Goal: Task Accomplishment & Management: Use online tool/utility

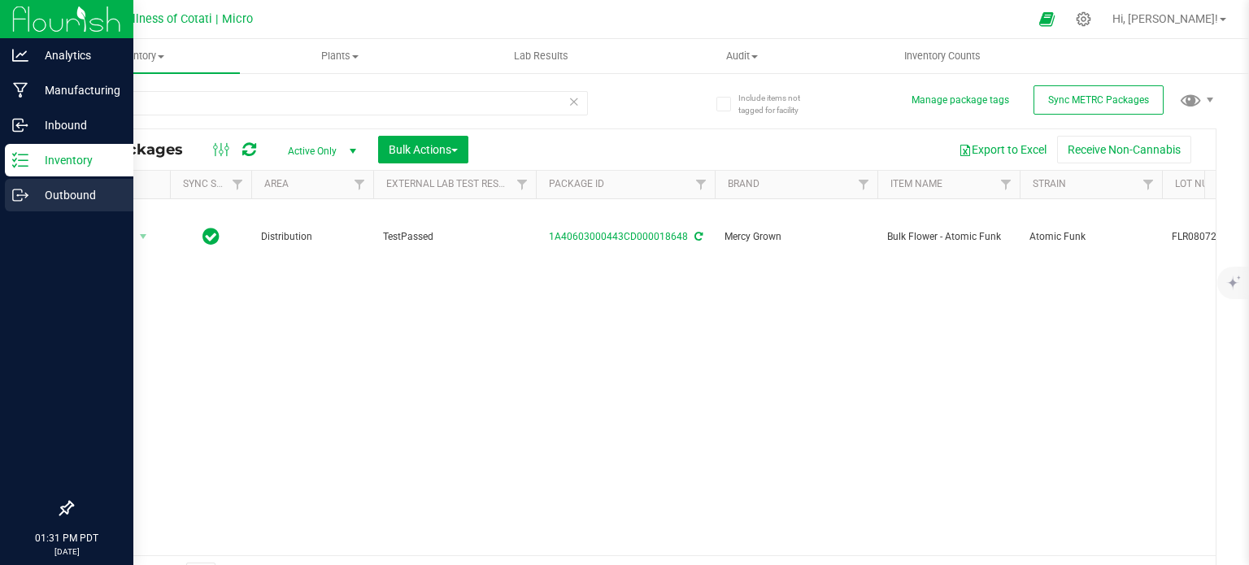
drag, startPoint x: 0, startPoint y: 0, endPoint x: 31, endPoint y: 194, distance: 196.8
click at [29, 194] on p "Outbound" at bounding box center [77, 195] width 98 height 20
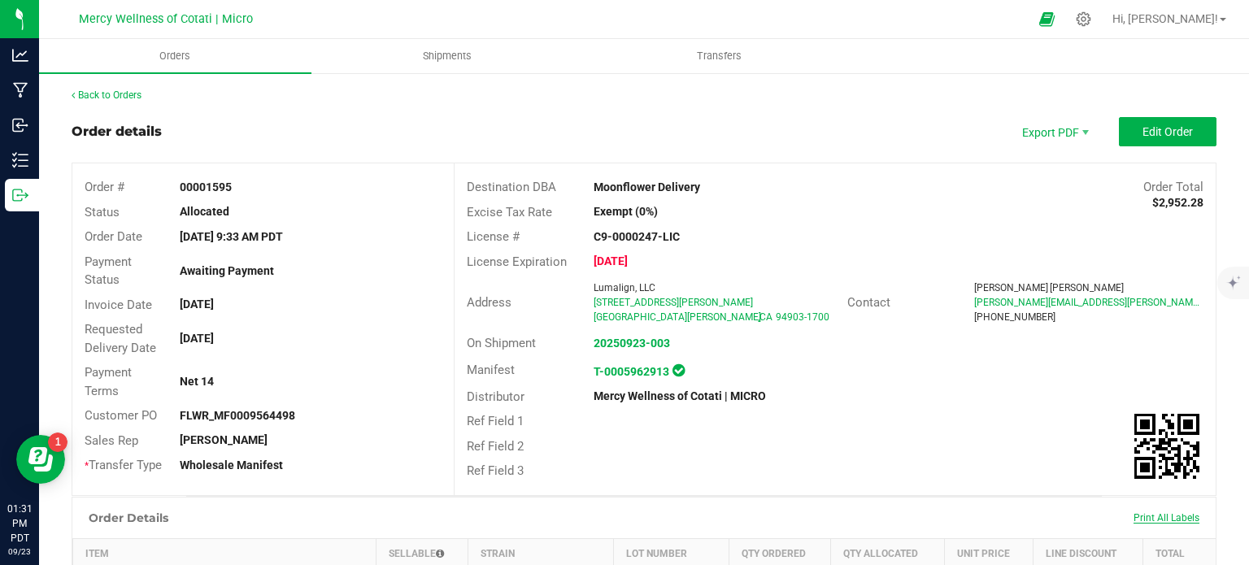
click at [1161, 516] on span "Print All Labels" at bounding box center [1167, 517] width 66 height 11
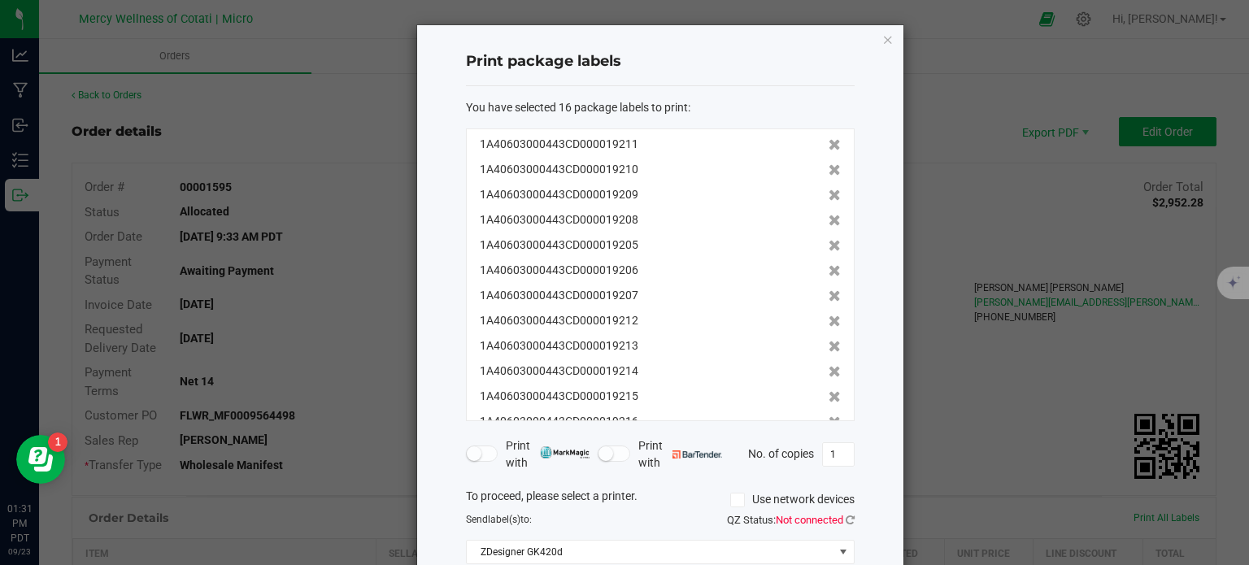
scroll to position [146, 0]
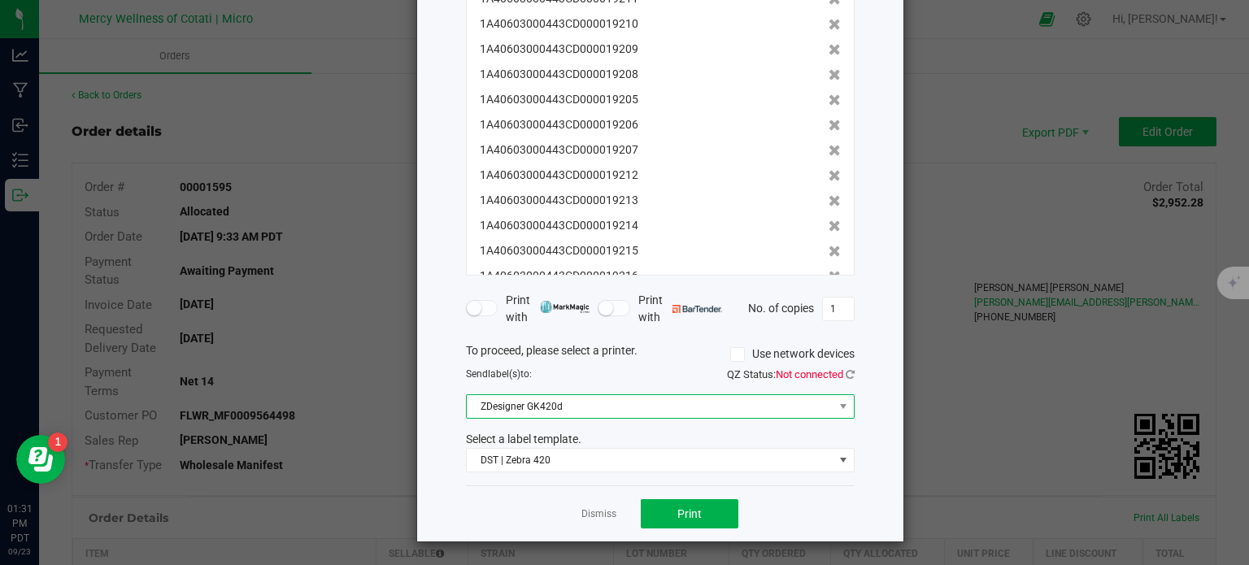
click at [630, 409] on span "ZDesigner GK420d" at bounding box center [650, 406] width 367 height 23
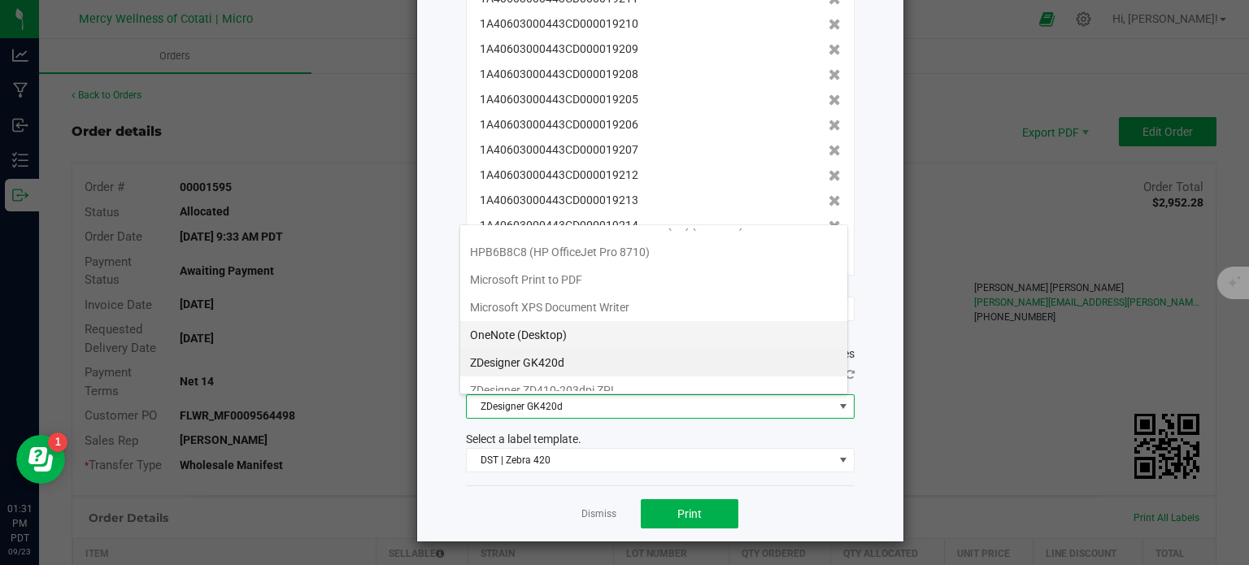
scroll to position [111, 0]
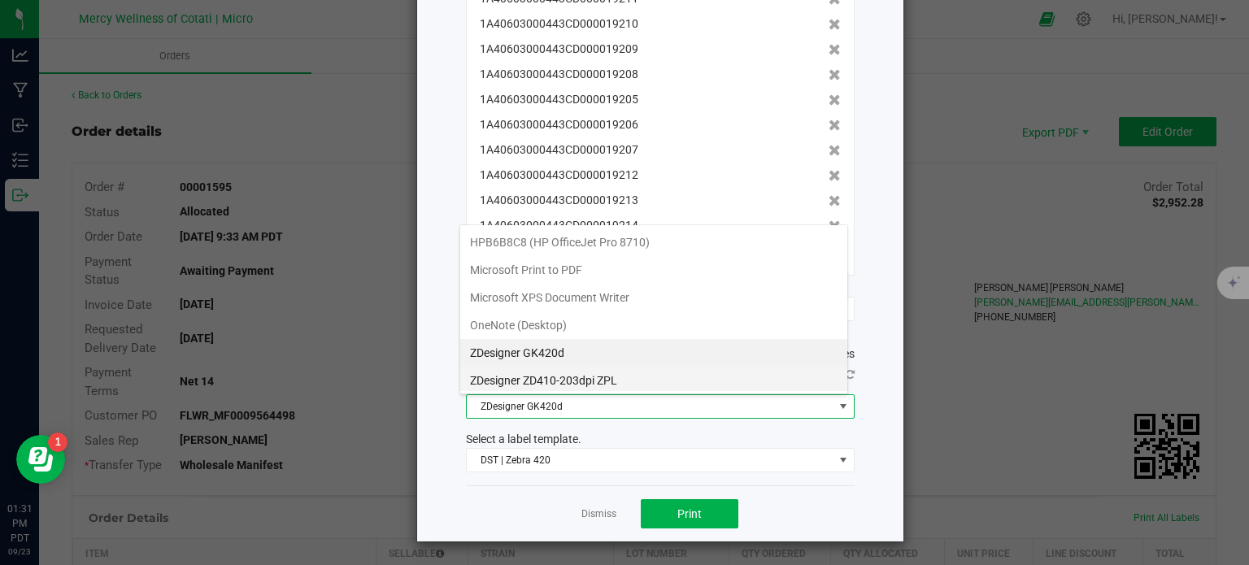
click at [562, 379] on ZPL "ZDesigner ZD410-203dpi ZPL" at bounding box center [653, 381] width 387 height 28
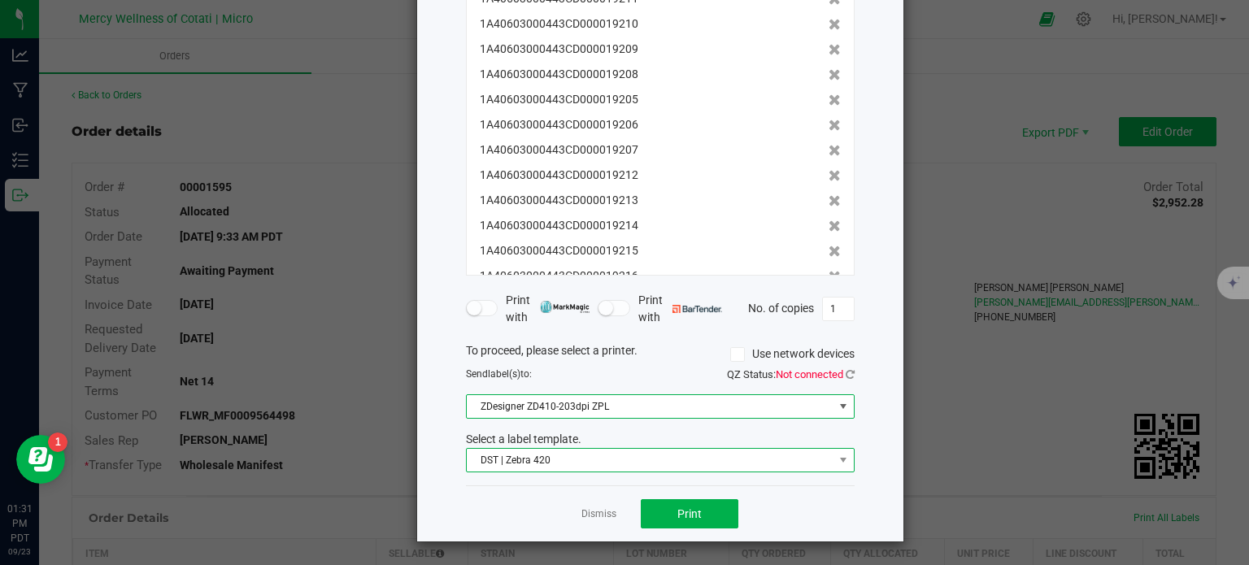
click at [538, 463] on span "DST | Zebra 420" at bounding box center [650, 460] width 367 height 23
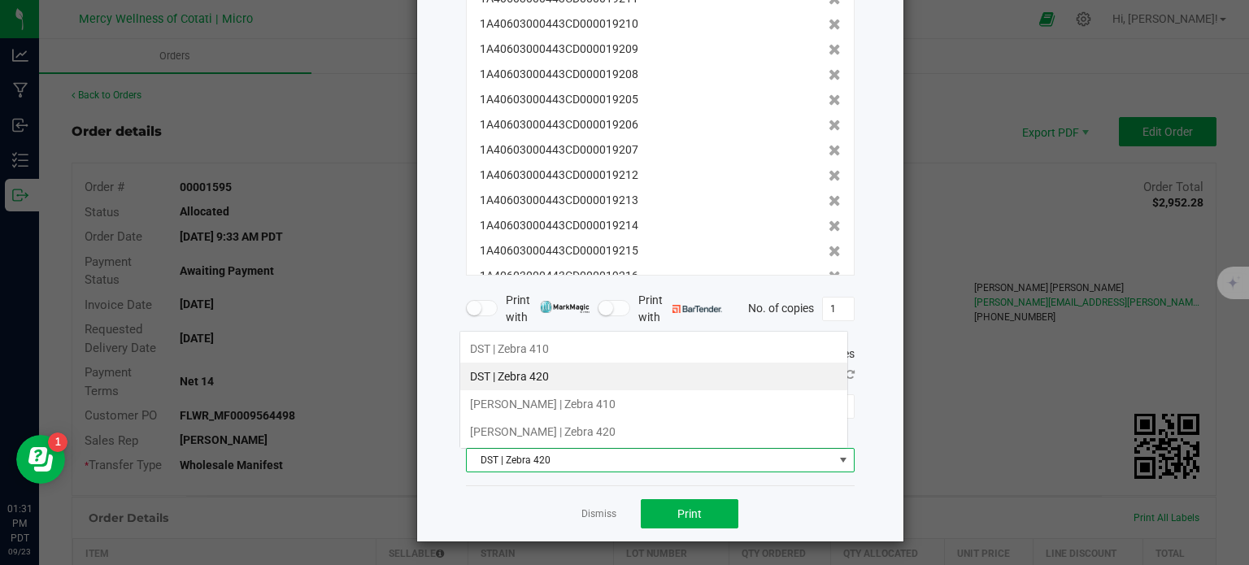
scroll to position [24, 389]
click at [502, 346] on li "DST | Zebra 410" at bounding box center [653, 349] width 387 height 28
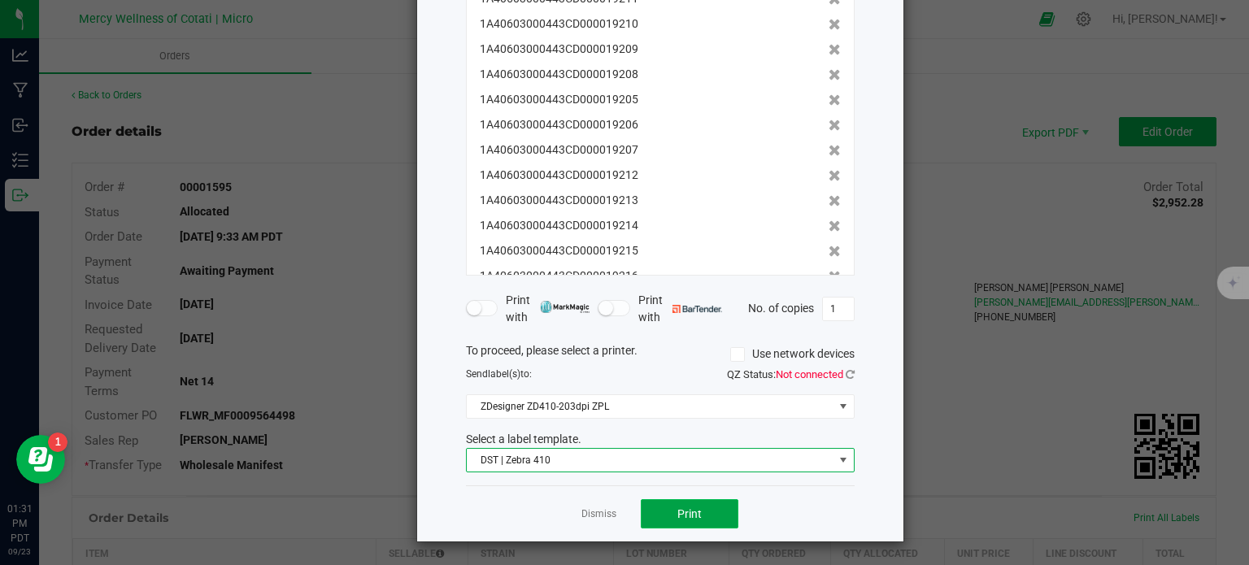
click at [648, 513] on button "Print" at bounding box center [690, 513] width 98 height 29
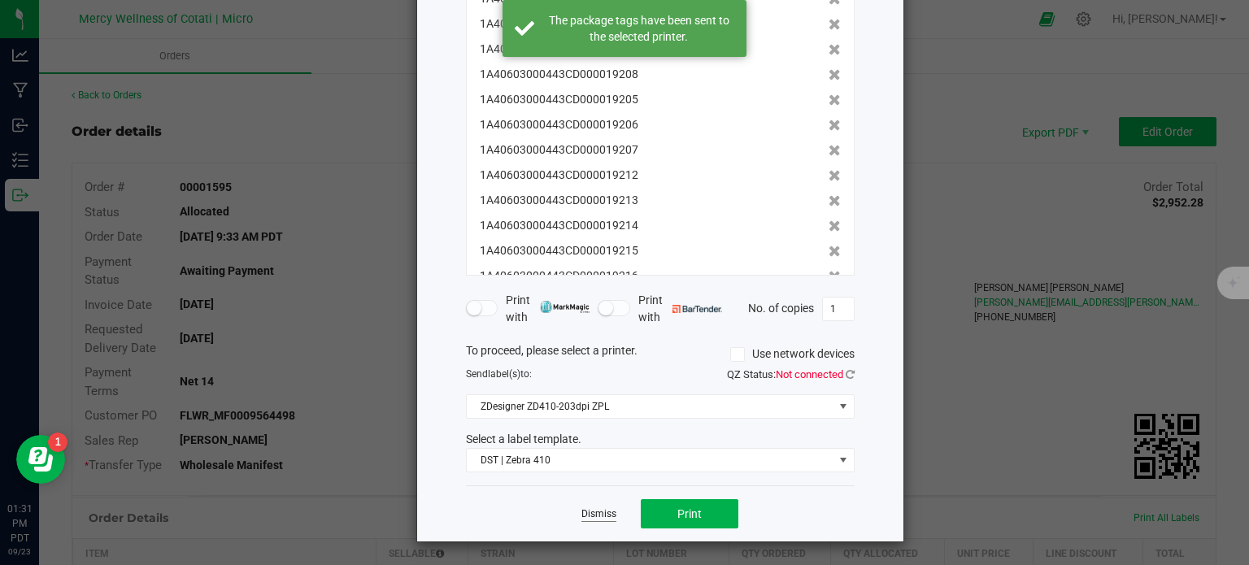
click at [594, 508] on div "Dismiss Print" at bounding box center [660, 513] width 389 height 56
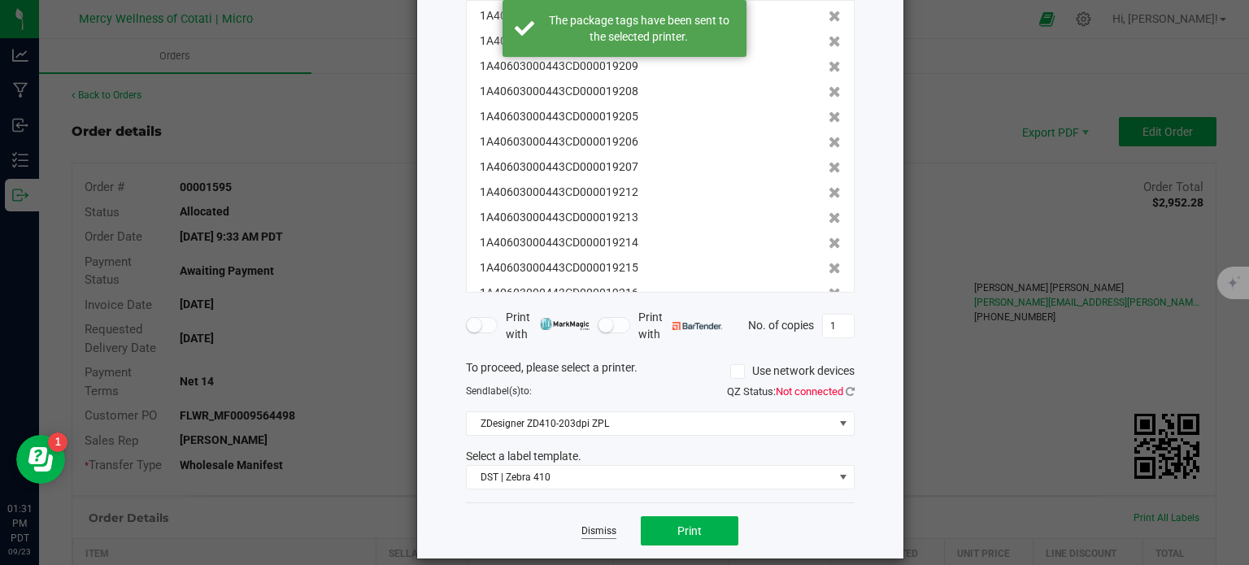
scroll to position [125, 0]
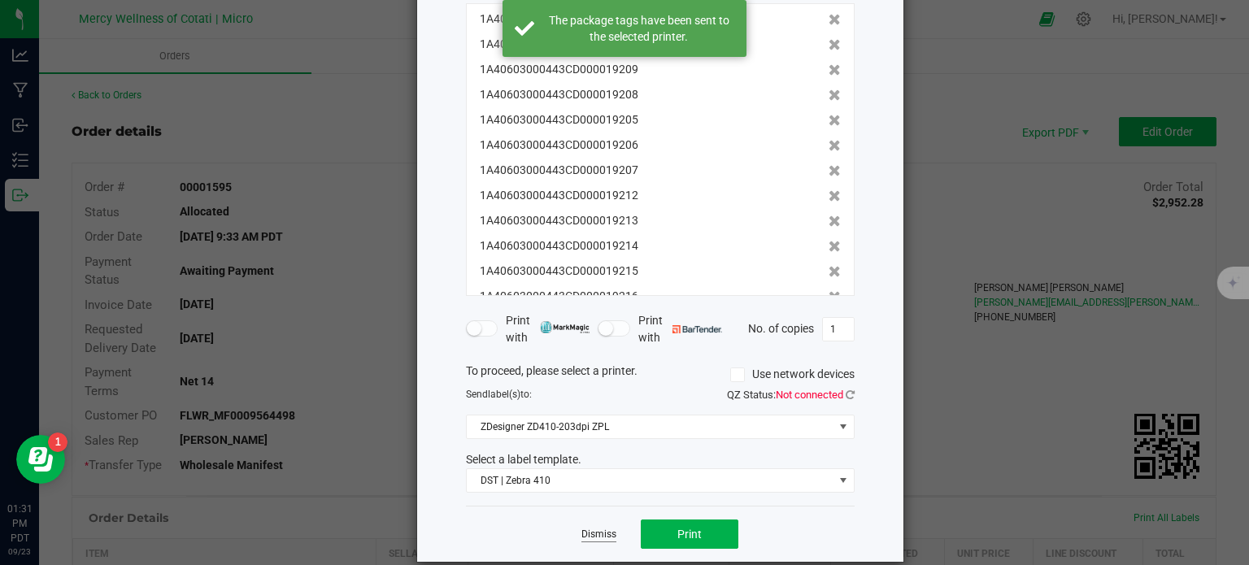
click at [608, 539] on link "Dismiss" at bounding box center [598, 535] width 35 height 14
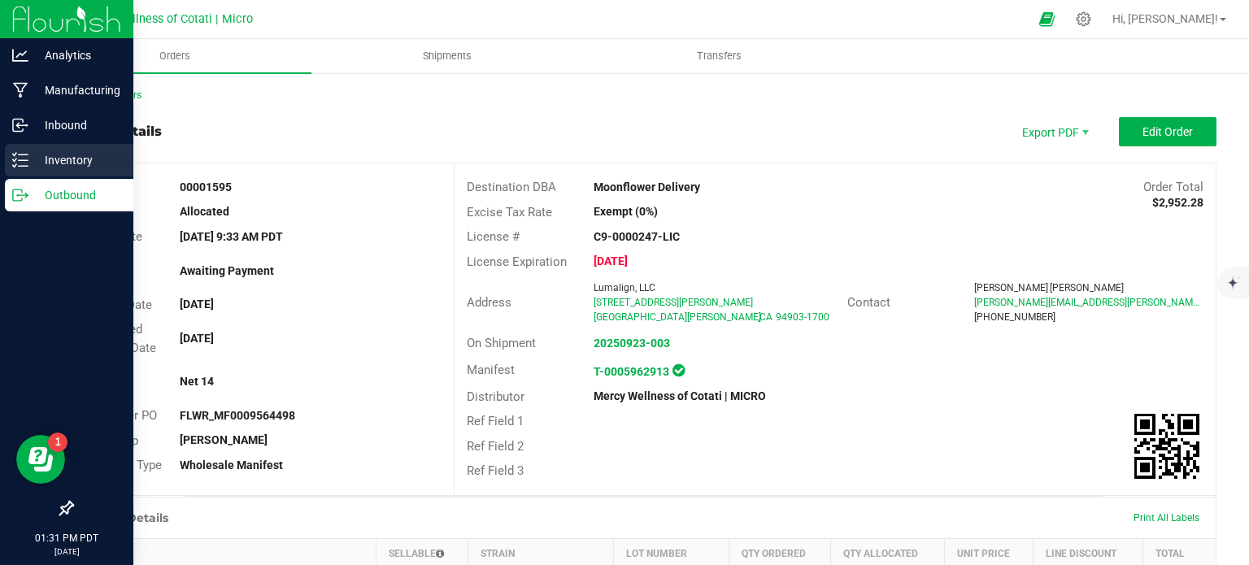
click at [29, 162] on p "Inventory" at bounding box center [77, 160] width 98 height 20
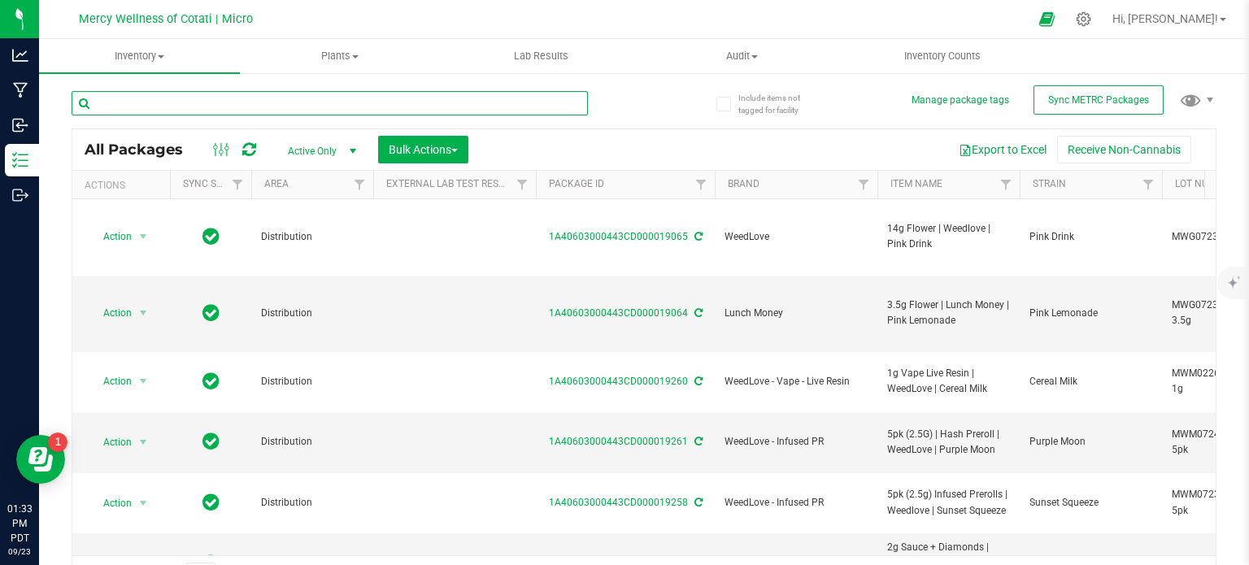
click at [220, 105] on input "text" at bounding box center [330, 103] width 516 height 24
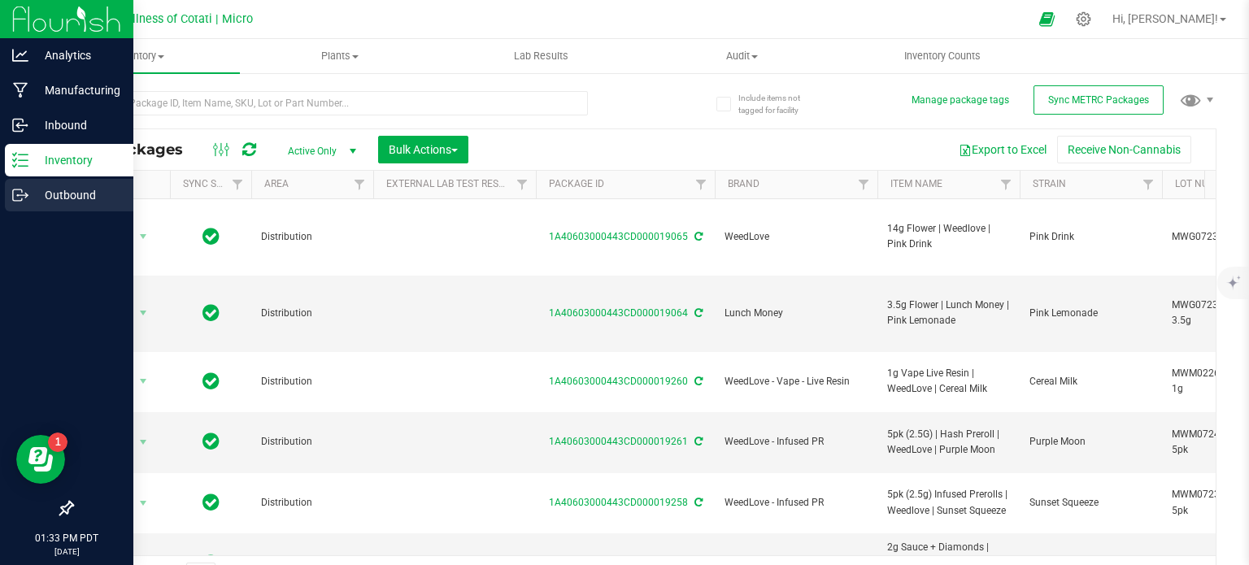
click at [23, 194] on icon at bounding box center [20, 195] width 16 height 16
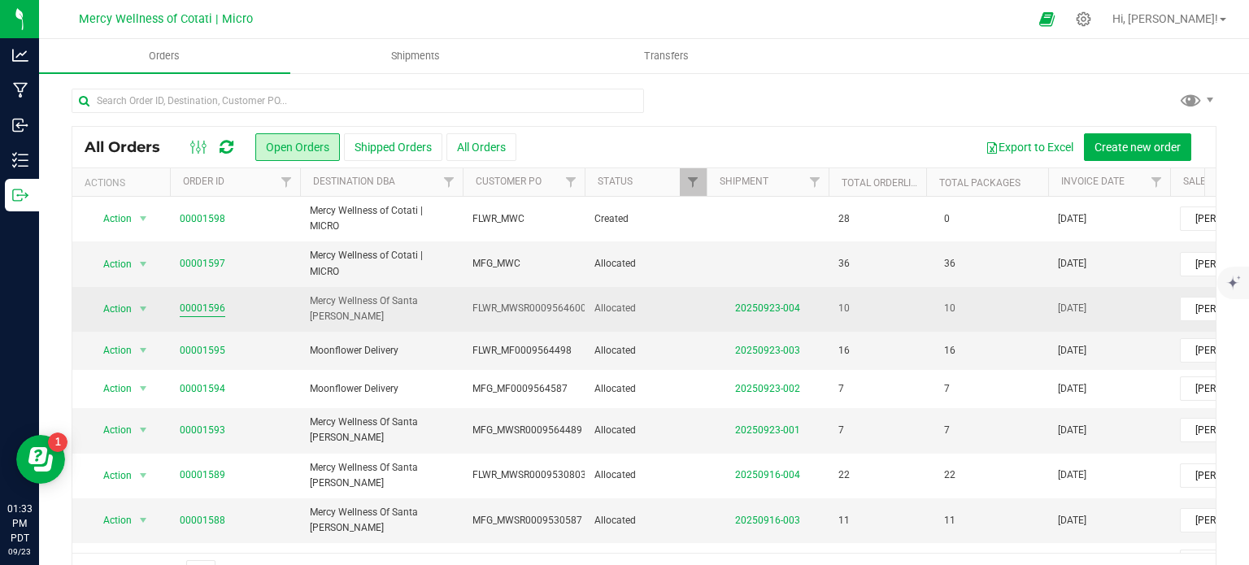
click at [203, 305] on link "00001596" at bounding box center [203, 308] width 46 height 15
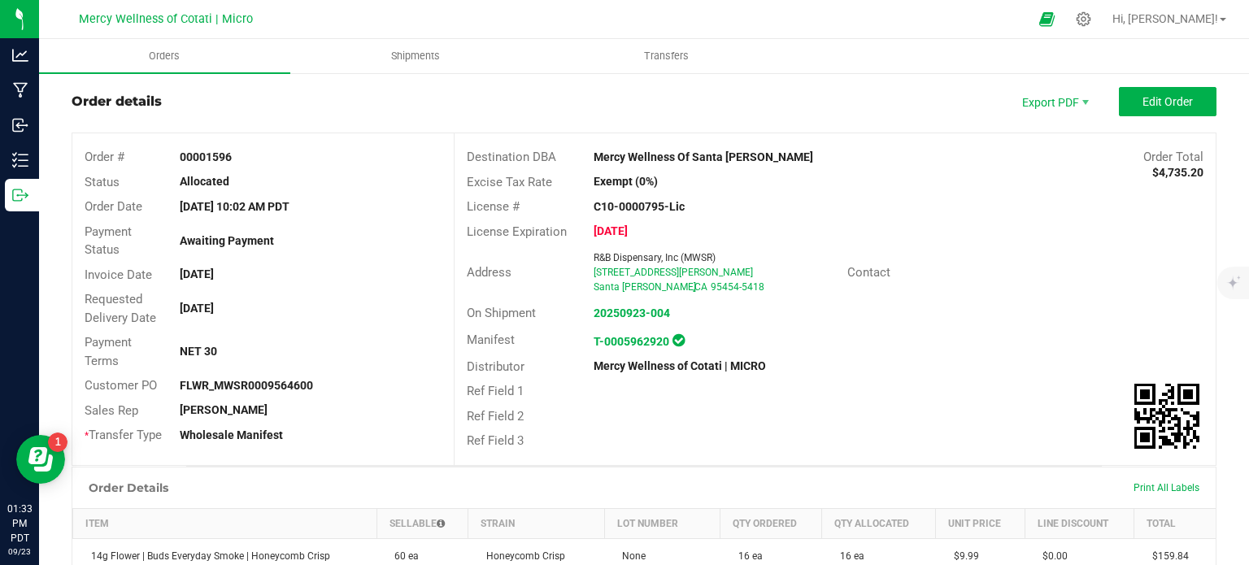
scroll to position [182, 0]
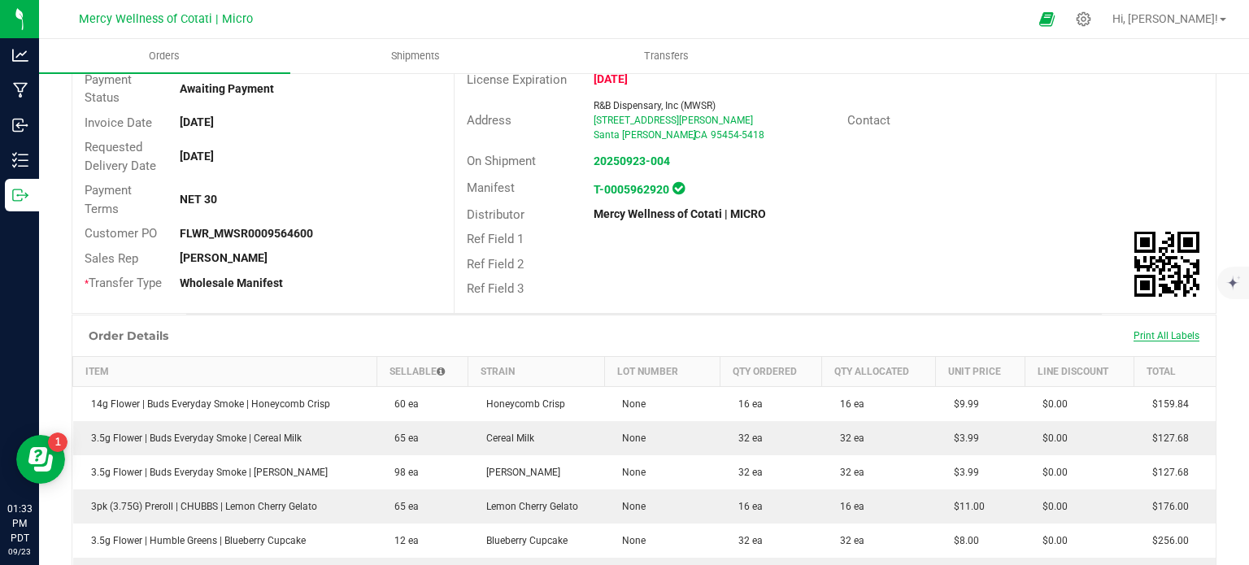
click at [1144, 336] on span "Print All Labels" at bounding box center [1167, 335] width 66 height 11
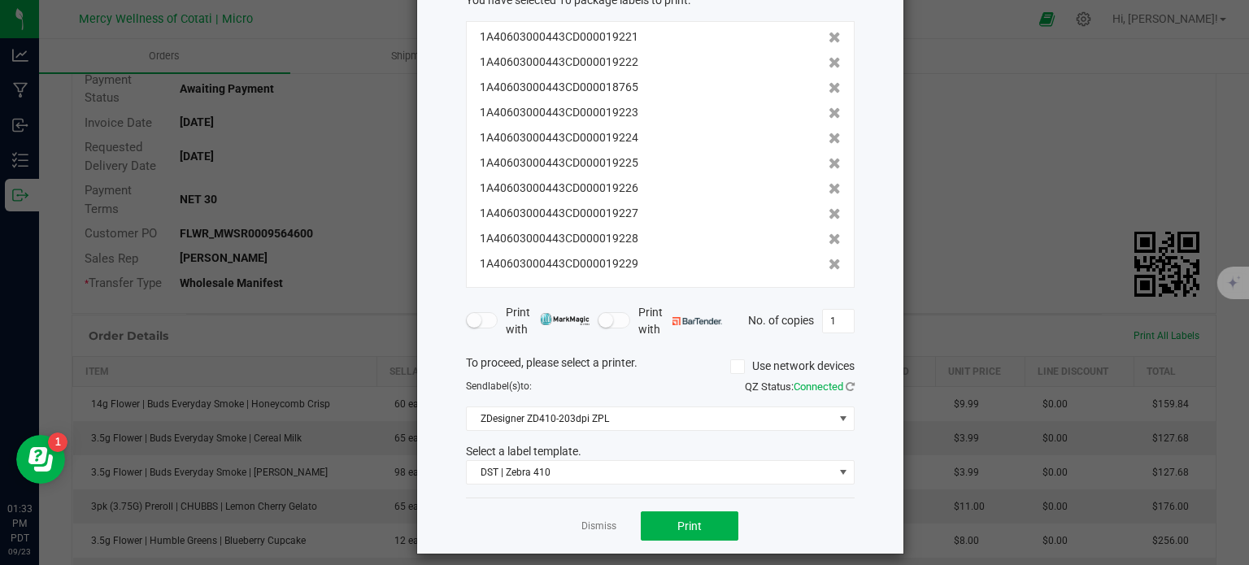
scroll to position [120, 0]
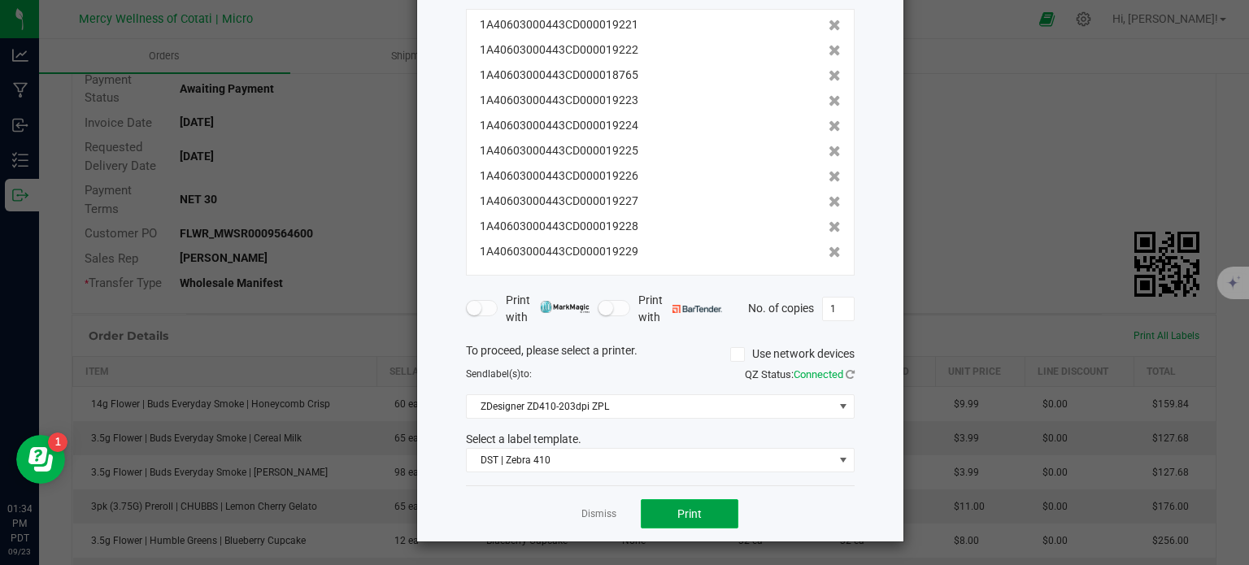
click at [686, 512] on span "Print" at bounding box center [689, 513] width 24 height 13
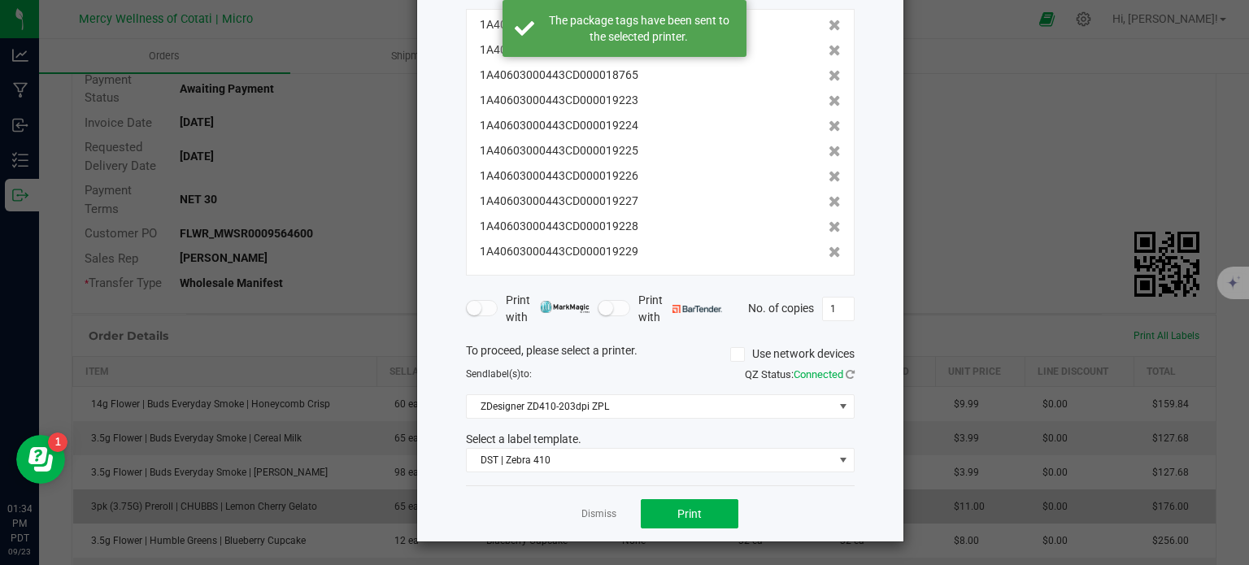
click at [607, 514] on link "Dismiss" at bounding box center [598, 514] width 35 height 14
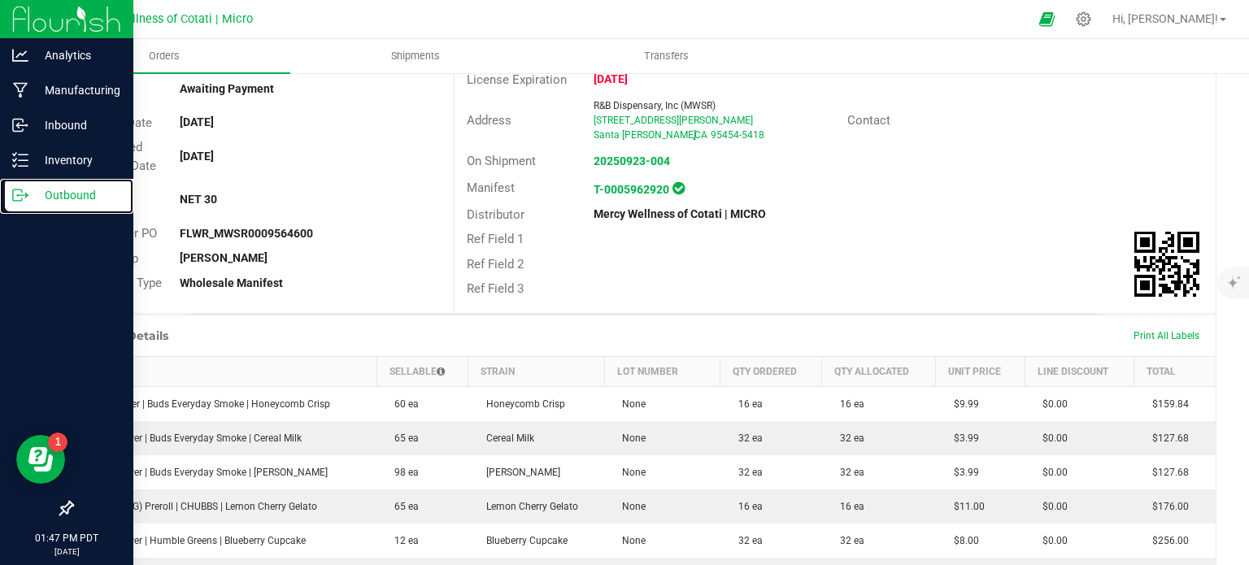
click at [27, 193] on icon at bounding box center [20, 195] width 16 height 16
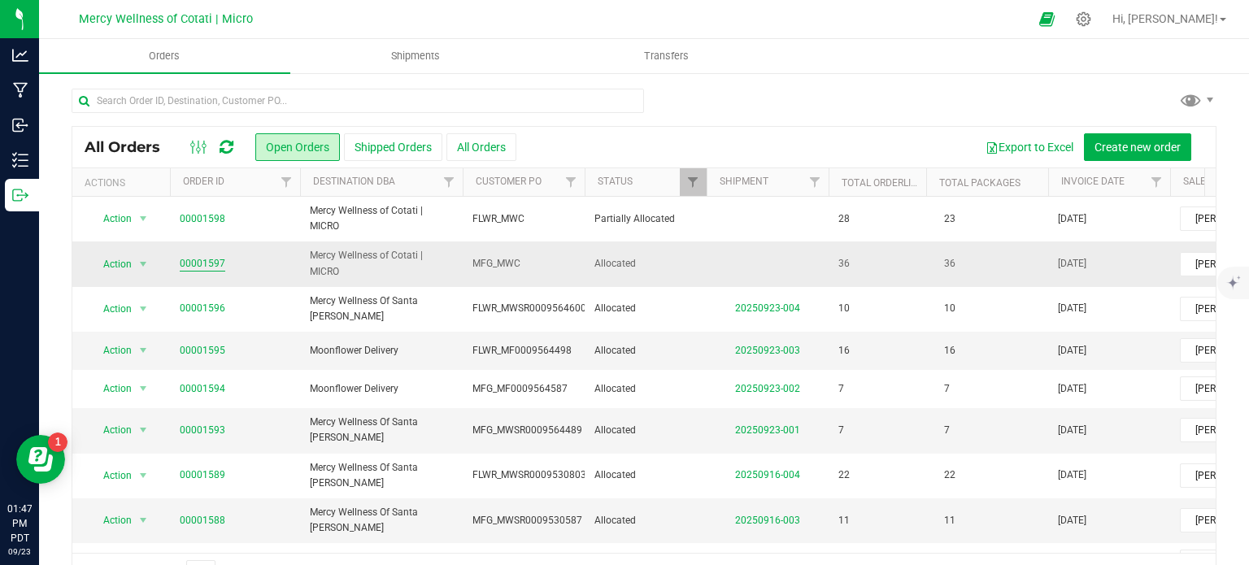
click at [190, 259] on link "00001597" at bounding box center [203, 263] width 46 height 15
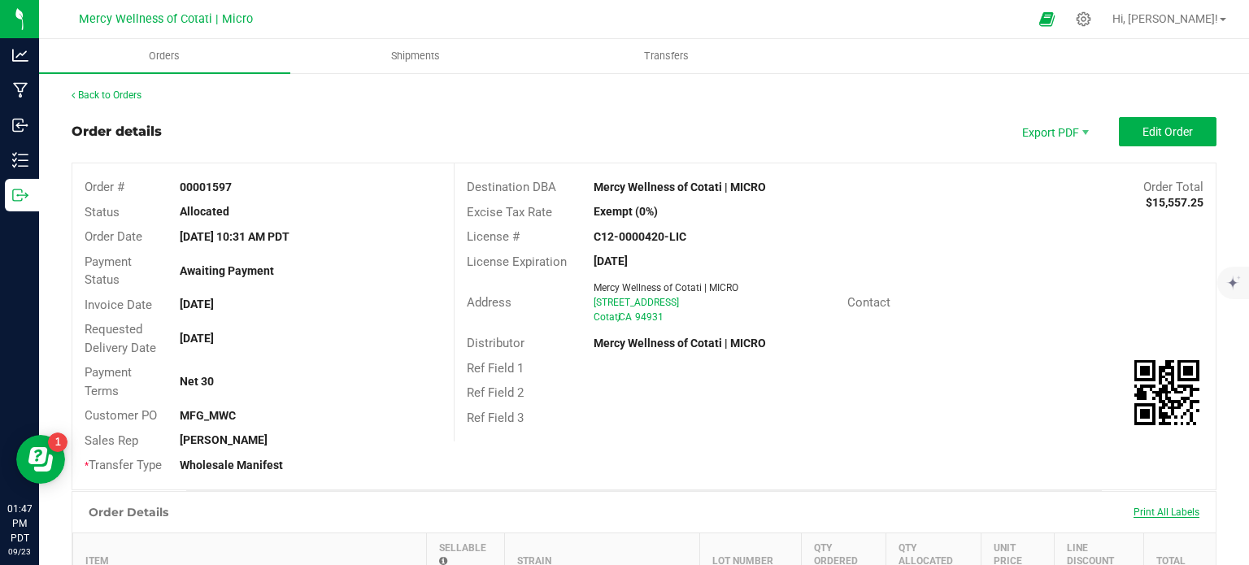
click at [1162, 512] on span "Print All Labels" at bounding box center [1167, 512] width 66 height 11
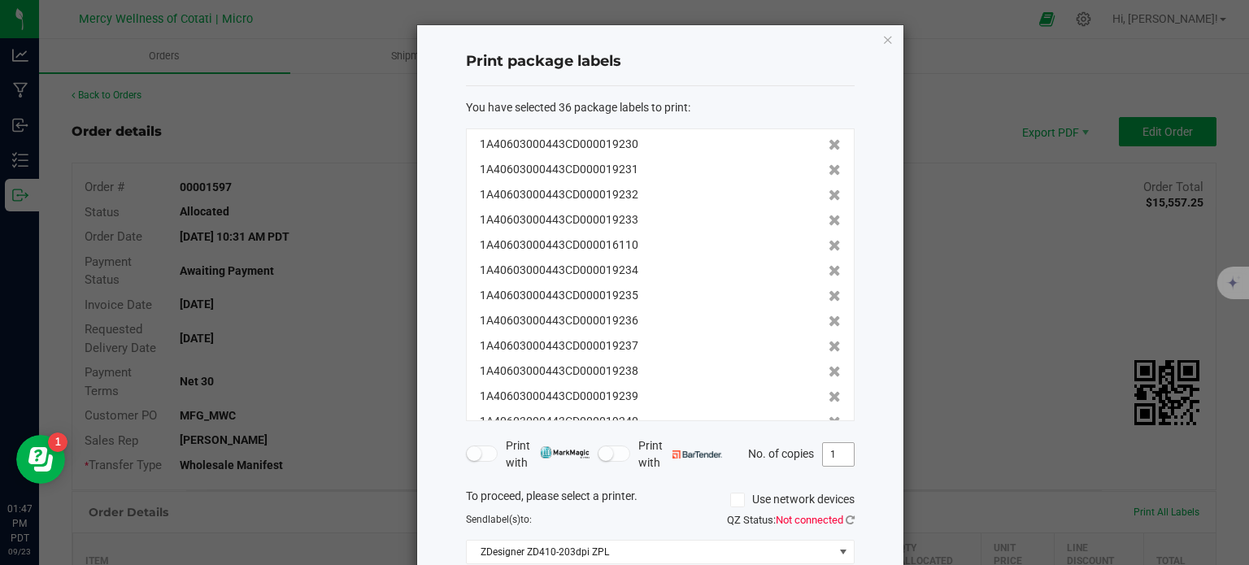
click at [829, 447] on input "1" at bounding box center [838, 454] width 31 height 23
type input "2"
click at [879, 501] on div "Print package labels You have selected 36 package labels to print : 1A406030004…" at bounding box center [660, 356] width 486 height 662
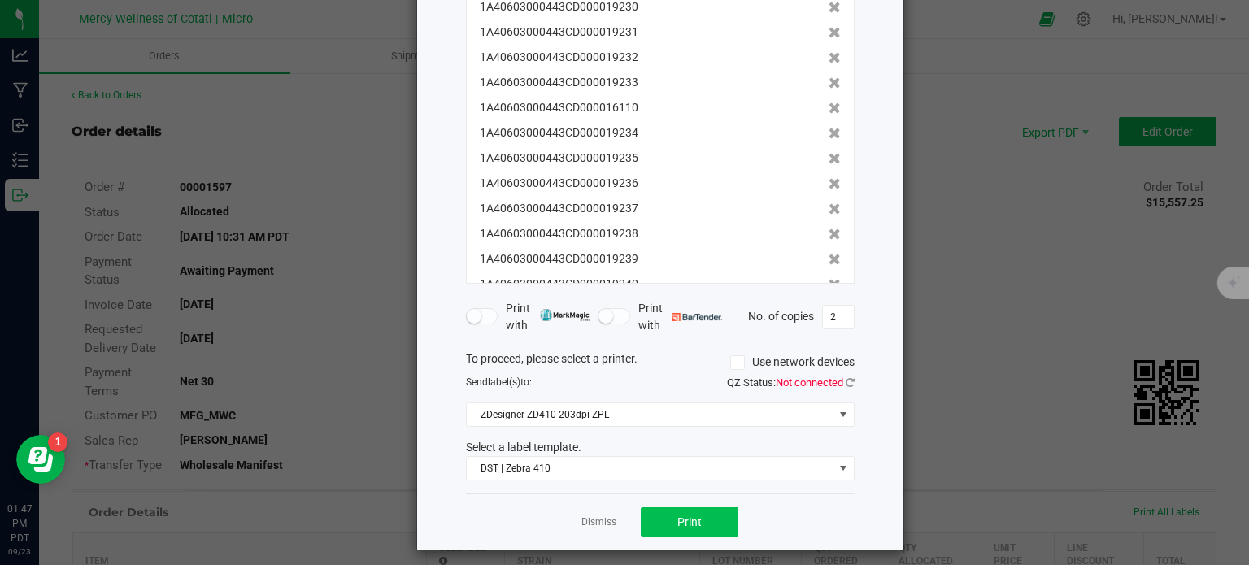
scroll to position [142, 0]
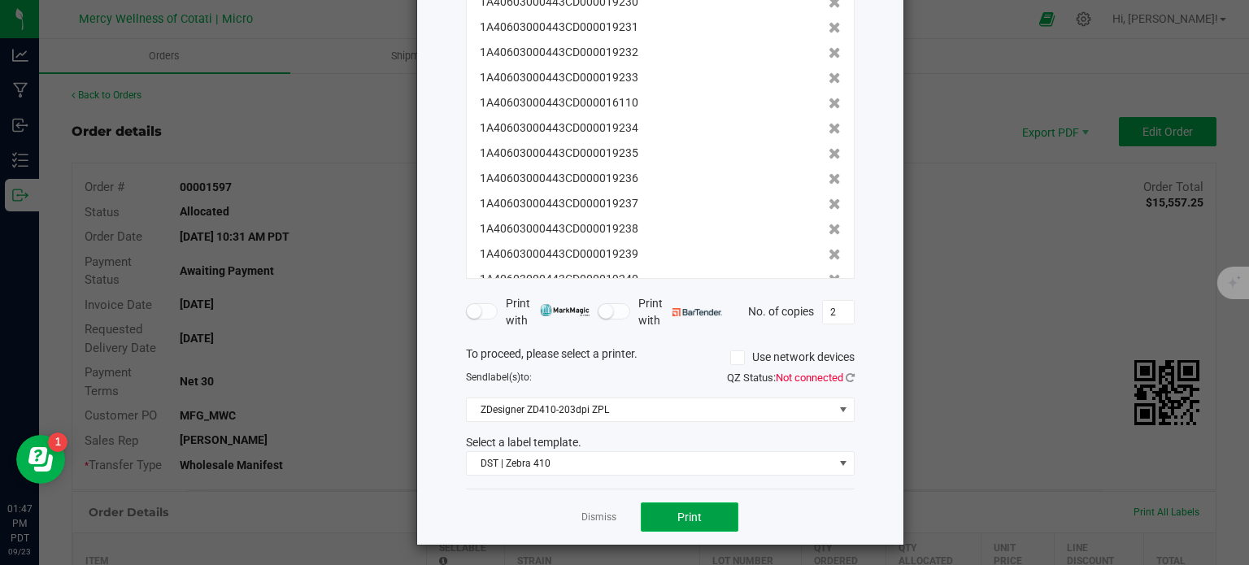
click at [694, 514] on span "Print" at bounding box center [689, 517] width 24 height 13
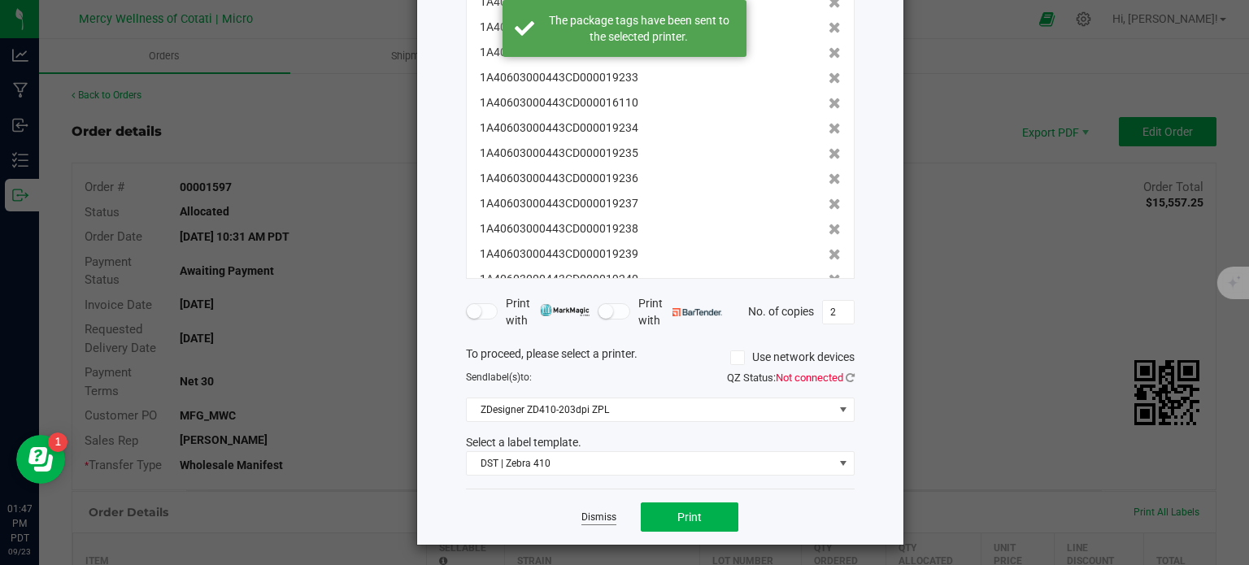
click at [589, 513] on link "Dismiss" at bounding box center [598, 518] width 35 height 14
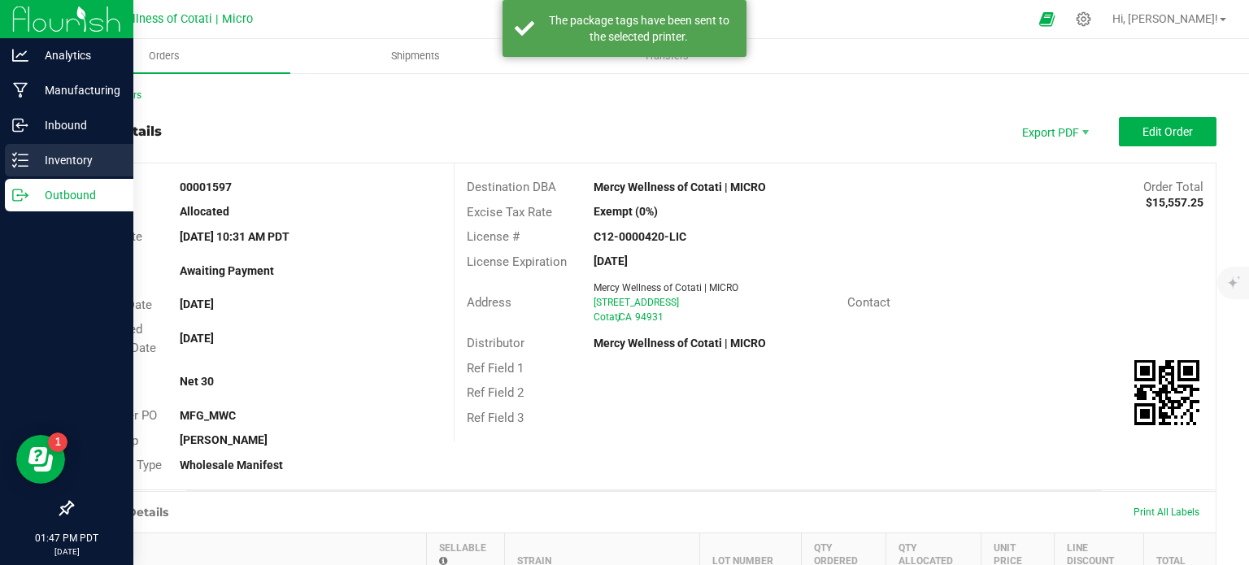
click at [26, 144] on div "Inventory" at bounding box center [69, 160] width 128 height 33
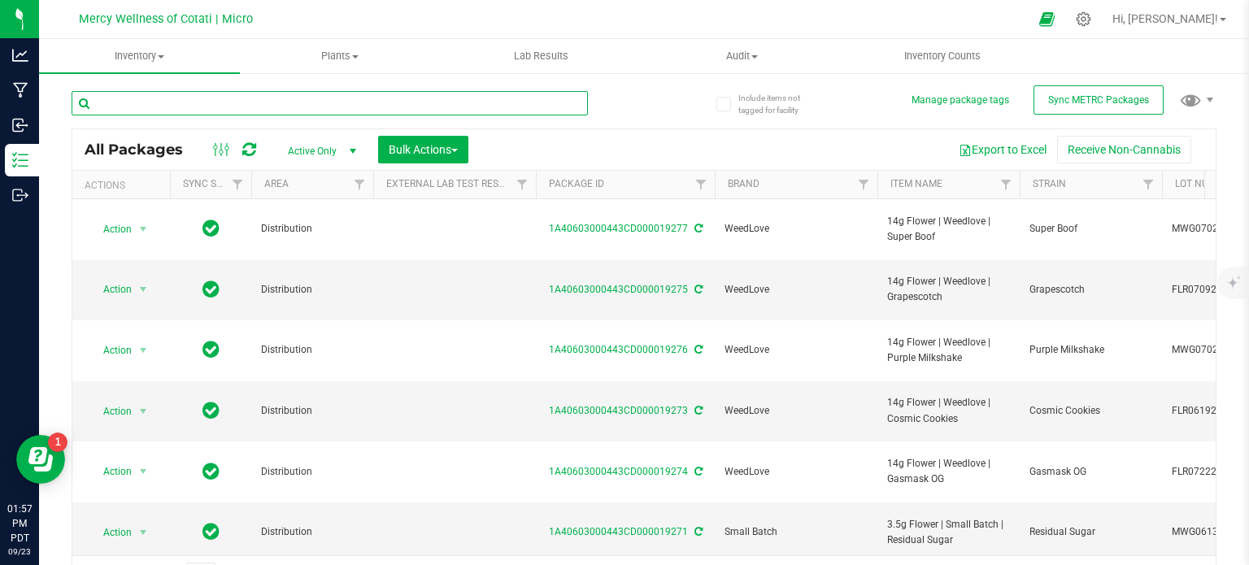
click at [186, 110] on input "text" at bounding box center [330, 103] width 516 height 24
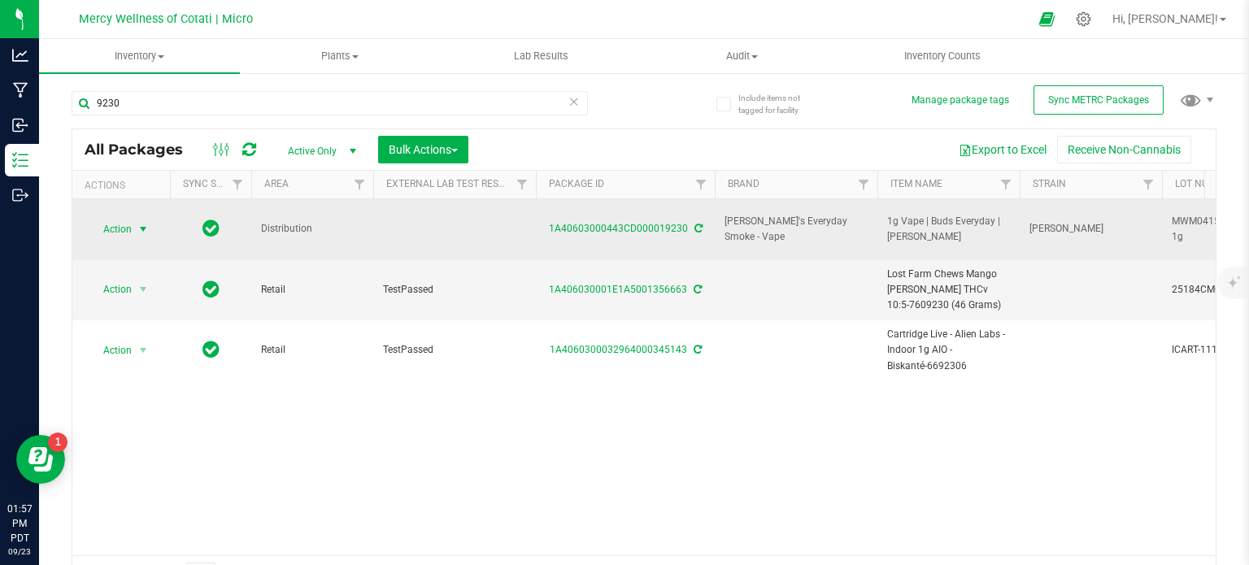
click at [141, 223] on span "select" at bounding box center [143, 229] width 13 height 13
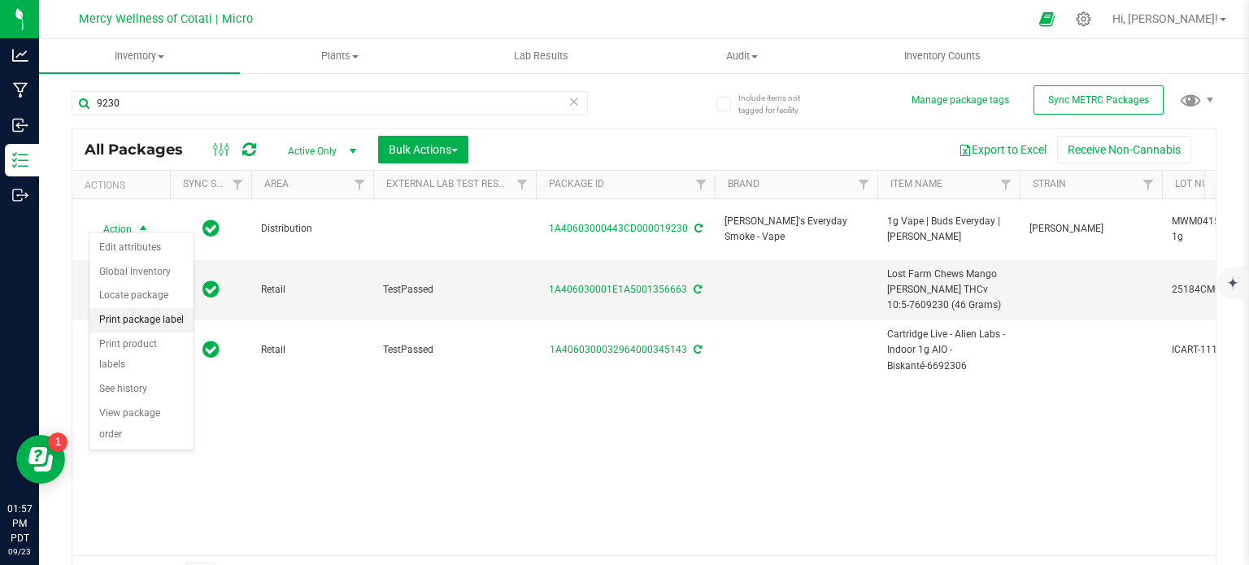
click at [172, 320] on li "Print package label" at bounding box center [141, 320] width 104 height 24
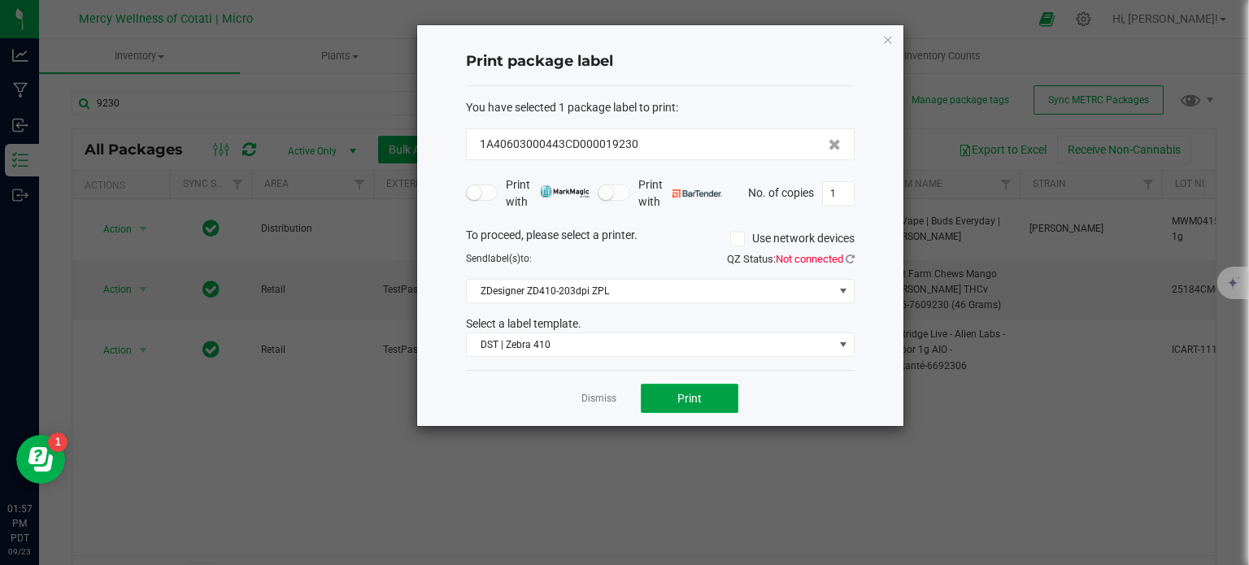
click at [716, 400] on button "Print" at bounding box center [690, 398] width 98 height 29
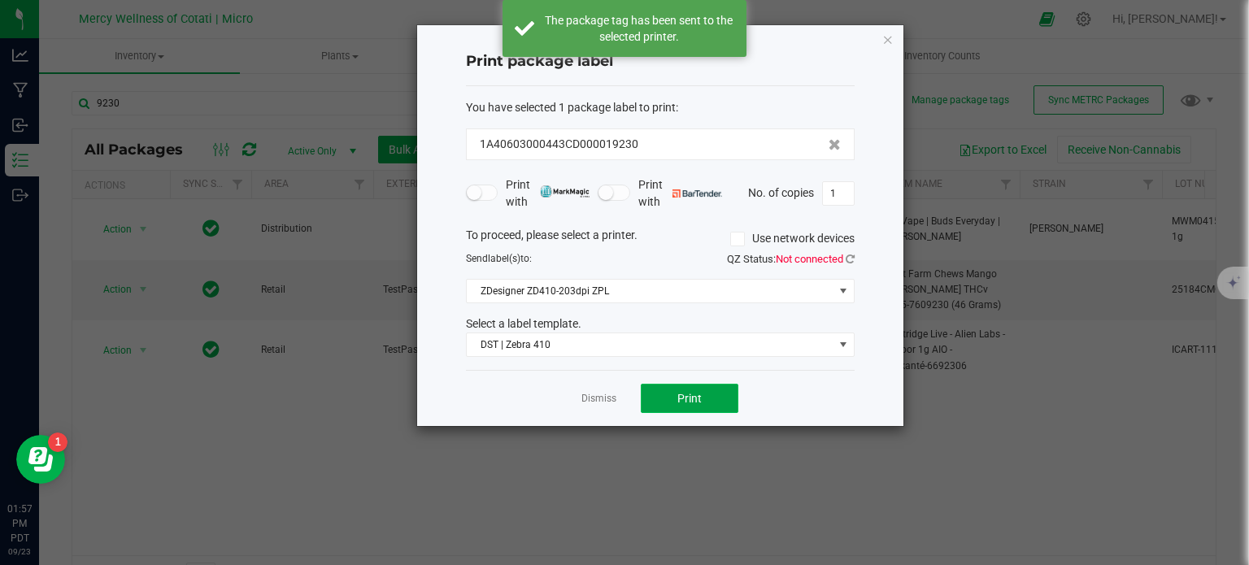
click at [667, 395] on button "Print" at bounding box center [690, 398] width 98 height 29
click at [607, 394] on link "Dismiss" at bounding box center [598, 399] width 35 height 14
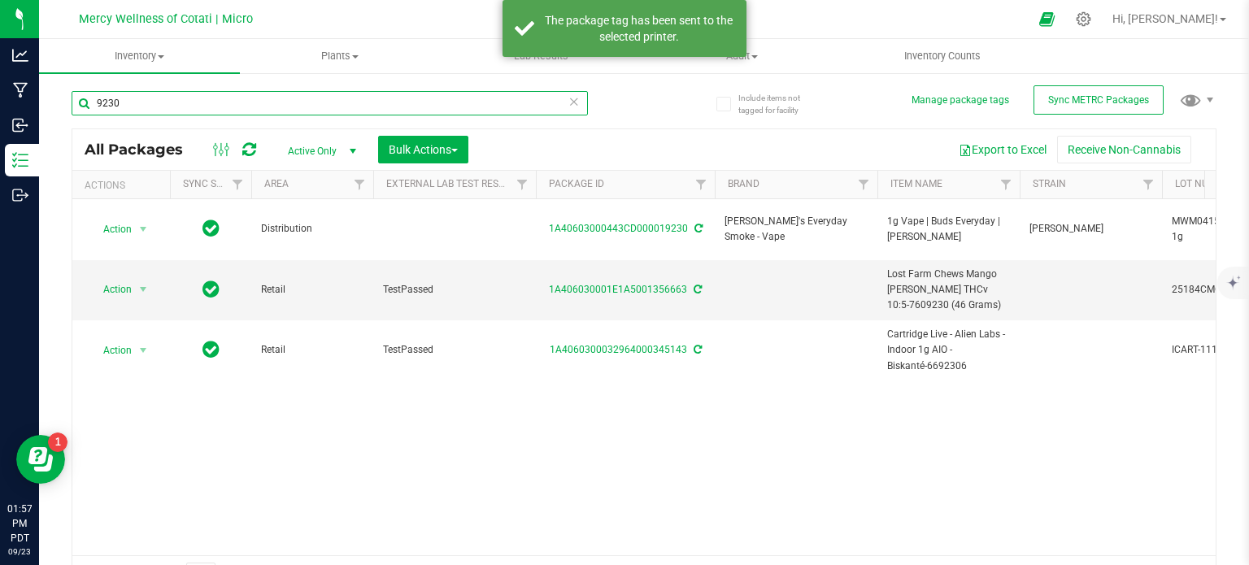
click at [146, 99] on input "9230" at bounding box center [330, 103] width 516 height 24
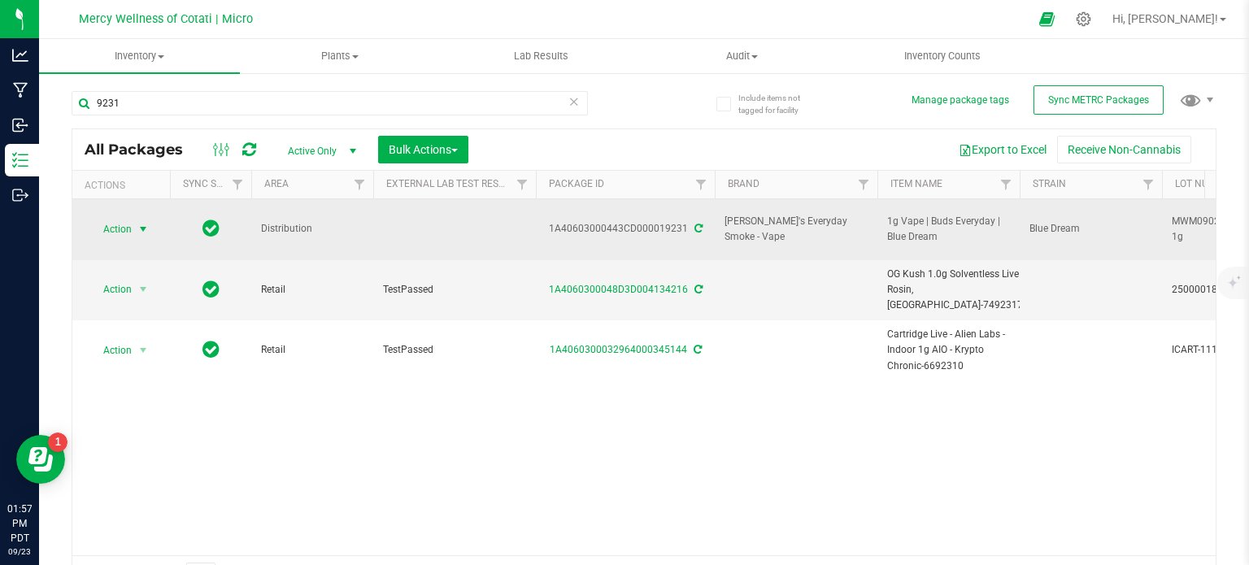
click at [117, 218] on span "Action" at bounding box center [111, 229] width 44 height 23
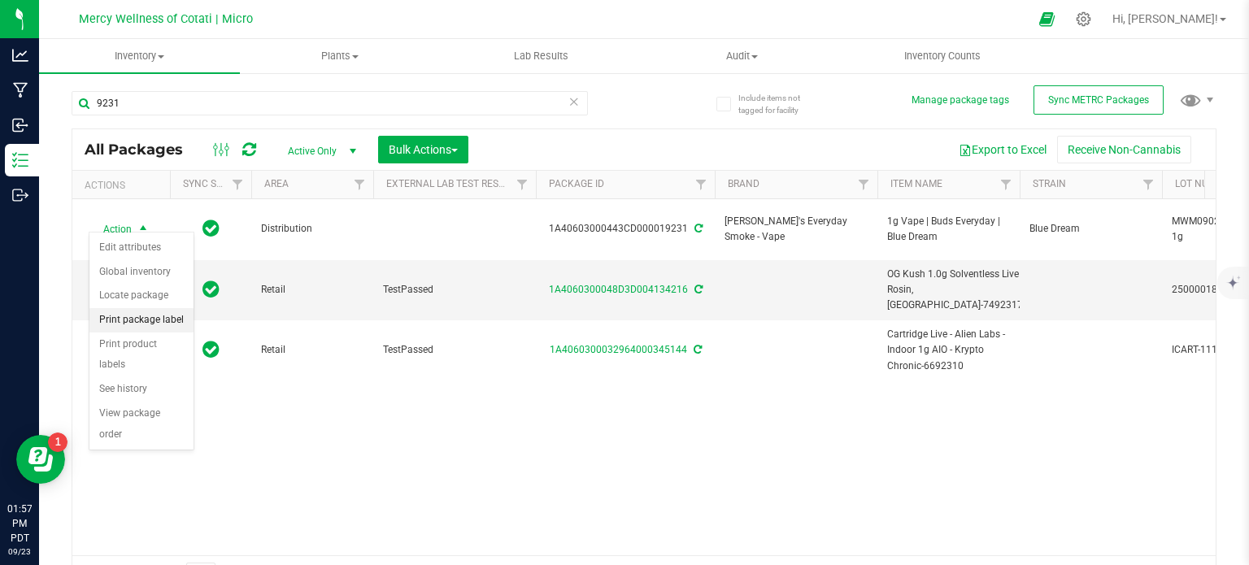
click at [154, 316] on li "Print package label" at bounding box center [141, 320] width 104 height 24
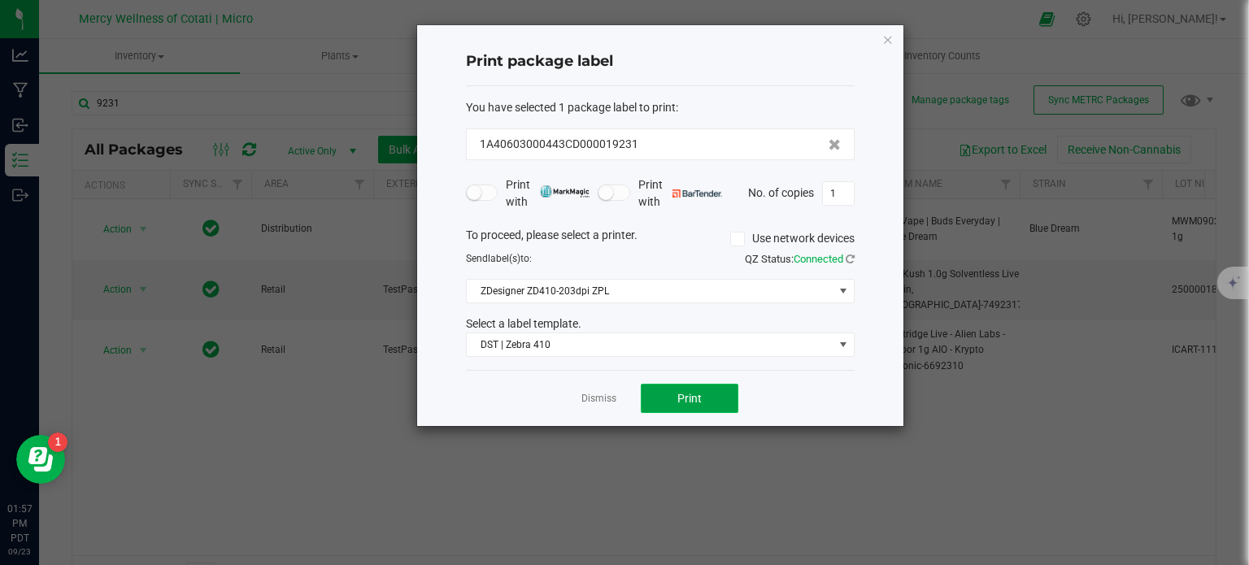
click at [681, 396] on span "Print" at bounding box center [689, 398] width 24 height 13
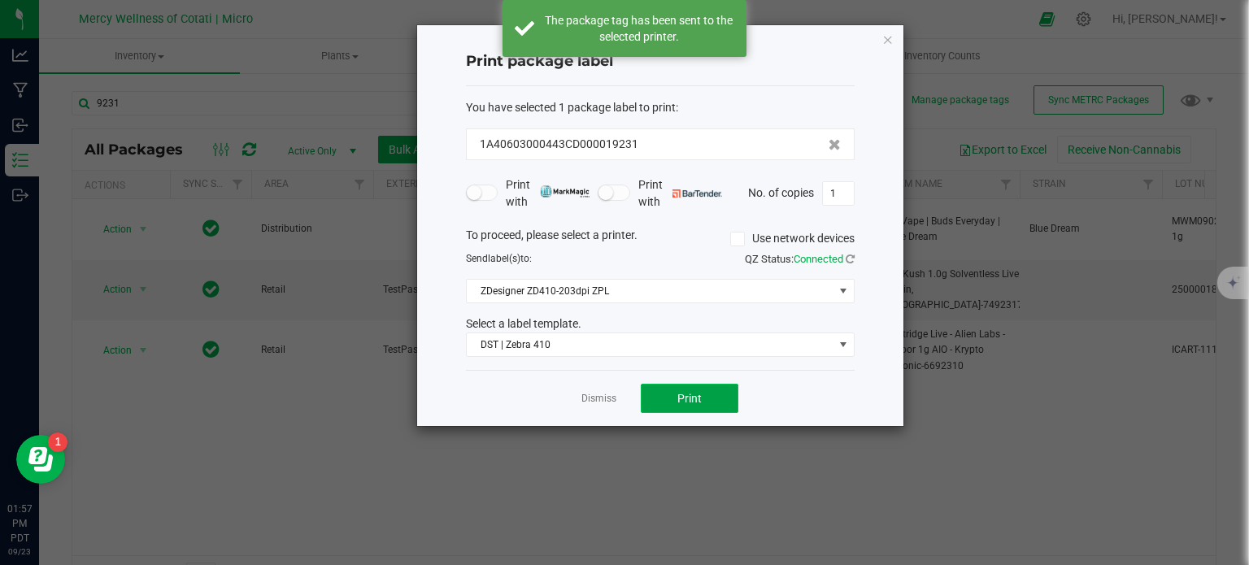
click at [681, 396] on span "Print" at bounding box center [689, 398] width 24 height 13
click at [595, 403] on link "Dismiss" at bounding box center [598, 399] width 35 height 14
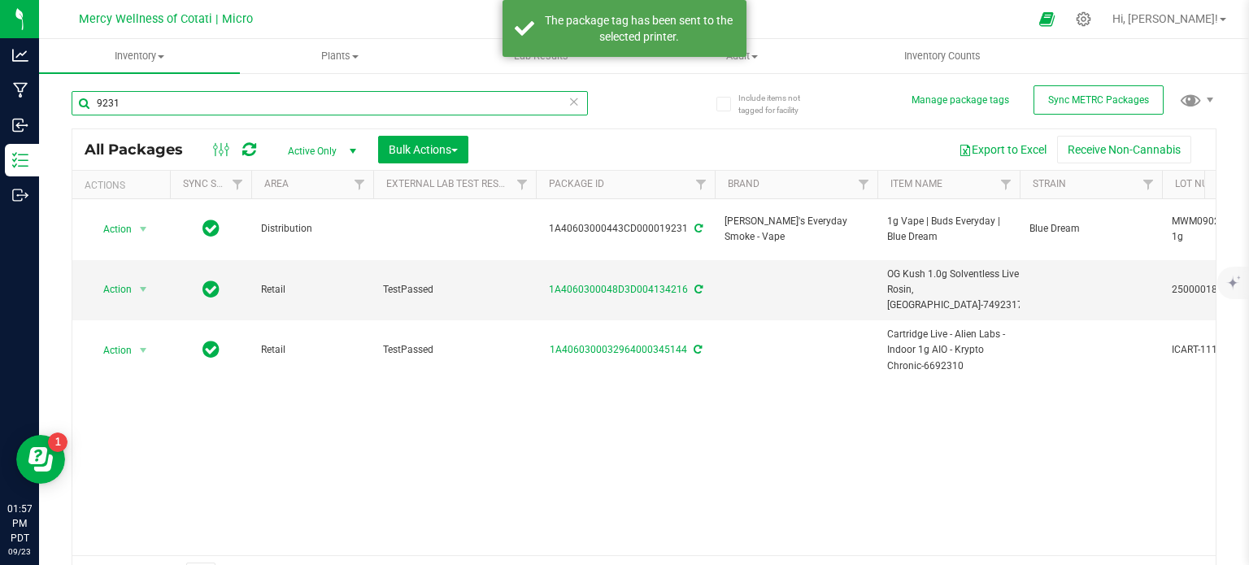
click at [138, 101] on input "9231" at bounding box center [330, 103] width 516 height 24
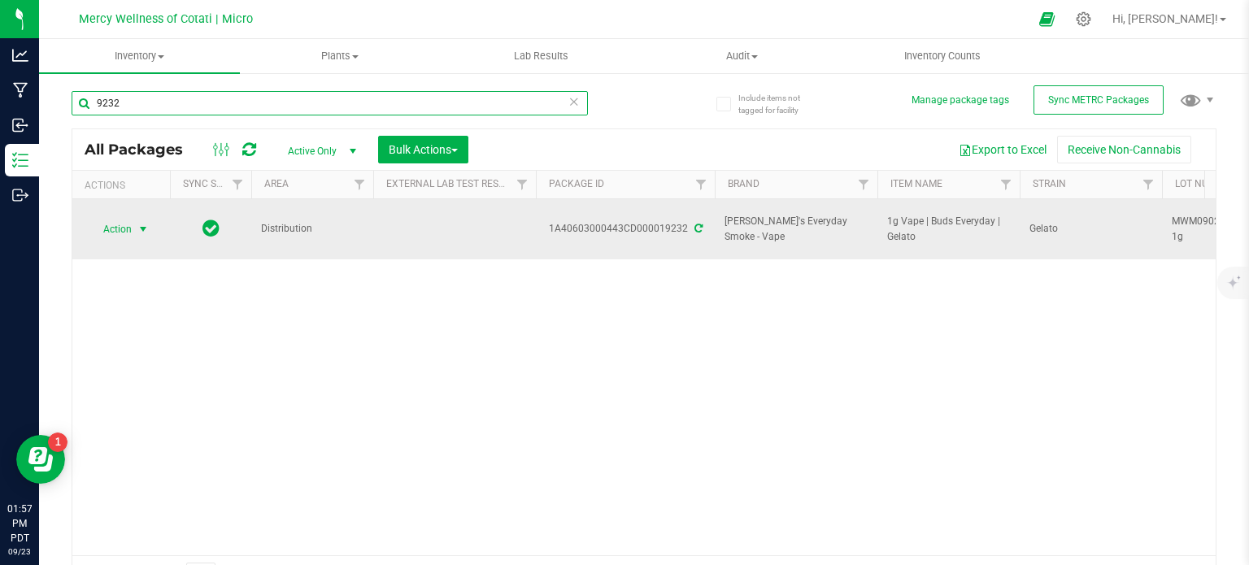
type input "9232"
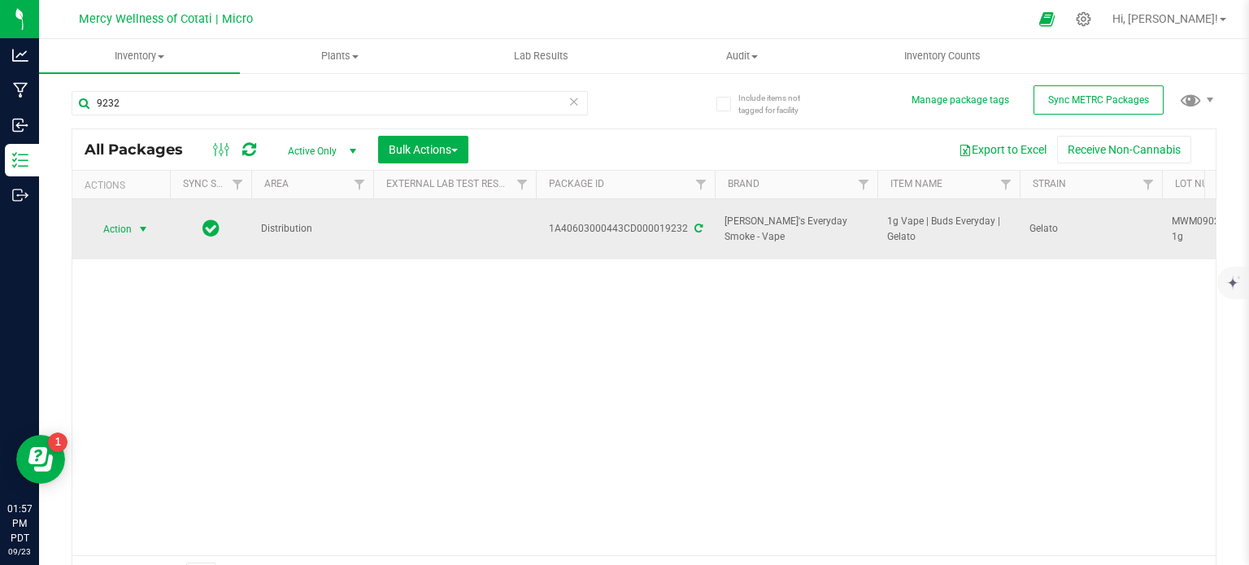
click at [133, 224] on span "Action" at bounding box center [121, 229] width 65 height 23
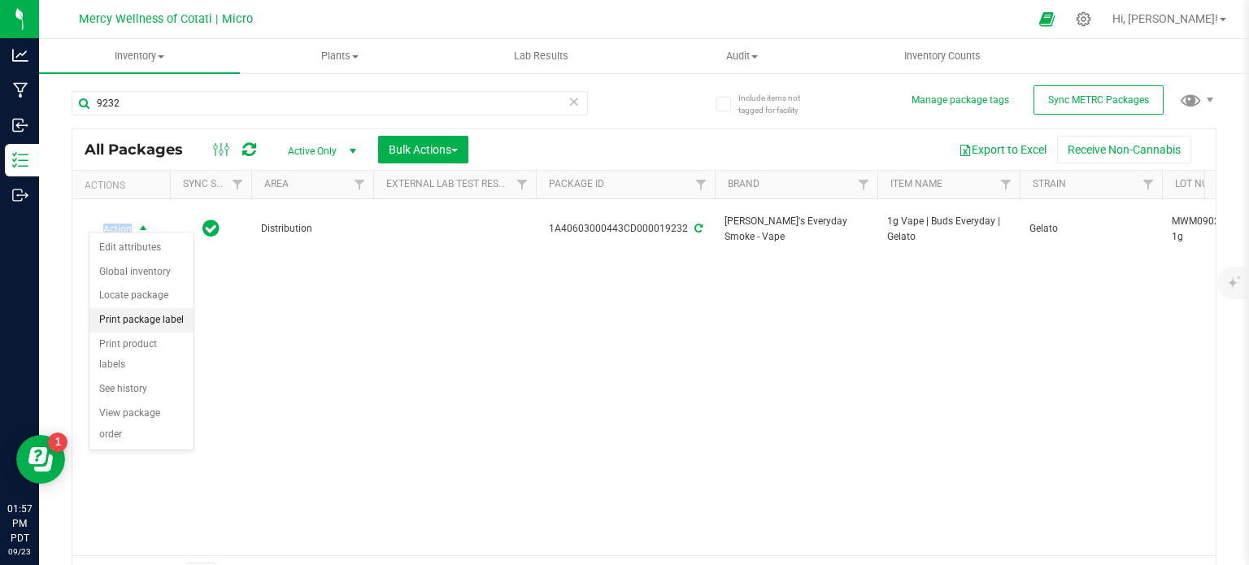
click at [138, 320] on li "Print package label" at bounding box center [141, 320] width 104 height 24
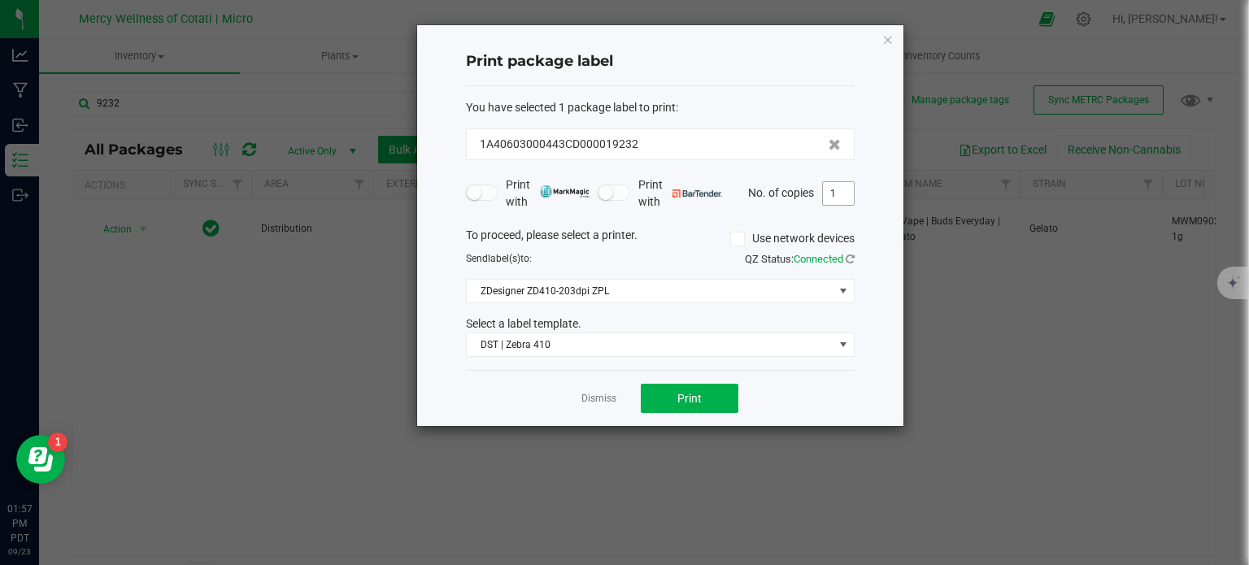
click at [836, 198] on input "1" at bounding box center [838, 193] width 31 height 23
type input "8"
click at [694, 411] on button "Print" at bounding box center [690, 398] width 98 height 29
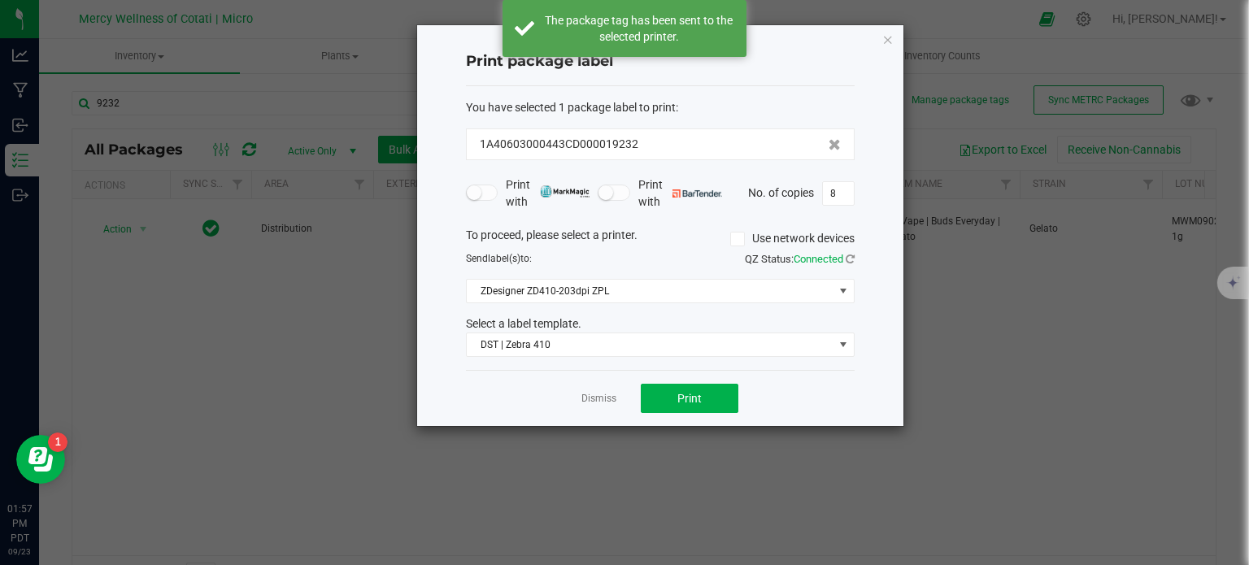
click at [589, 396] on link "Dismiss" at bounding box center [598, 399] width 35 height 14
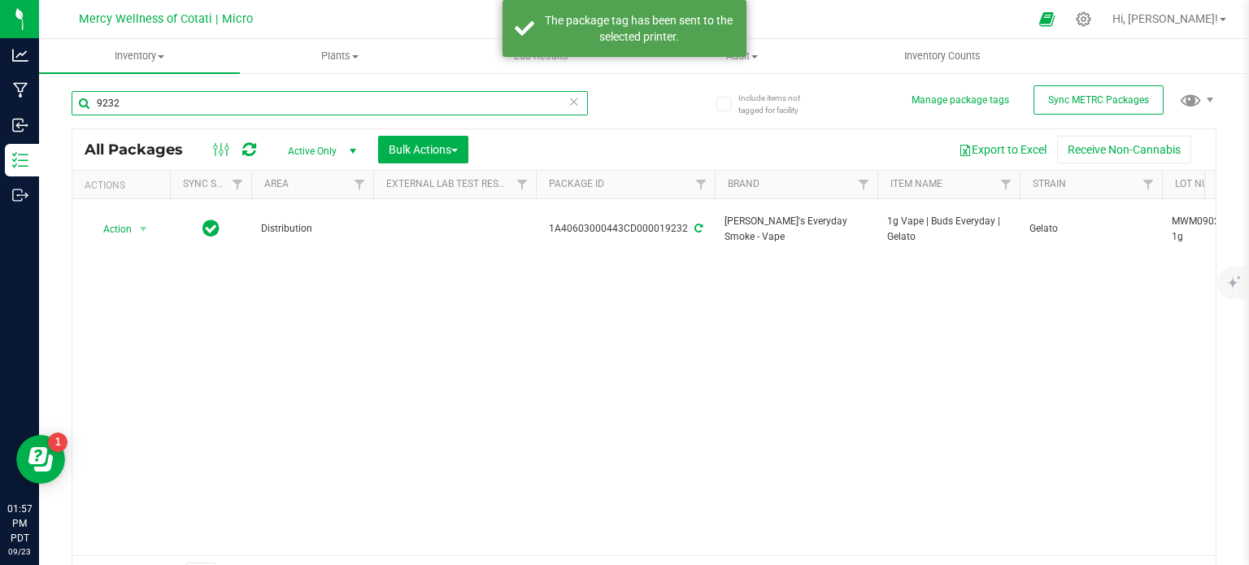
click at [121, 100] on input "9232" at bounding box center [330, 103] width 516 height 24
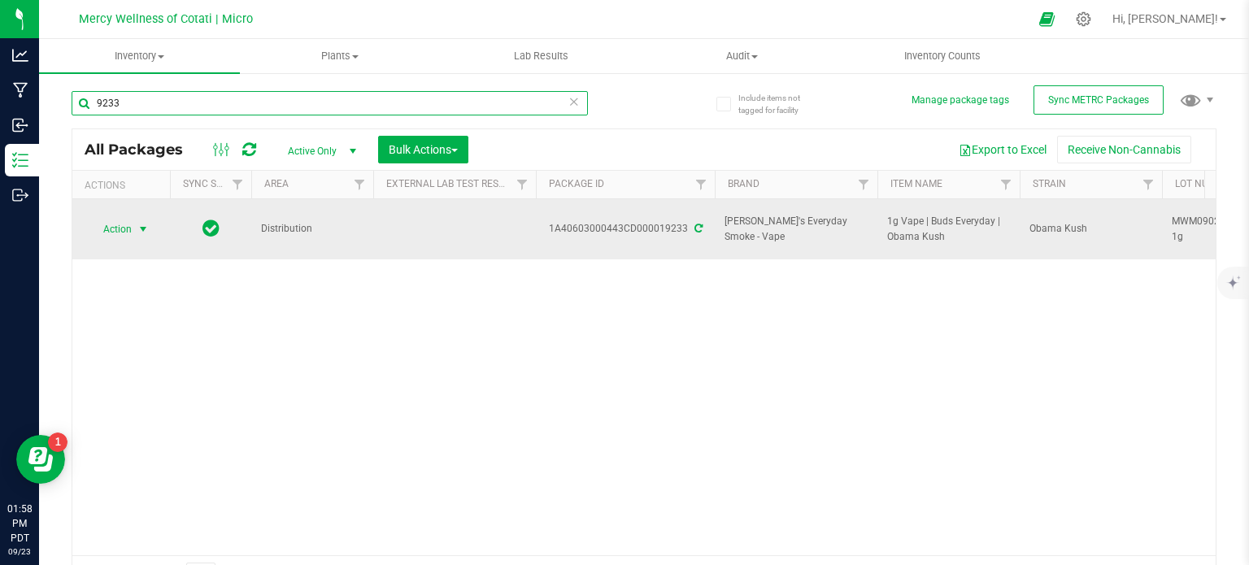
type input "9233"
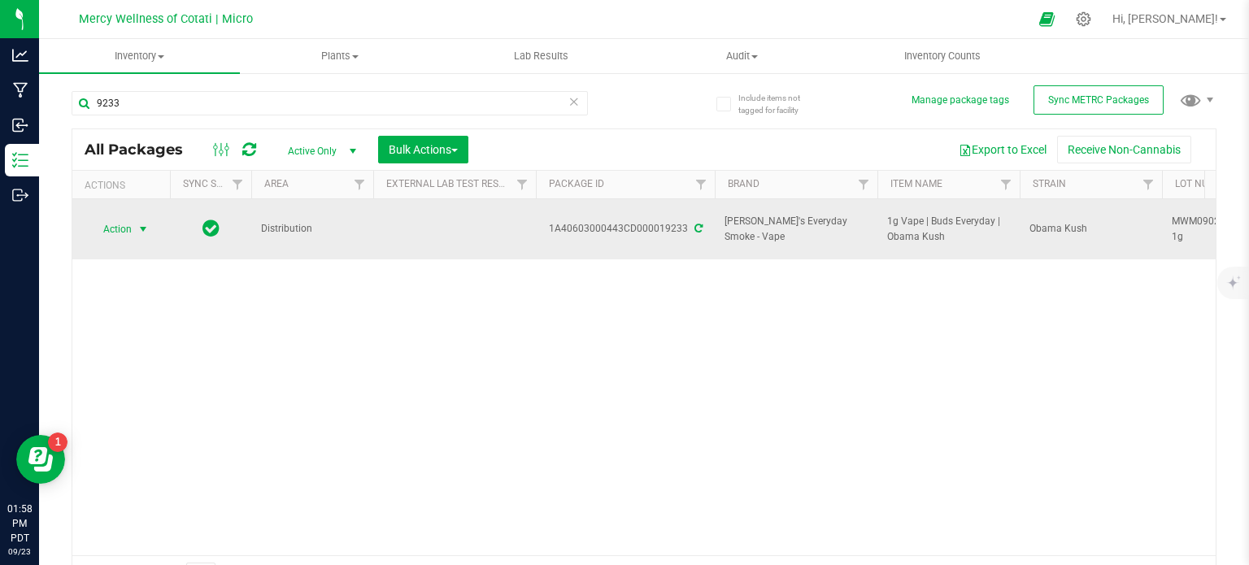
click at [128, 220] on span "Action" at bounding box center [111, 229] width 44 height 23
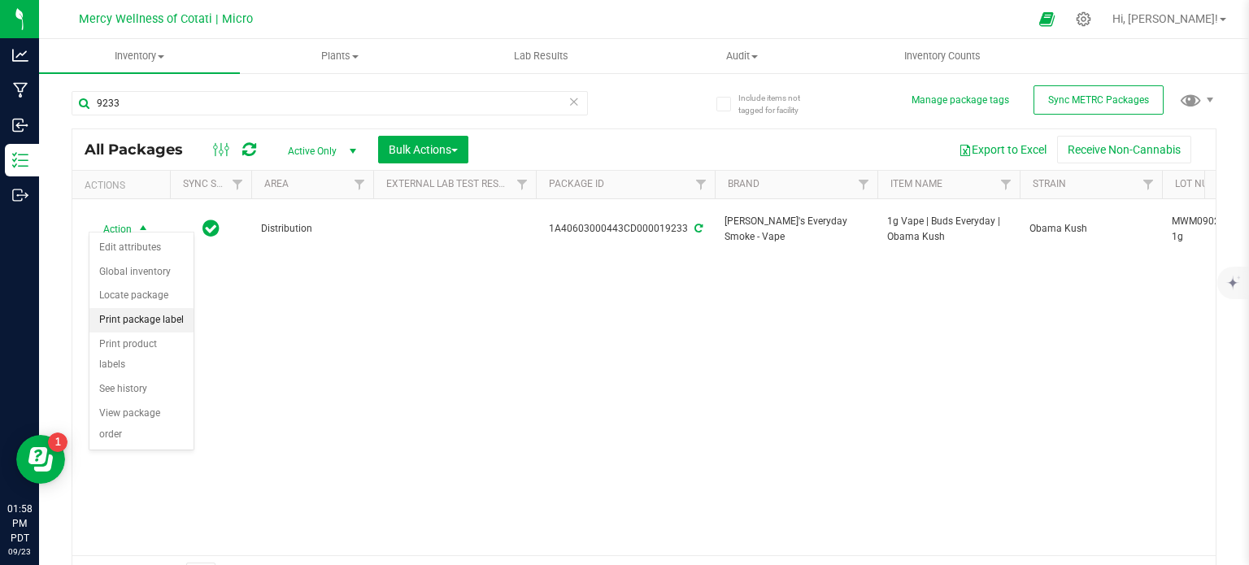
click at [156, 318] on li "Print package label" at bounding box center [141, 320] width 104 height 24
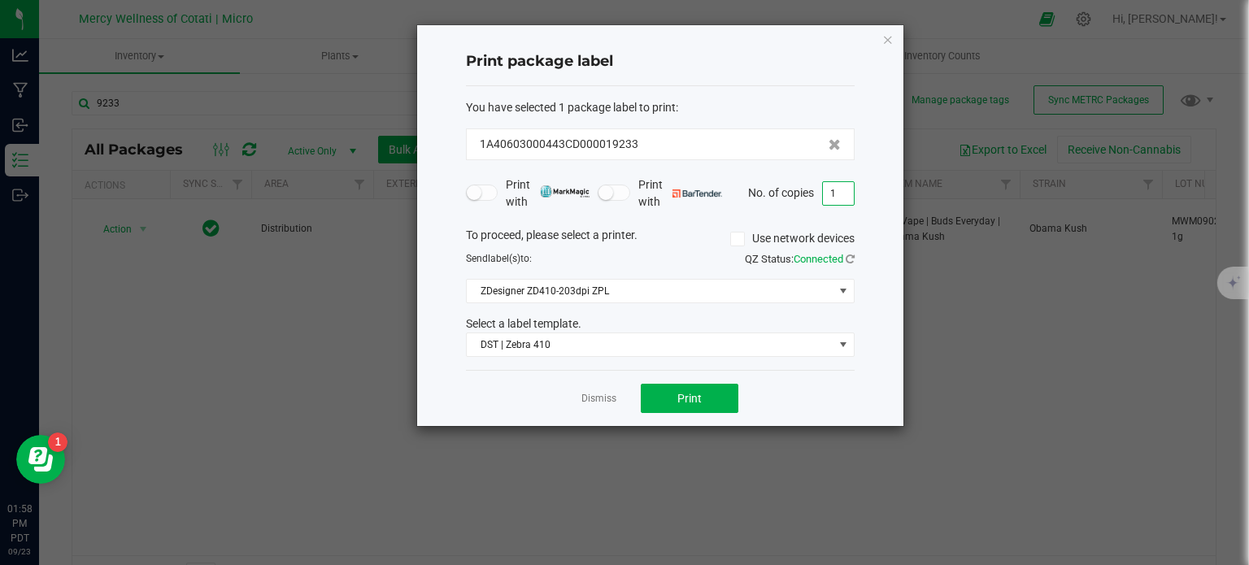
click at [840, 192] on input "1" at bounding box center [838, 193] width 31 height 23
type input "8"
click at [691, 398] on span "Print" at bounding box center [689, 398] width 24 height 13
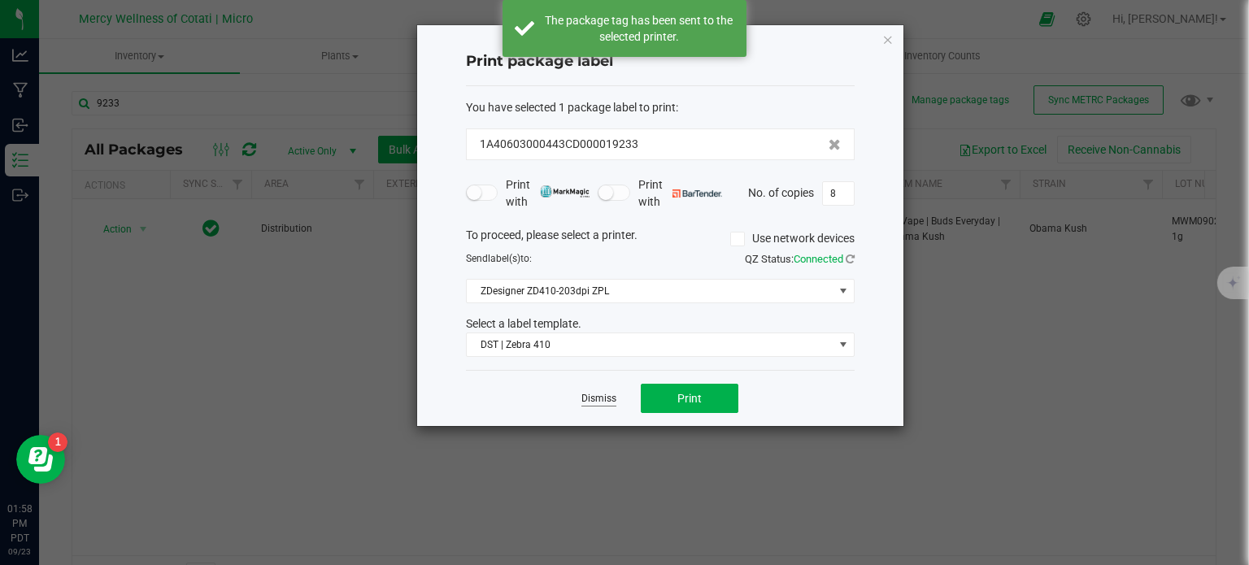
click at [583, 395] on link "Dismiss" at bounding box center [598, 399] width 35 height 14
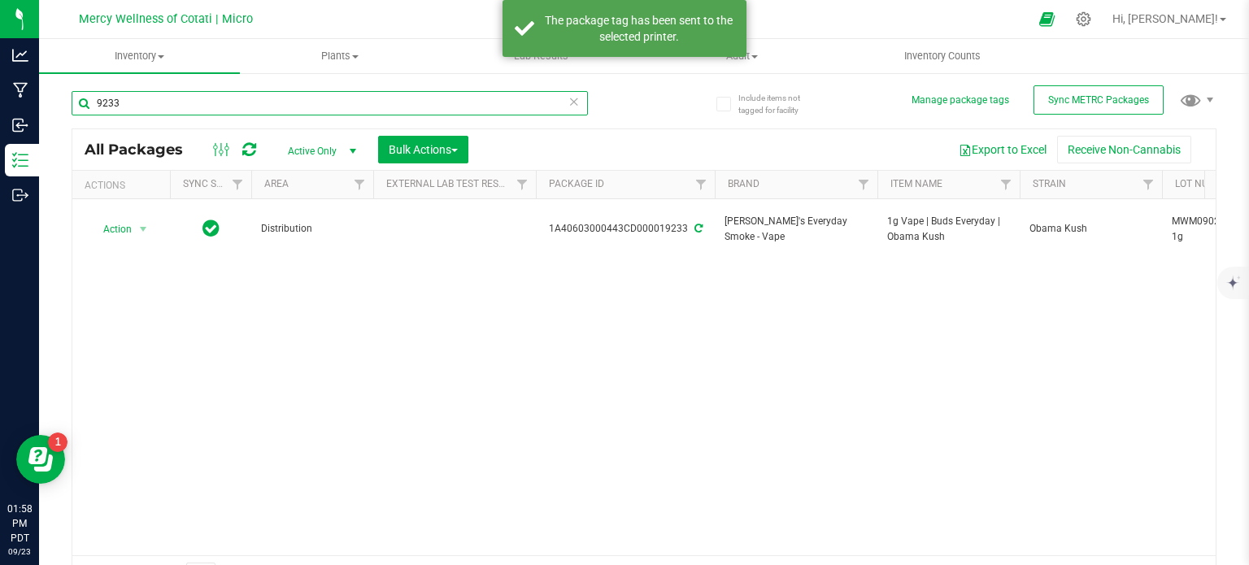
click at [137, 105] on input "9233" at bounding box center [330, 103] width 516 height 24
click at [135, 105] on input "9233" at bounding box center [330, 103] width 516 height 24
click at [137, 105] on input "9233" at bounding box center [330, 103] width 516 height 24
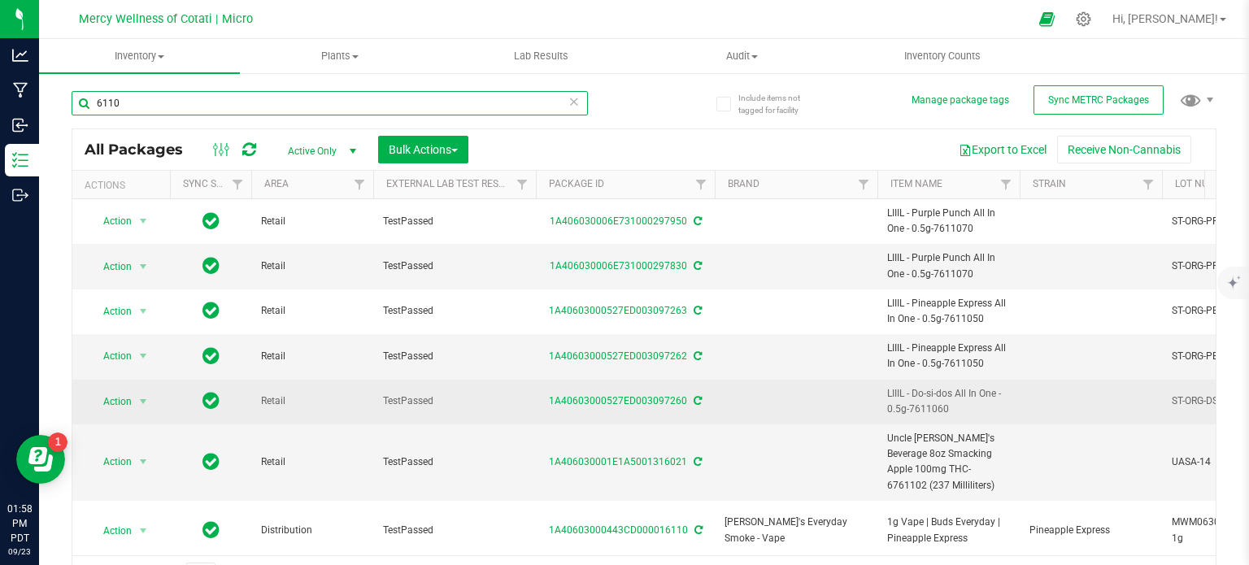
scroll to position [28, 0]
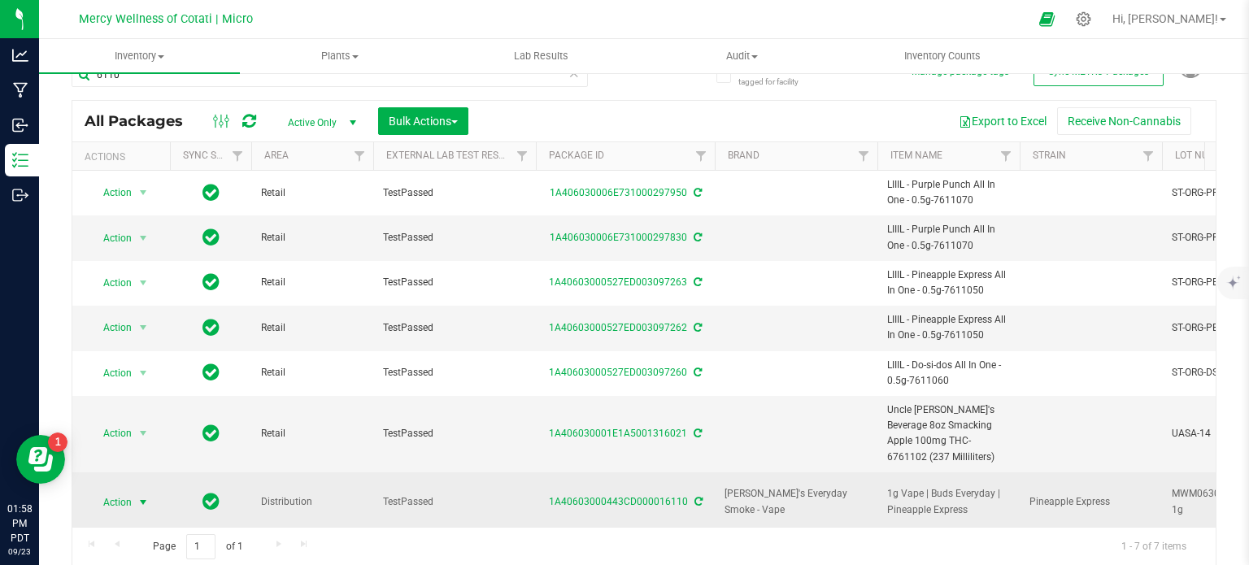
click at [117, 491] on span "Action" at bounding box center [111, 502] width 44 height 23
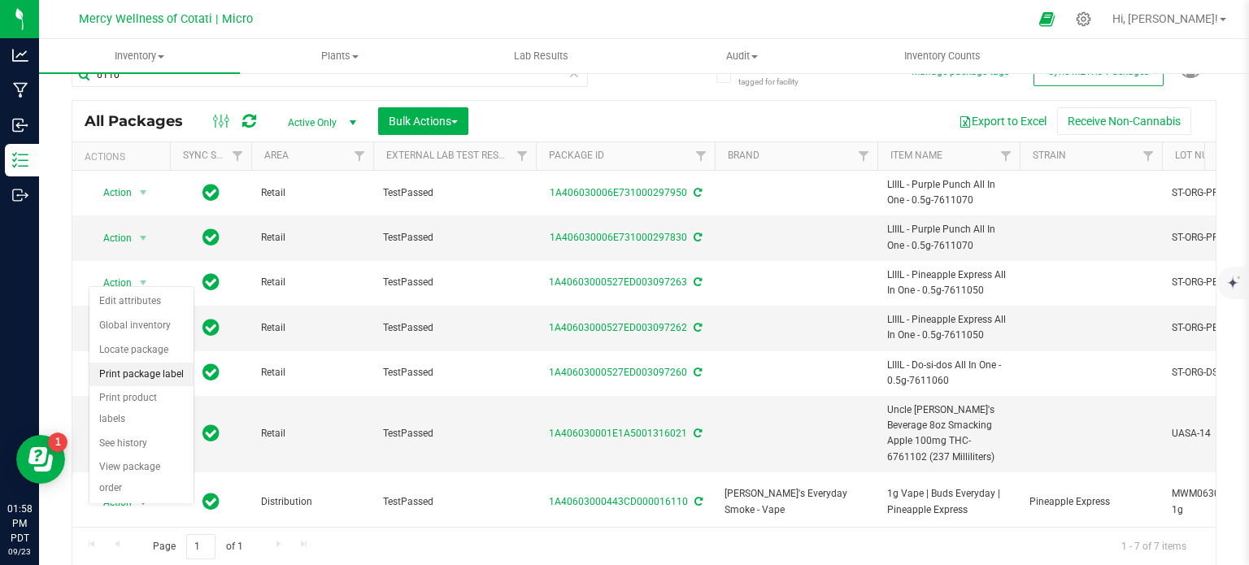
click at [156, 377] on li "Print package label" at bounding box center [141, 375] width 104 height 24
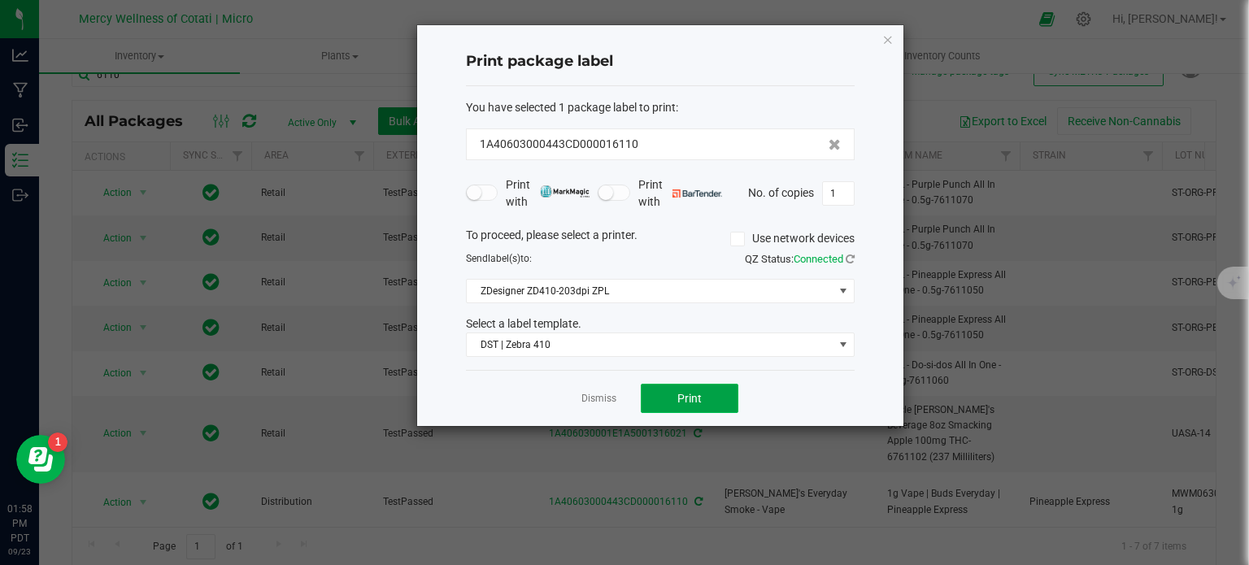
click at [703, 394] on button "Print" at bounding box center [690, 398] width 98 height 29
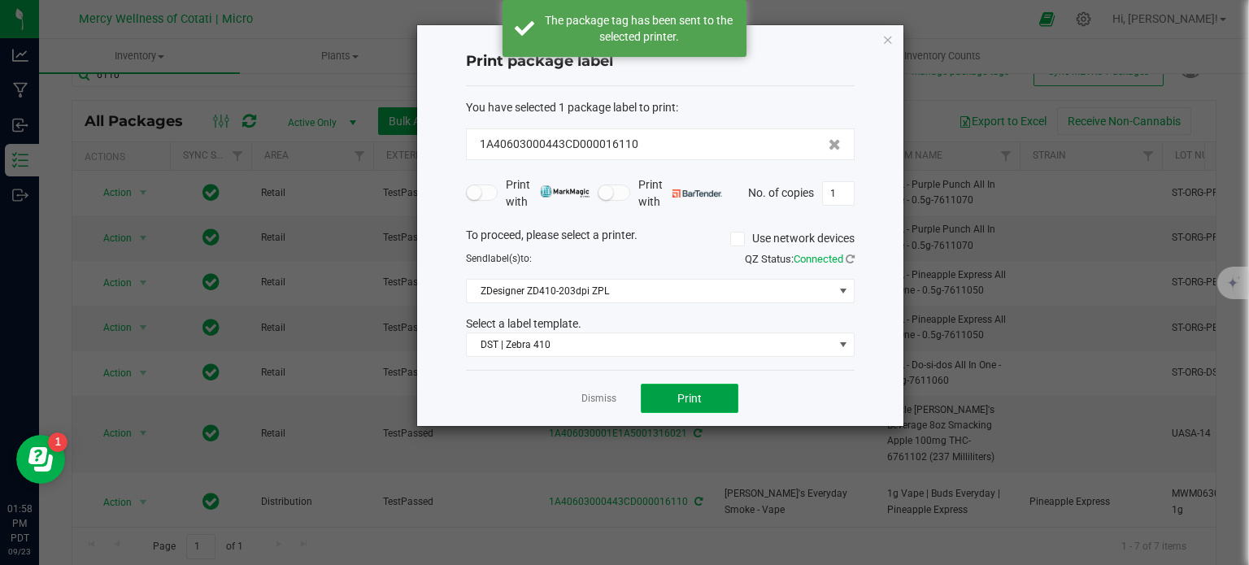
click at [705, 396] on button "Print" at bounding box center [690, 398] width 98 height 29
click at [599, 398] on link "Dismiss" at bounding box center [598, 399] width 35 height 14
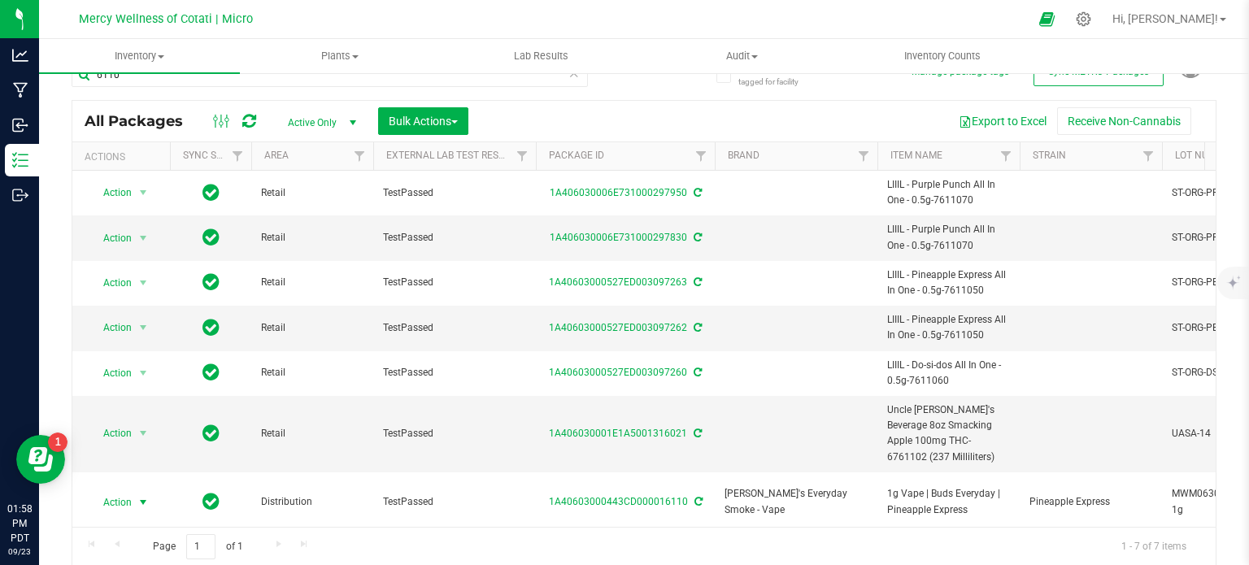
scroll to position [0, 0]
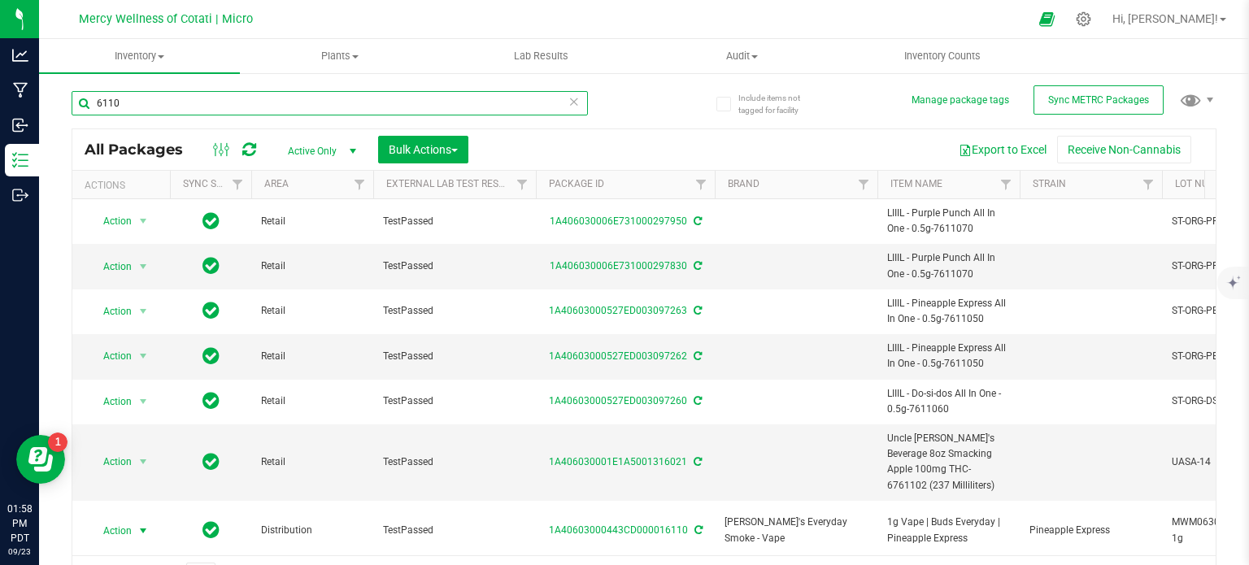
click at [140, 103] on input "6110" at bounding box center [330, 103] width 516 height 24
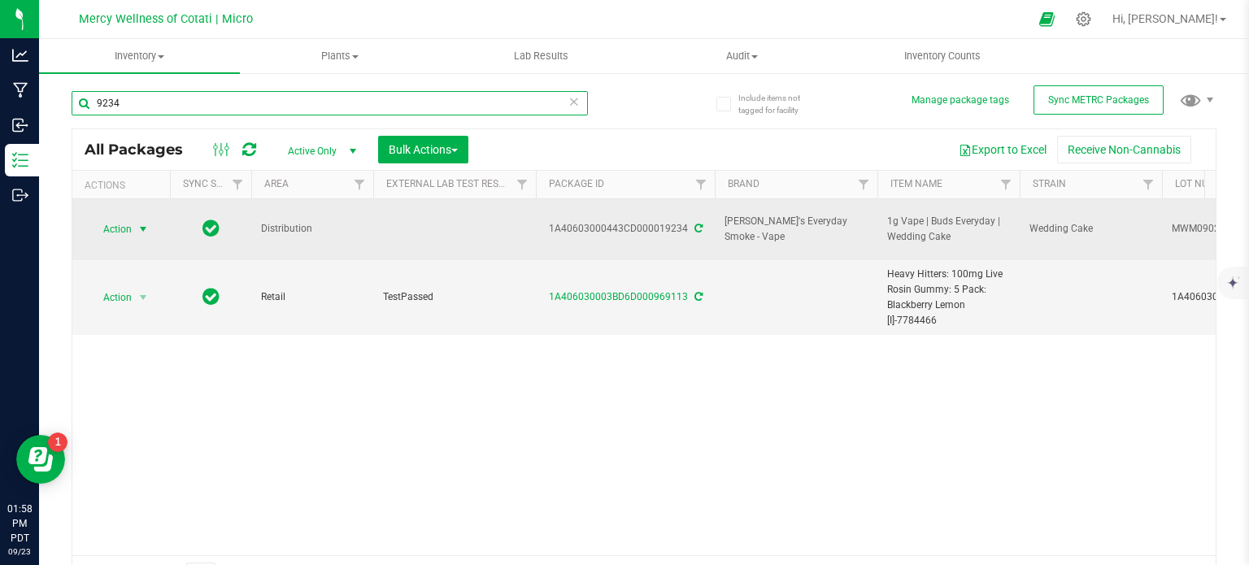
type input "9234"
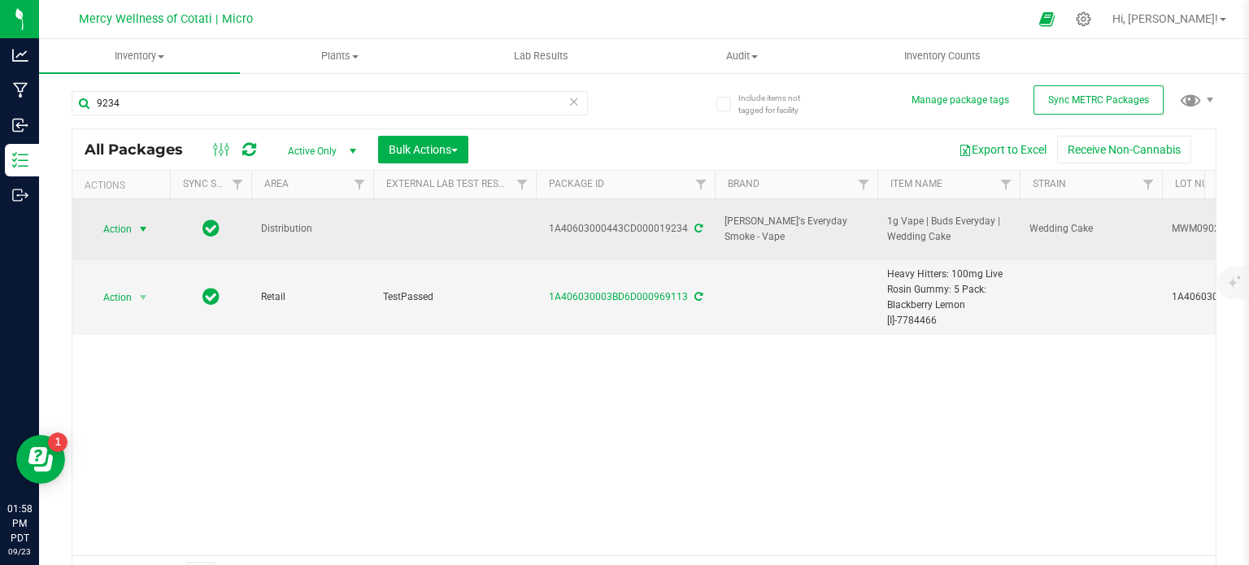
click at [117, 223] on span "Action" at bounding box center [111, 229] width 44 height 23
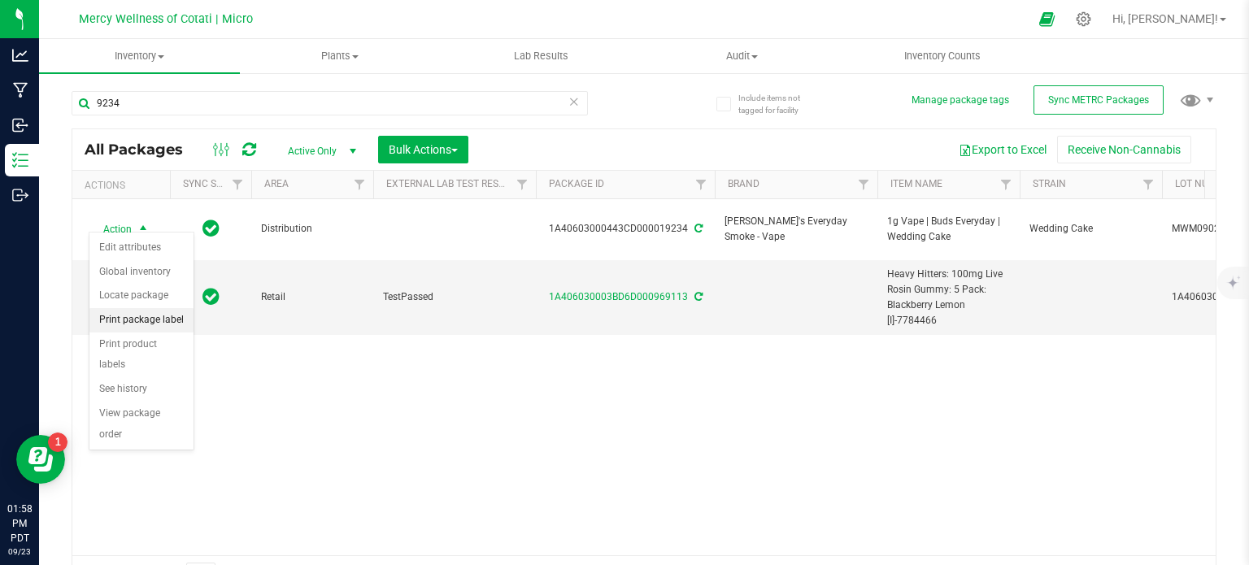
click at [153, 322] on li "Print package label" at bounding box center [141, 320] width 104 height 24
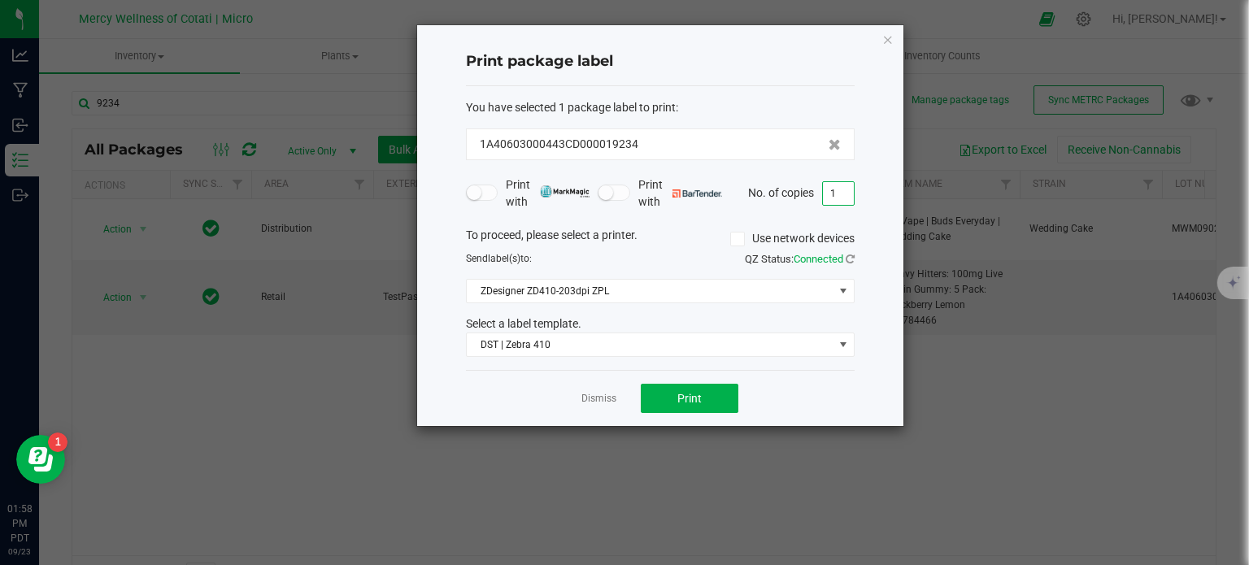
click at [831, 192] on input "1" at bounding box center [838, 193] width 31 height 23
type input "8"
click at [695, 396] on span "Print" at bounding box center [689, 398] width 24 height 13
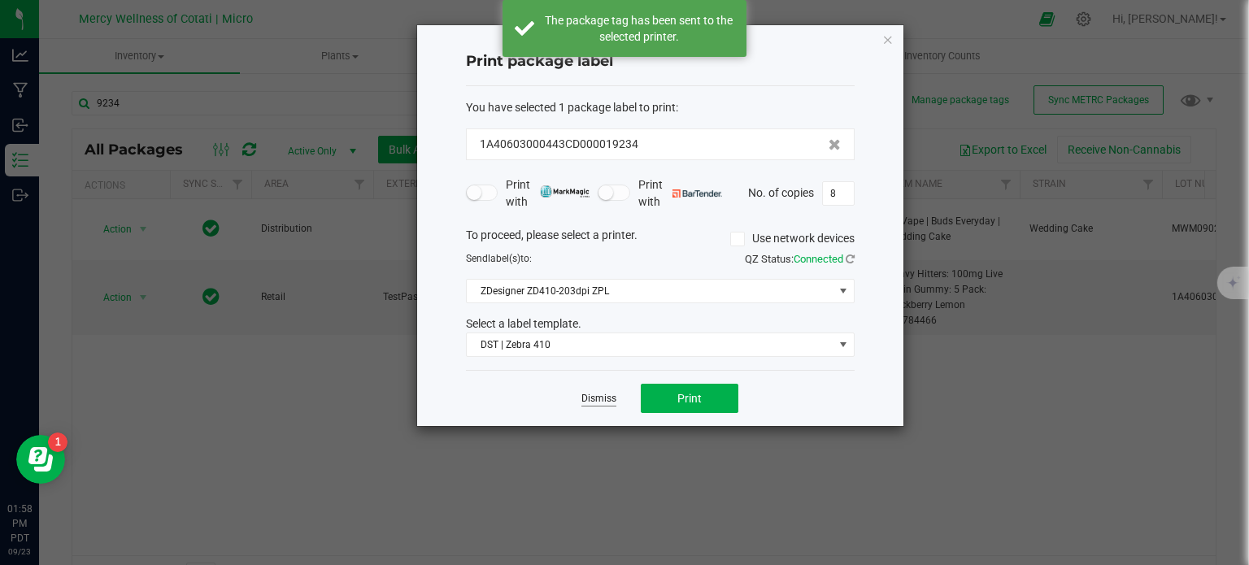
click at [603, 393] on link "Dismiss" at bounding box center [598, 399] width 35 height 14
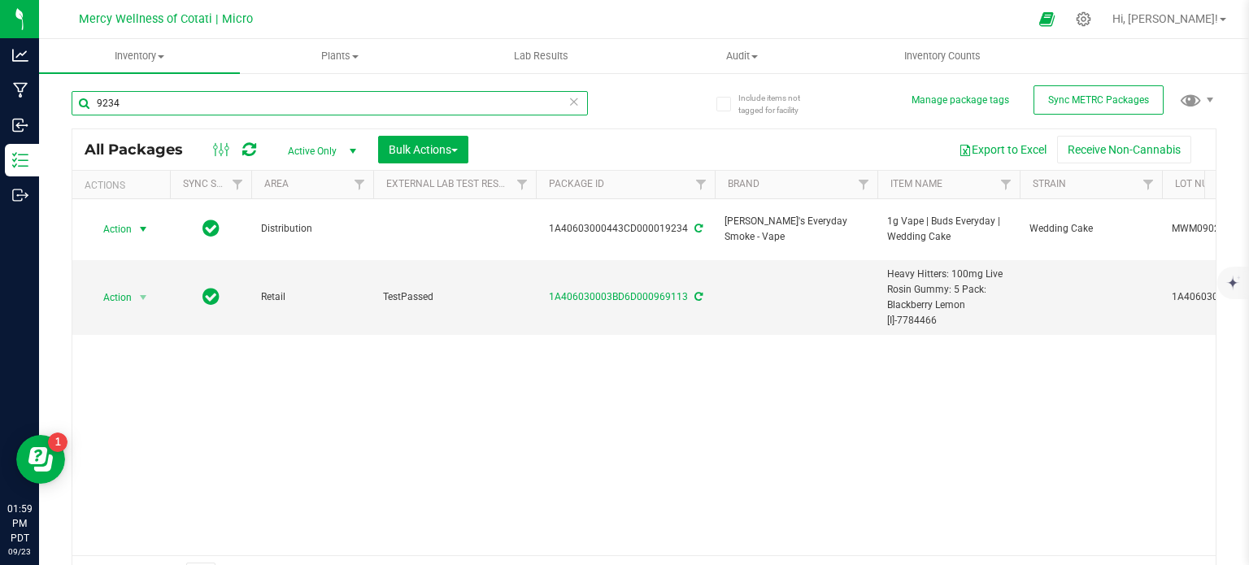
click at [163, 103] on input "9234" at bounding box center [330, 103] width 516 height 24
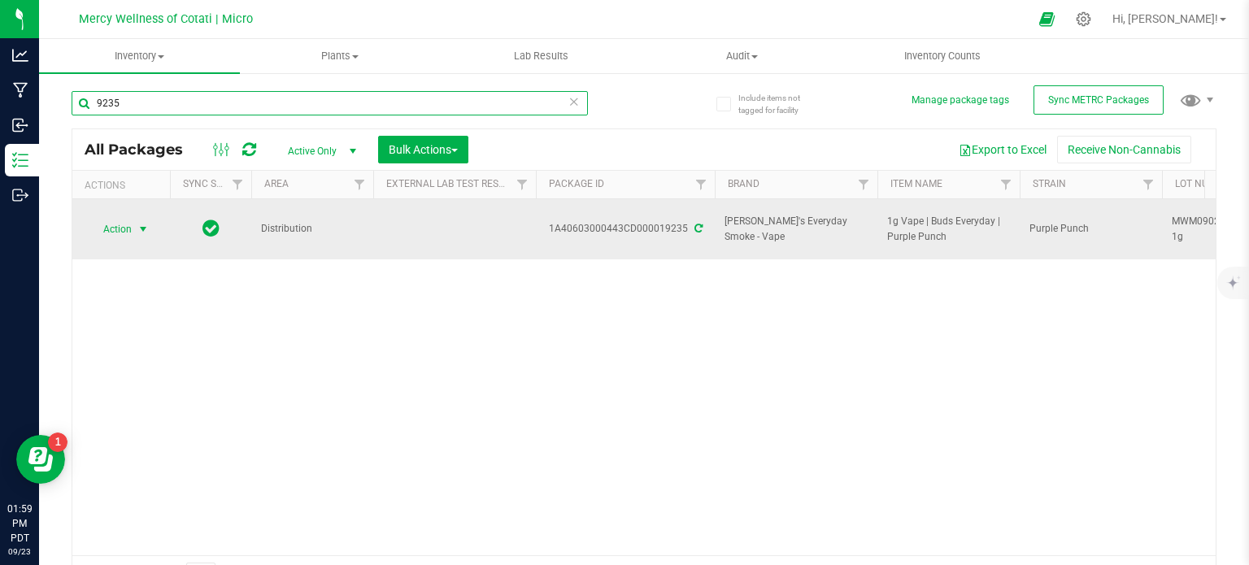
type input "9235"
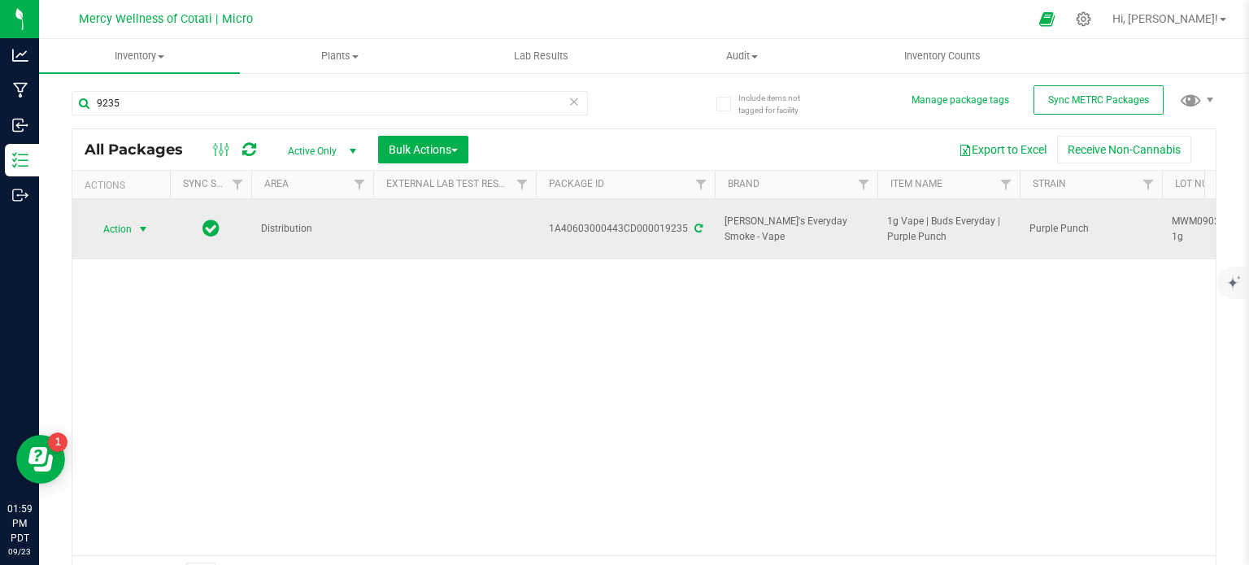
click at [131, 222] on span "Action" at bounding box center [111, 229] width 44 height 23
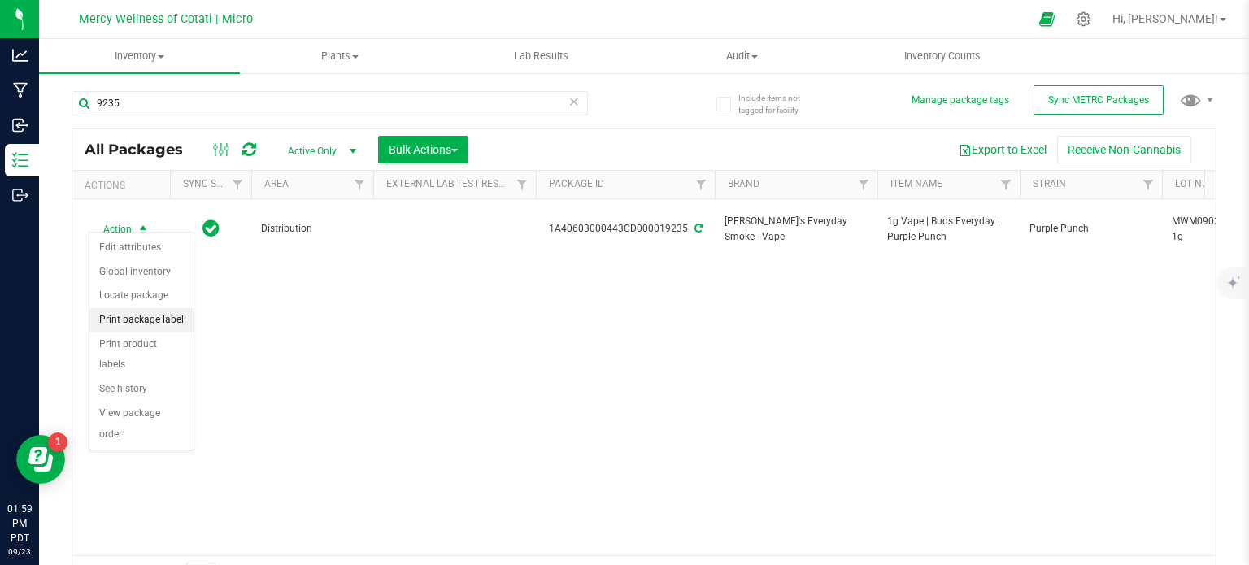
click at [155, 313] on li "Print package label" at bounding box center [141, 320] width 104 height 24
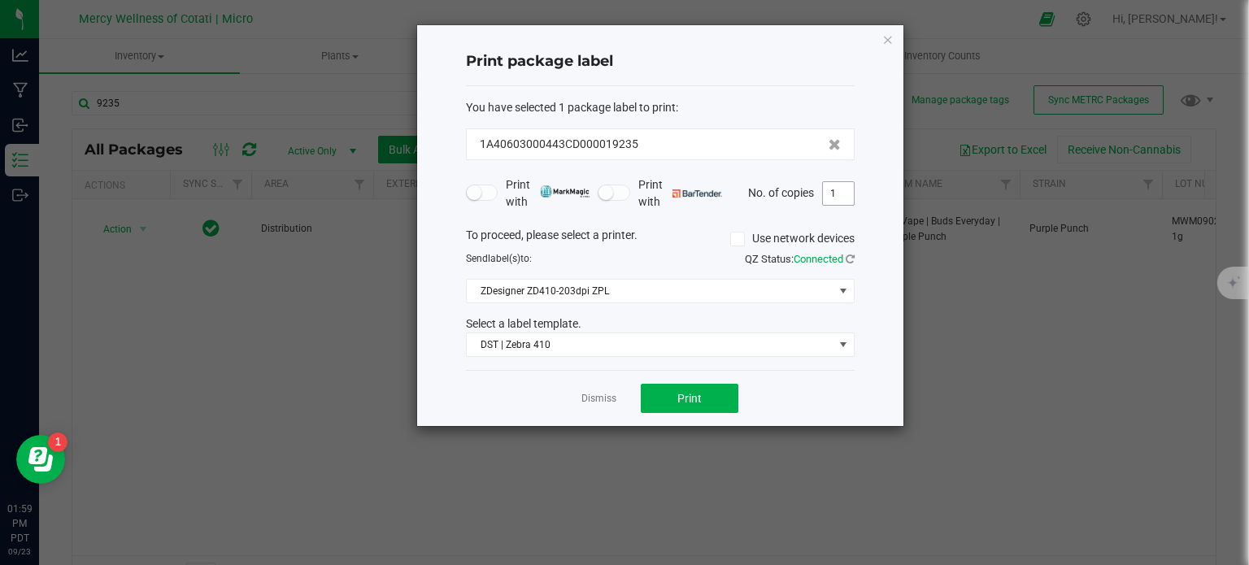
click at [838, 188] on input "1" at bounding box center [838, 193] width 31 height 23
type input "8"
click at [685, 392] on span "Print" at bounding box center [689, 398] width 24 height 13
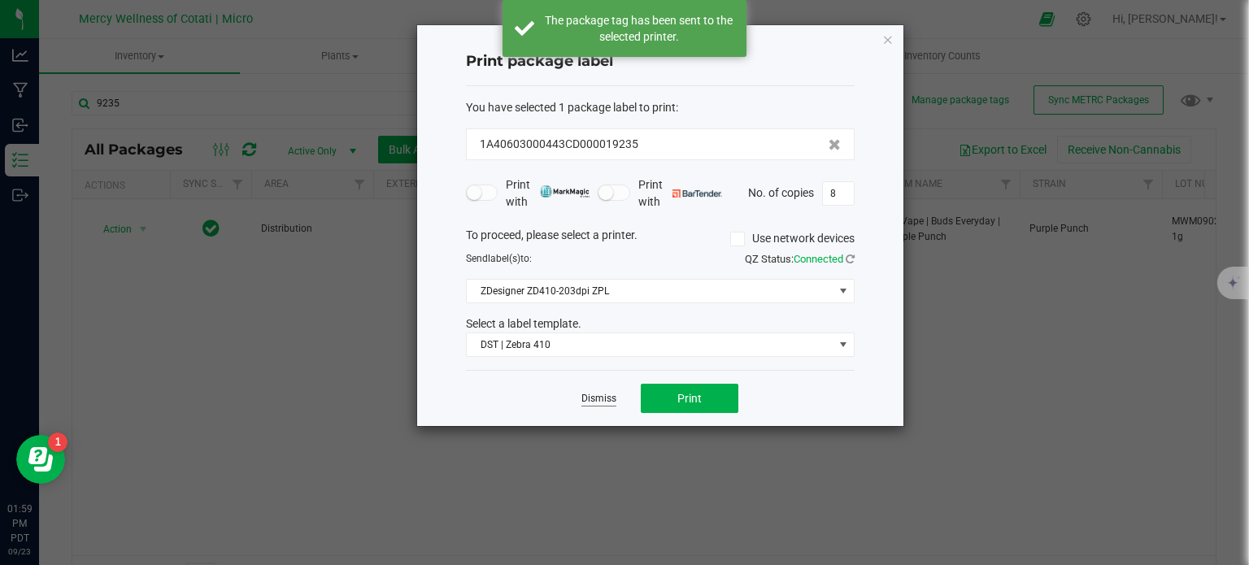
click at [594, 397] on link "Dismiss" at bounding box center [598, 399] width 35 height 14
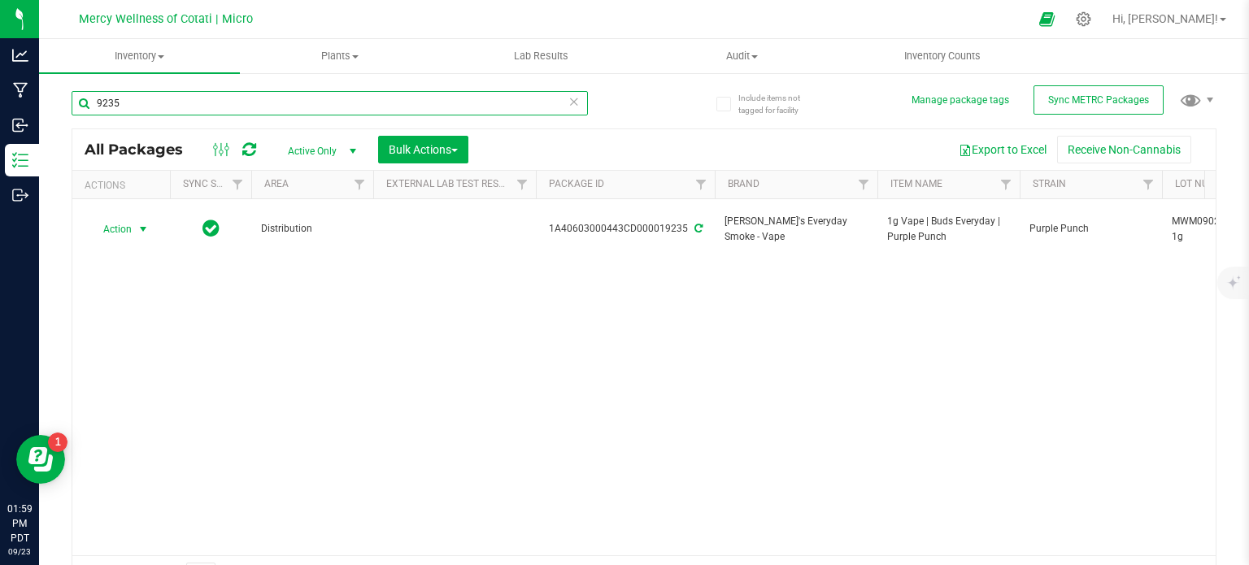
click at [238, 103] on input "9235" at bounding box center [330, 103] width 516 height 24
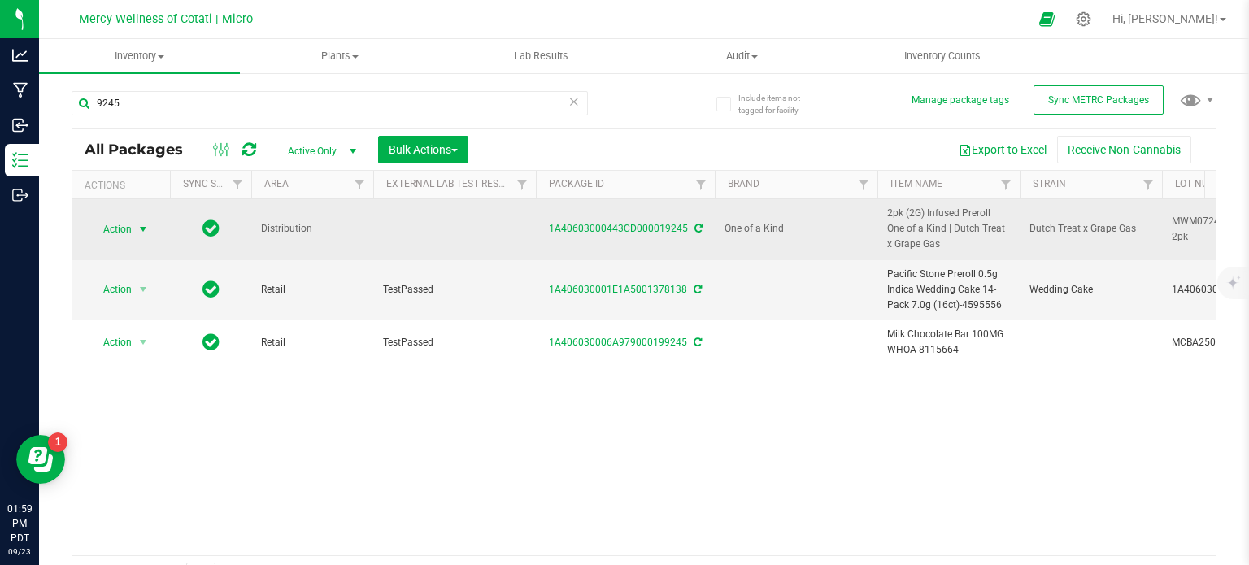
click at [129, 226] on span "Action" at bounding box center [111, 229] width 44 height 23
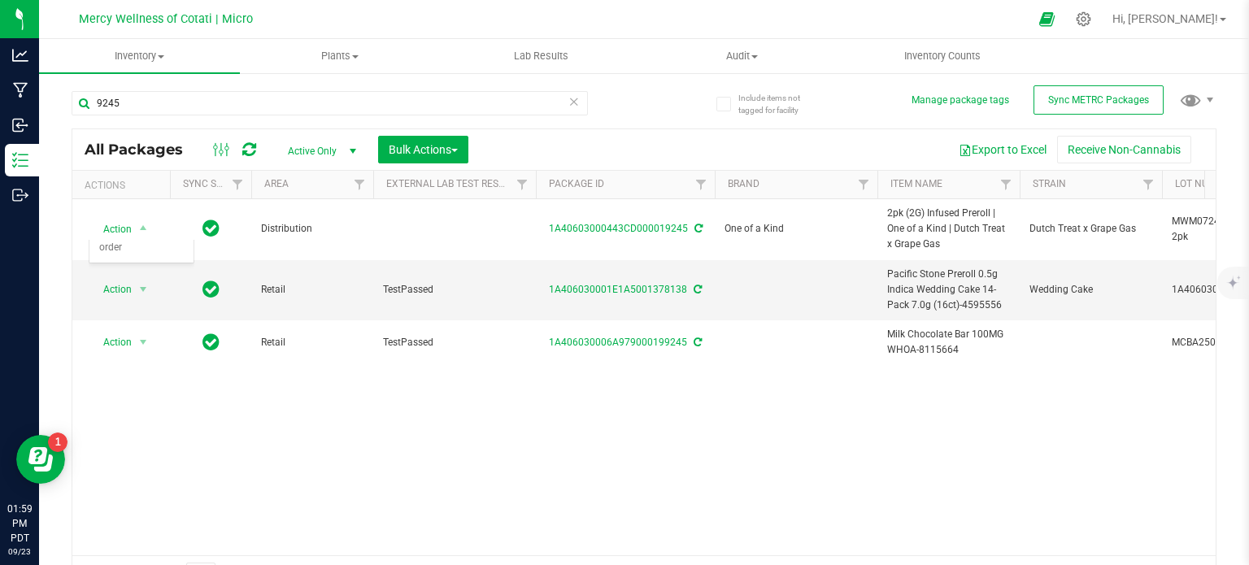
click at [298, 484] on div "Action Action Edit attributes Global inventory Locate package Print package lab…" at bounding box center [643, 377] width 1143 height 356
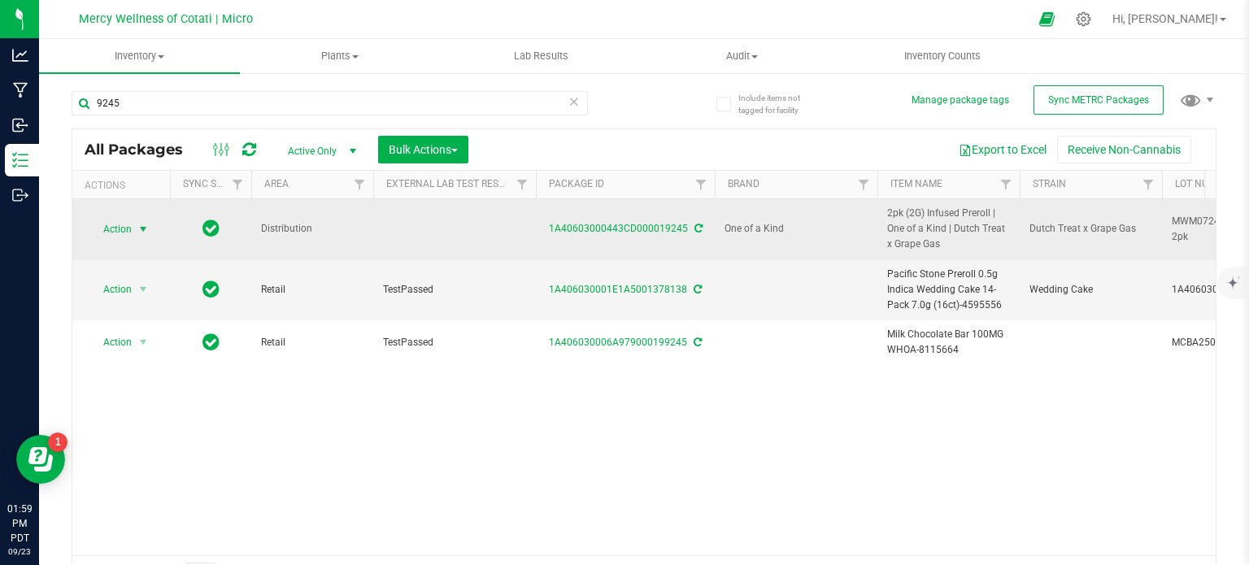
click at [112, 230] on span "Action" at bounding box center [111, 229] width 44 height 23
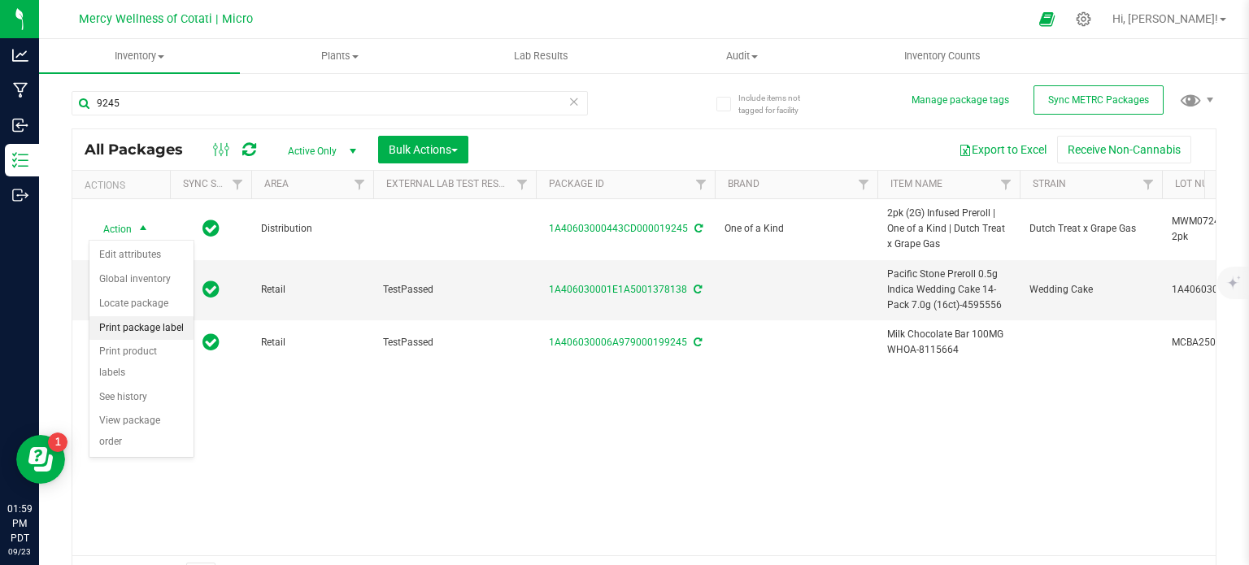
click at [150, 328] on li "Print package label" at bounding box center [141, 328] width 104 height 24
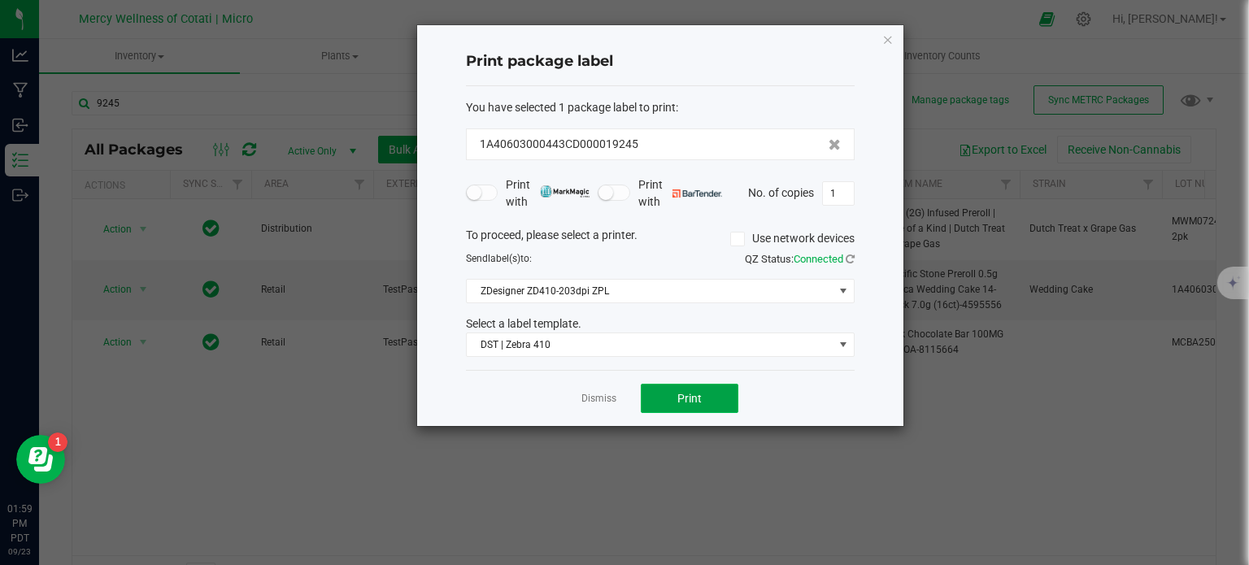
click at [689, 398] on span "Print" at bounding box center [689, 398] width 24 height 13
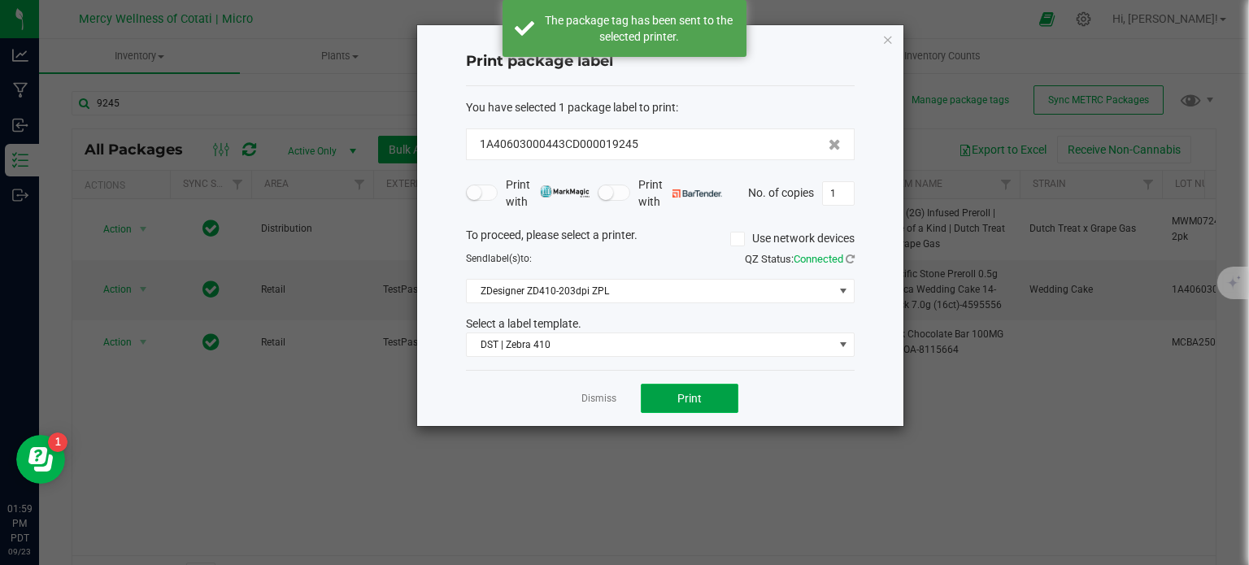
click at [689, 398] on span "Print" at bounding box center [689, 398] width 24 height 13
click at [591, 398] on link "Dismiss" at bounding box center [598, 399] width 35 height 14
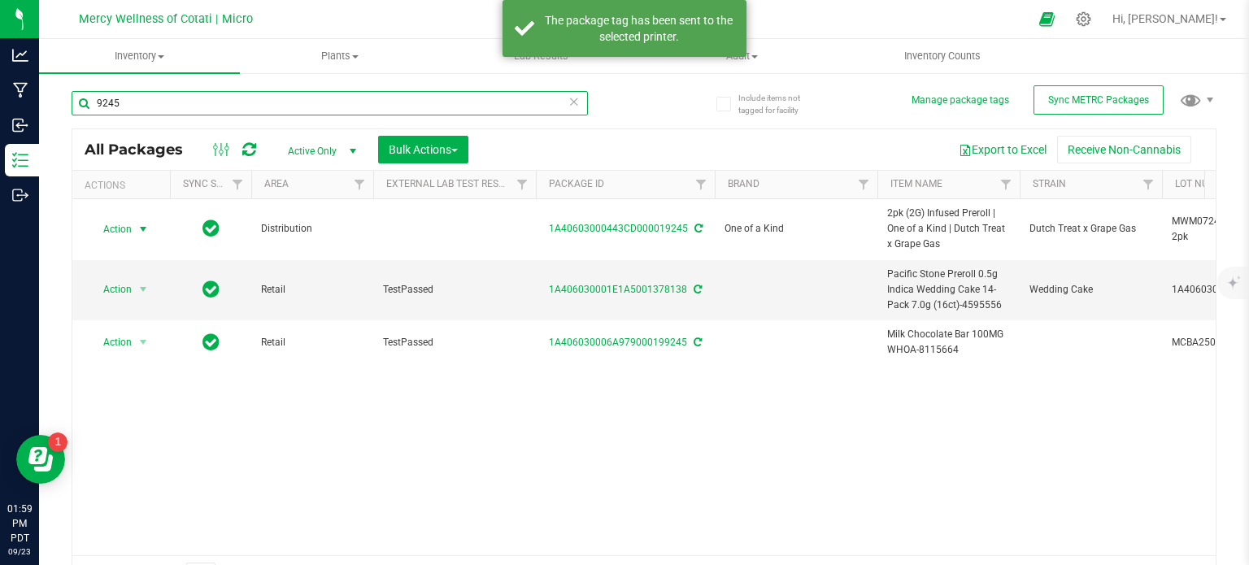
click at [178, 106] on input "9245" at bounding box center [330, 103] width 516 height 24
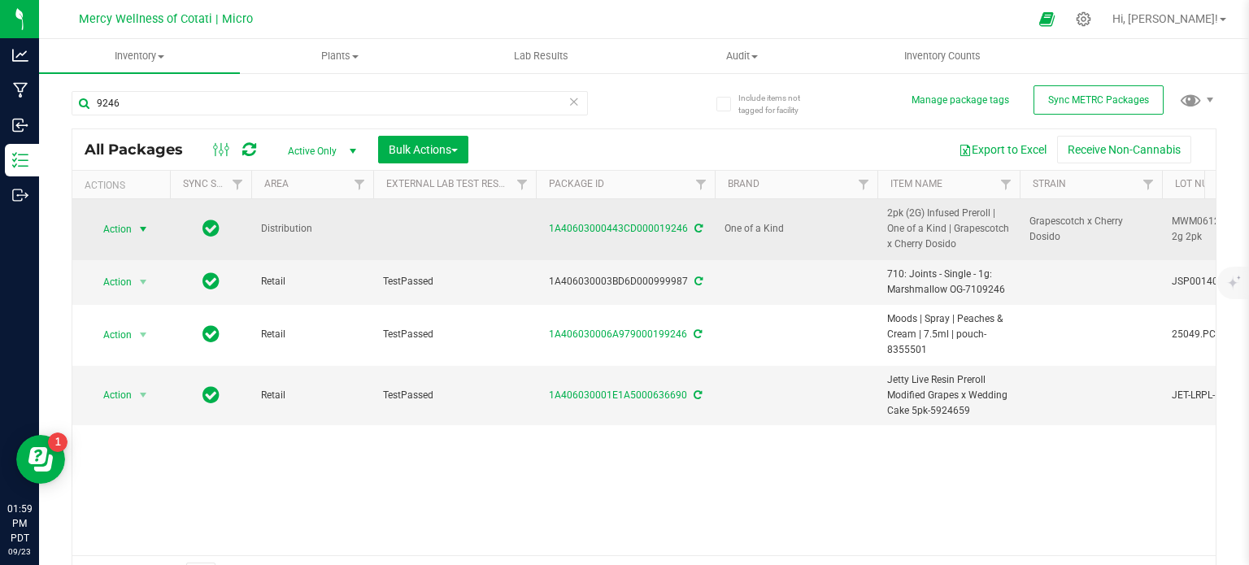
click at [127, 231] on span "Action" at bounding box center [111, 229] width 44 height 23
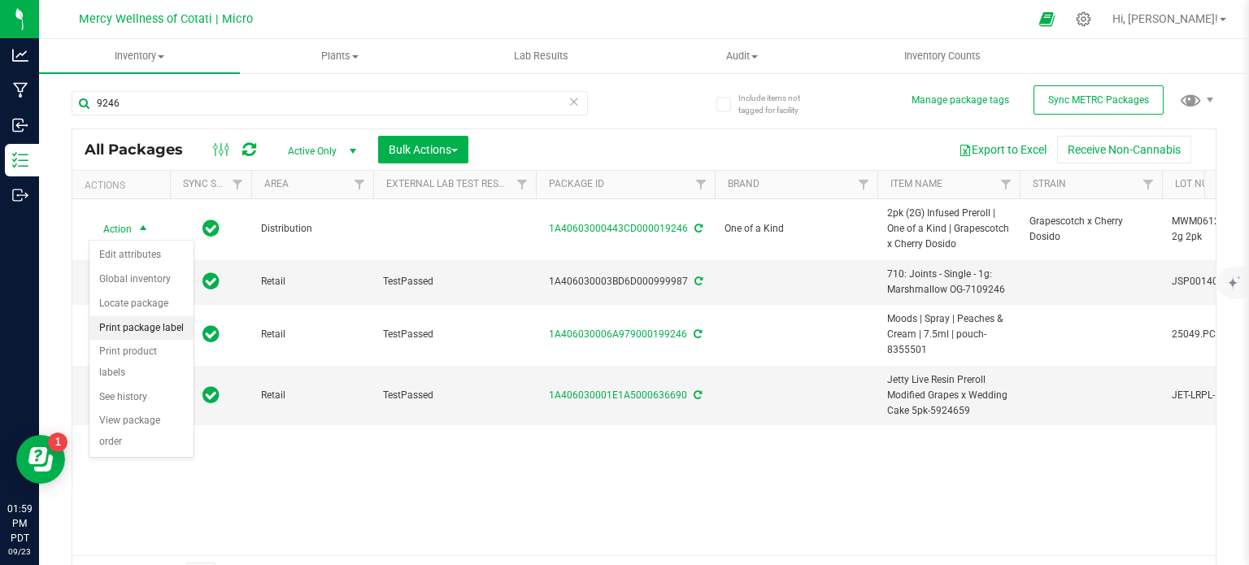
click at [149, 327] on li "Print package label" at bounding box center [141, 328] width 104 height 24
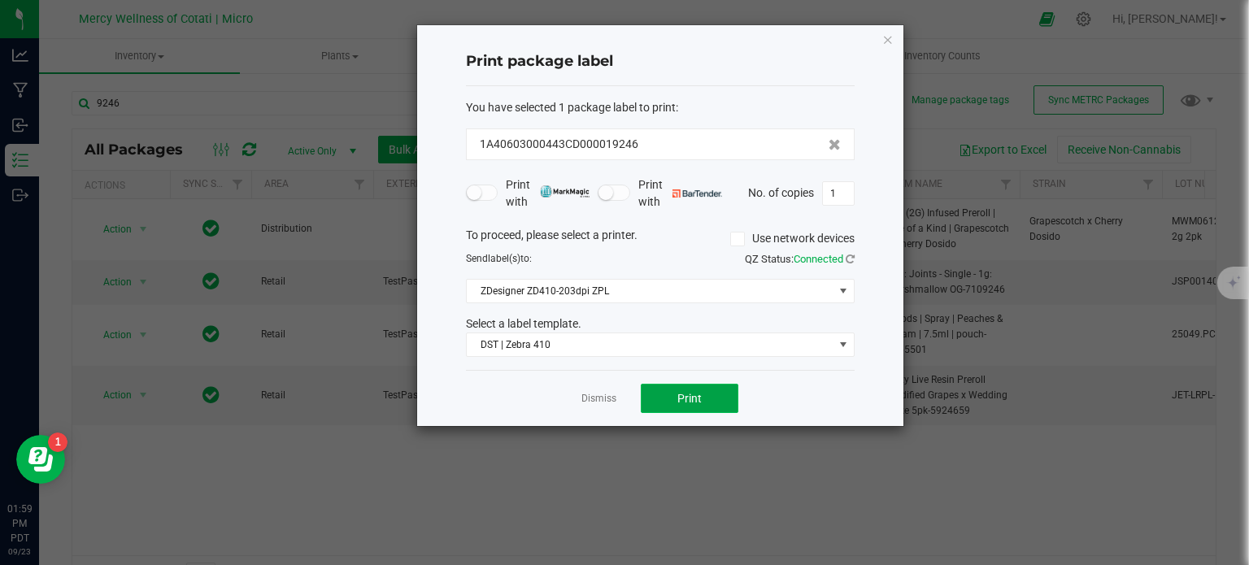
click at [672, 394] on button "Print" at bounding box center [690, 398] width 98 height 29
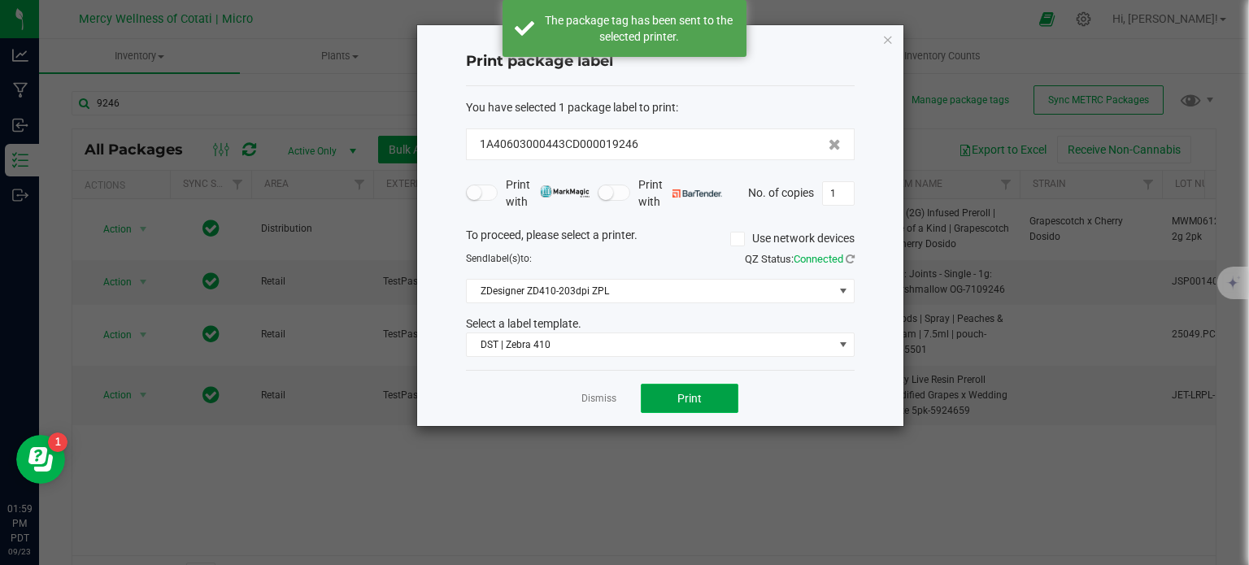
click at [672, 394] on button "Print" at bounding box center [690, 398] width 98 height 29
click at [599, 399] on link "Dismiss" at bounding box center [598, 399] width 35 height 14
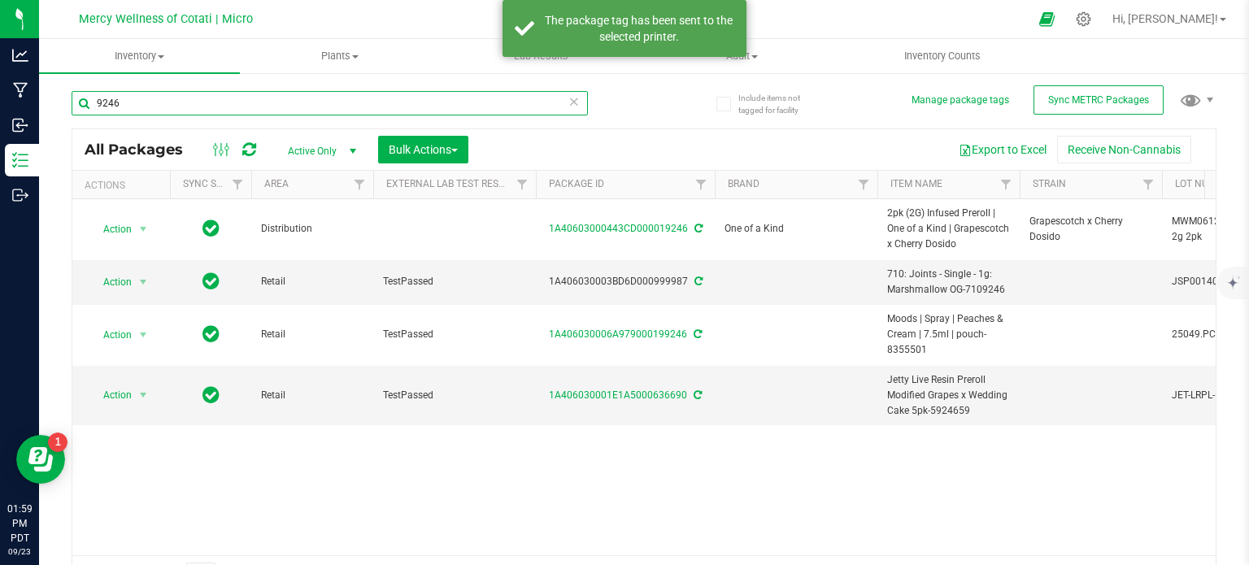
click at [198, 101] on input "9246" at bounding box center [330, 103] width 516 height 24
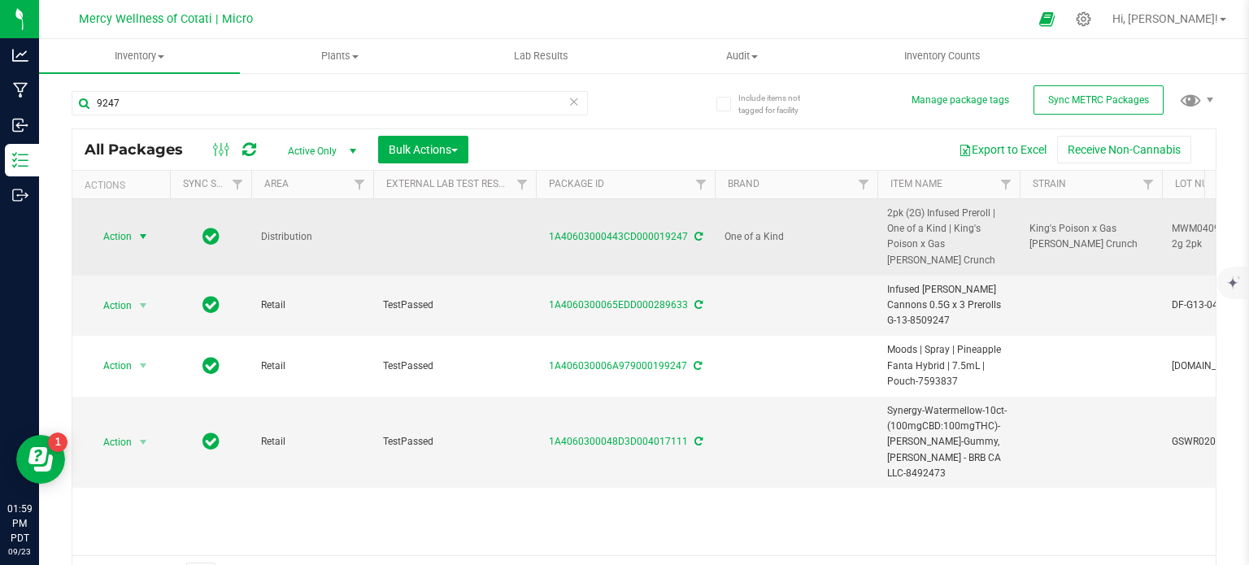
click at [128, 230] on span "Action" at bounding box center [111, 236] width 44 height 23
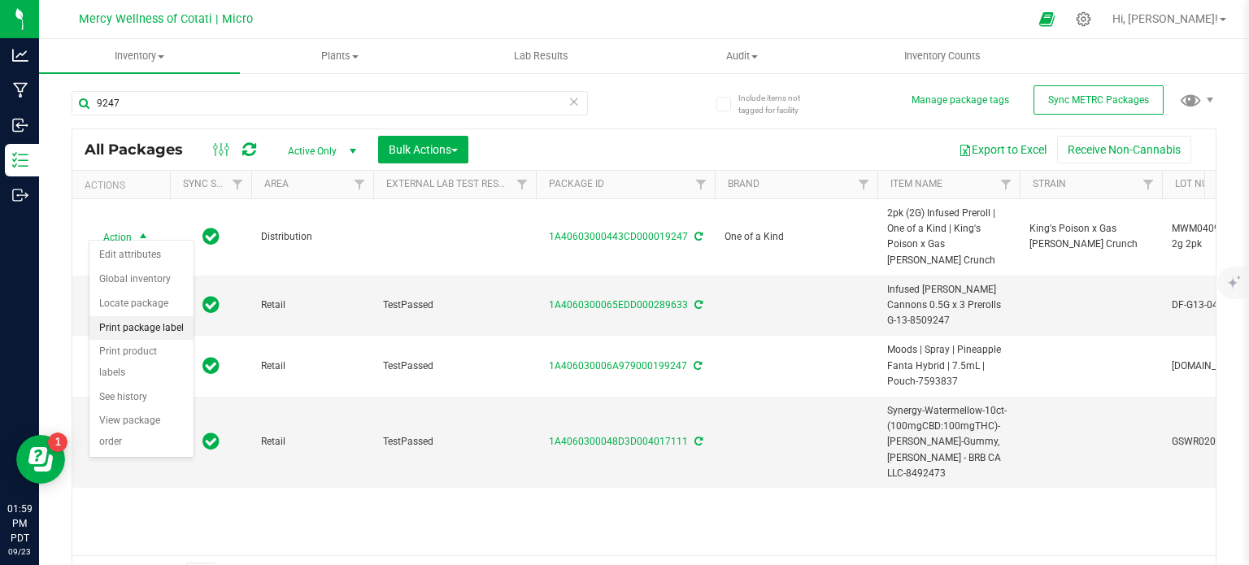
click at [152, 327] on li "Print package label" at bounding box center [141, 328] width 104 height 24
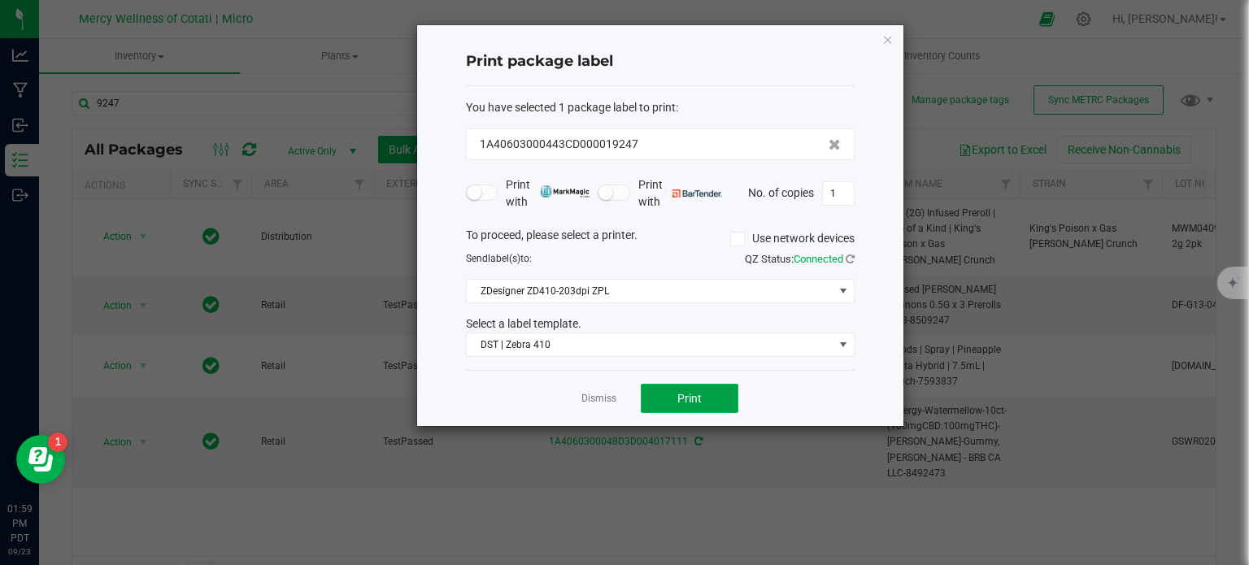
click at [677, 393] on button "Print" at bounding box center [690, 398] width 98 height 29
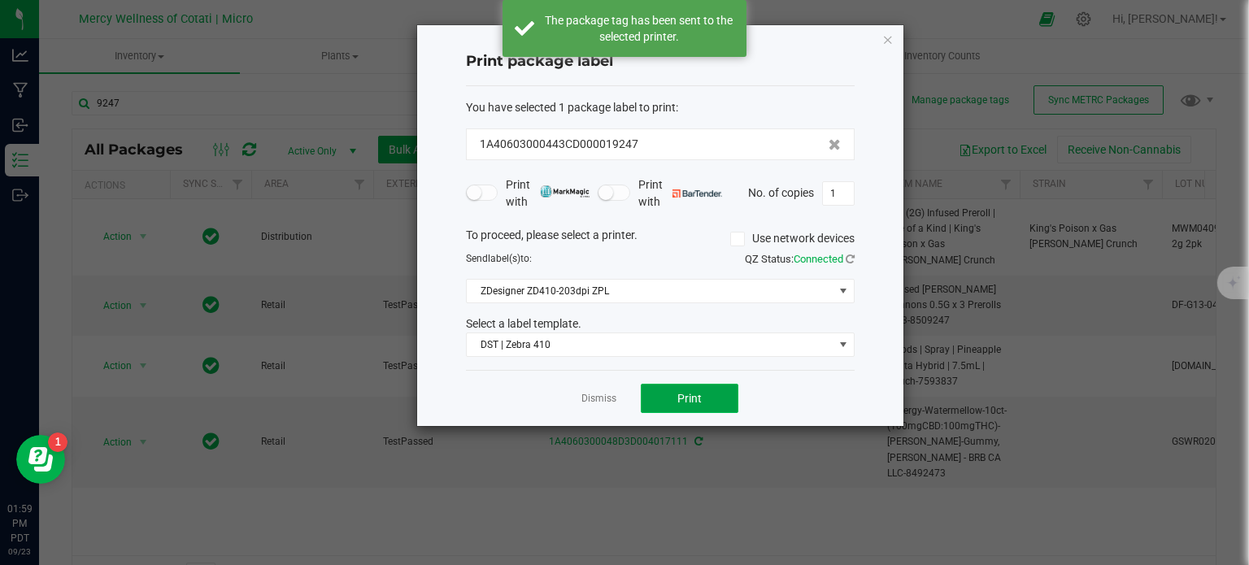
click at [677, 394] on button "Print" at bounding box center [690, 398] width 98 height 29
click at [594, 397] on link "Dismiss" at bounding box center [598, 399] width 35 height 14
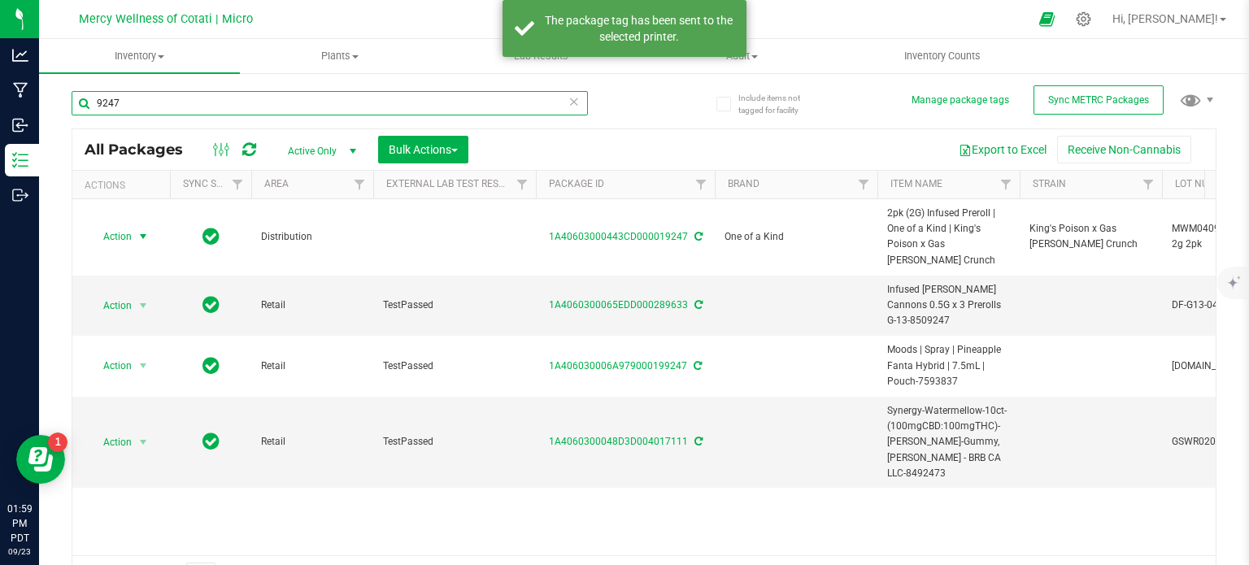
click at [137, 96] on input "9247" at bounding box center [330, 103] width 516 height 24
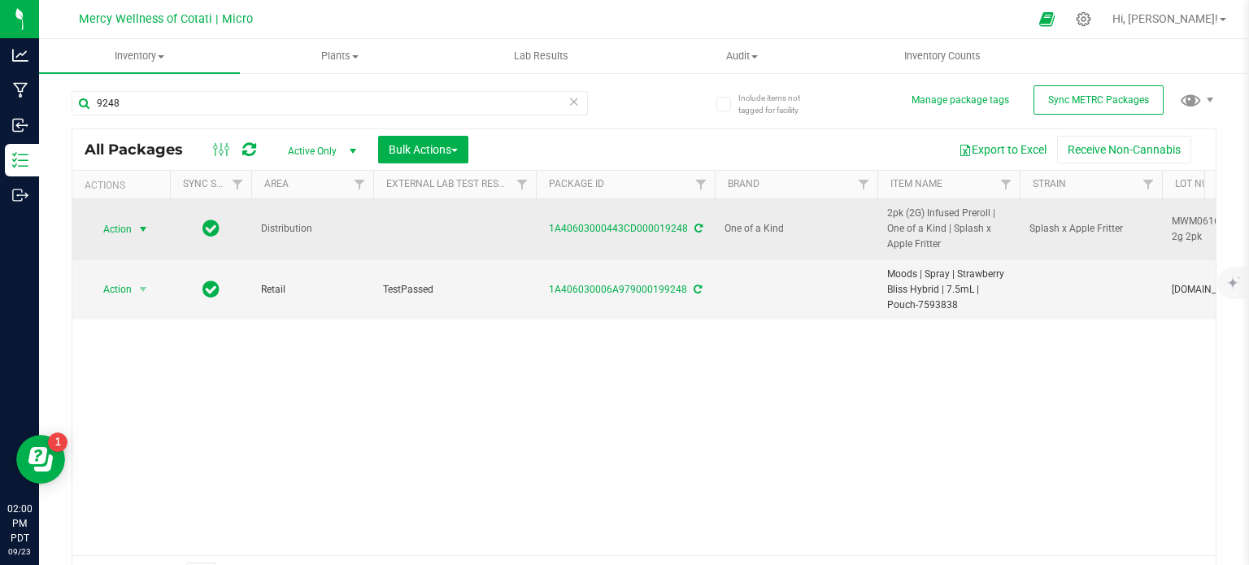
click at [109, 227] on span "Action" at bounding box center [111, 229] width 44 height 23
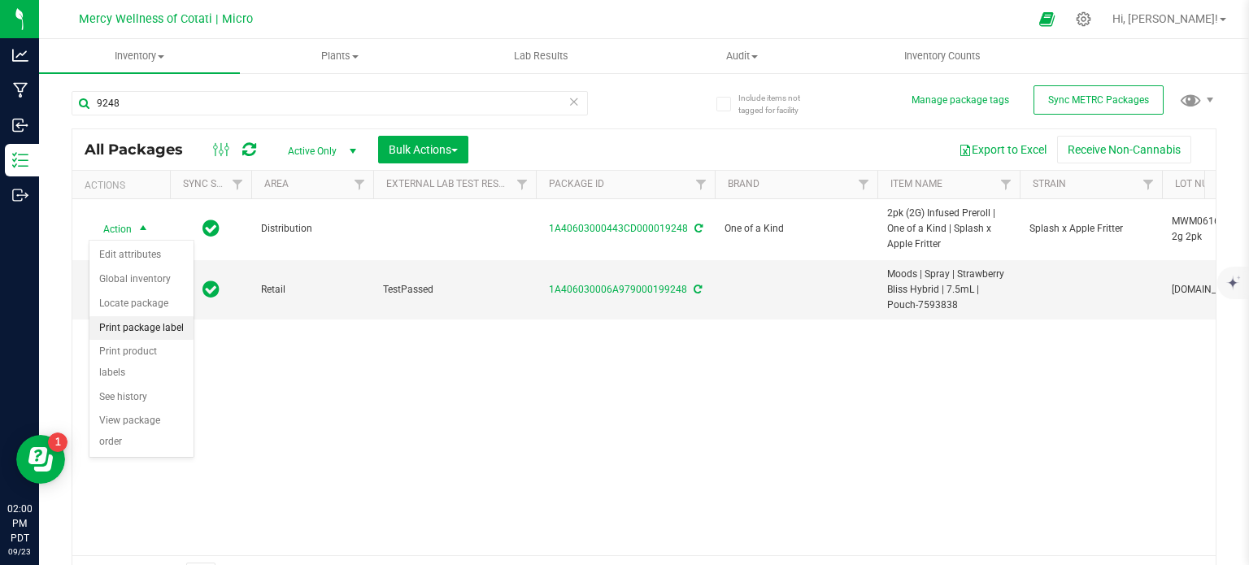
click at [133, 324] on li "Print package label" at bounding box center [141, 328] width 104 height 24
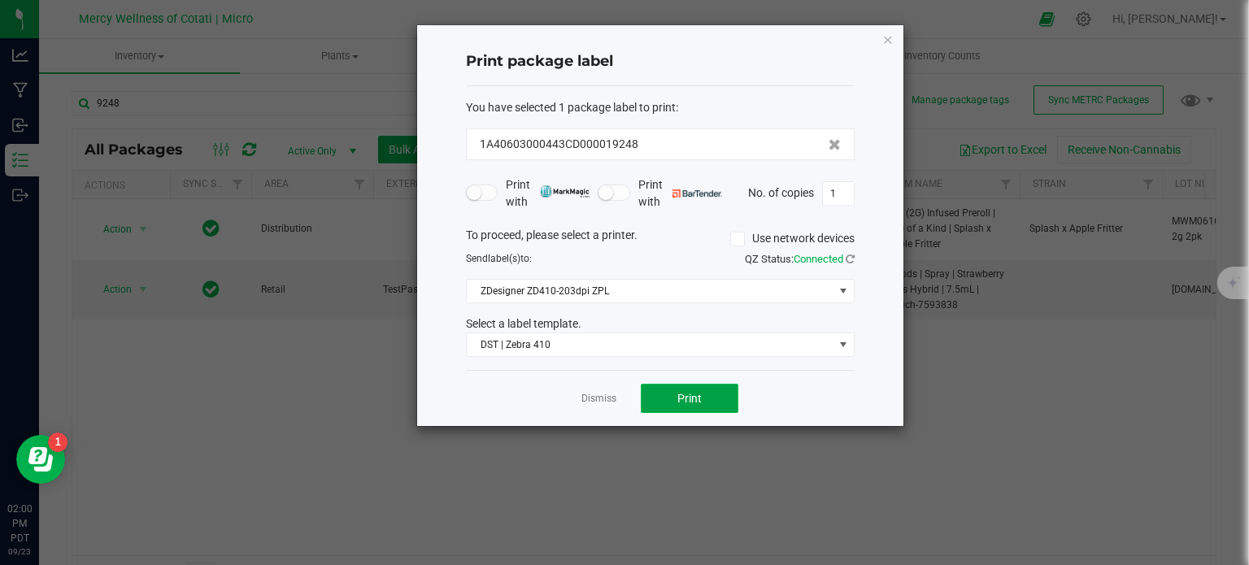
click at [666, 395] on button "Print" at bounding box center [690, 398] width 98 height 29
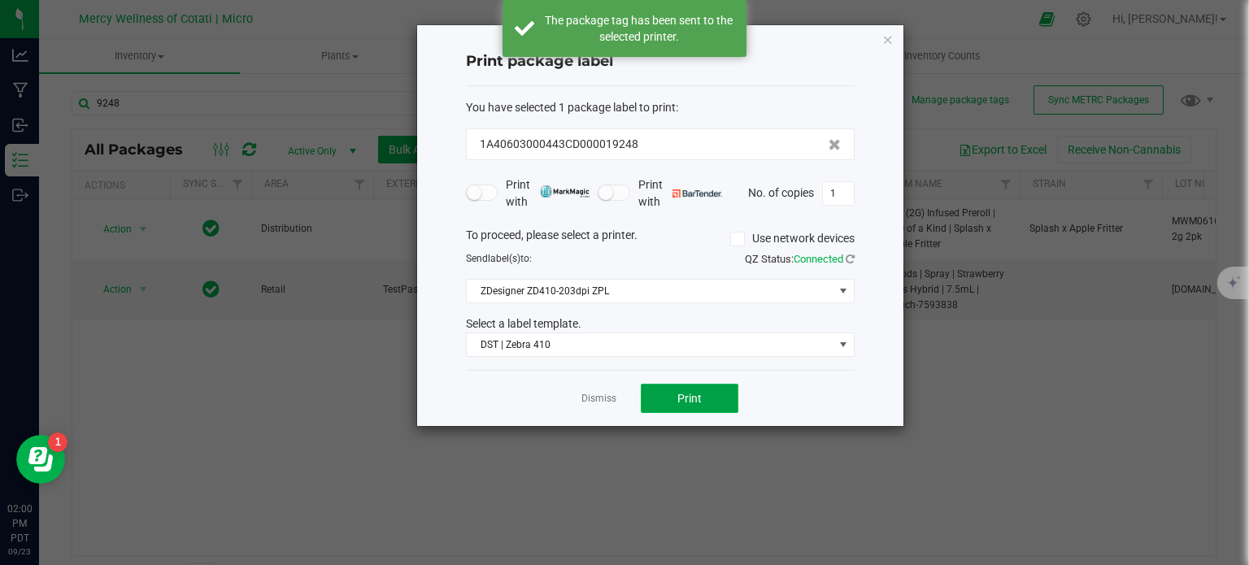
click at [667, 395] on button "Print" at bounding box center [690, 398] width 98 height 29
click at [586, 397] on link "Dismiss" at bounding box center [598, 399] width 35 height 14
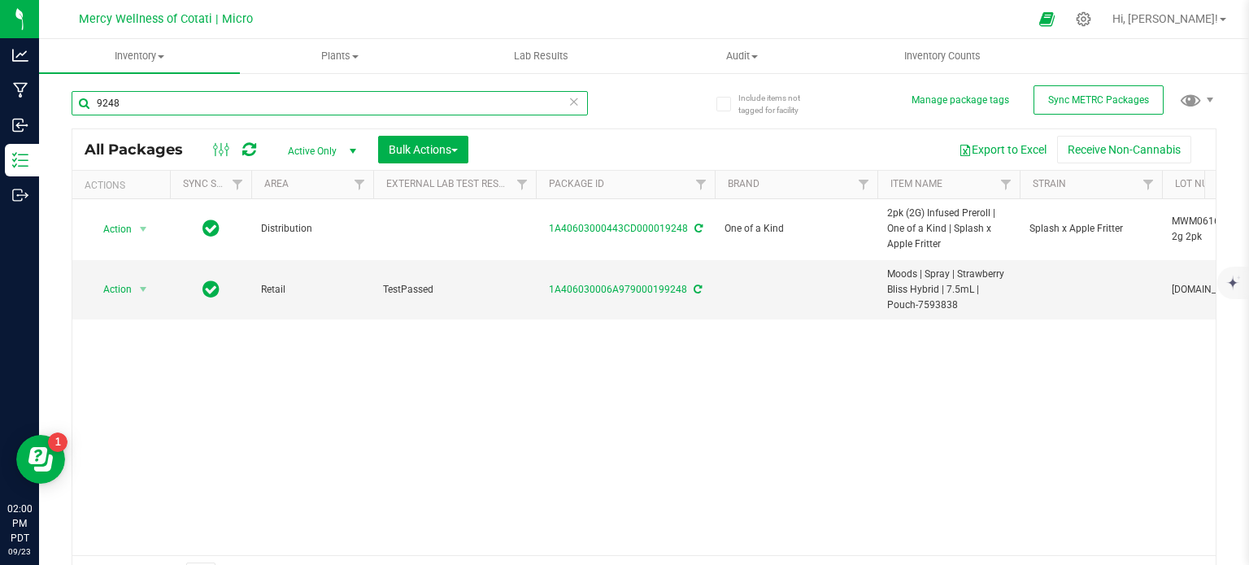
click at [143, 96] on input "9248" at bounding box center [330, 103] width 516 height 24
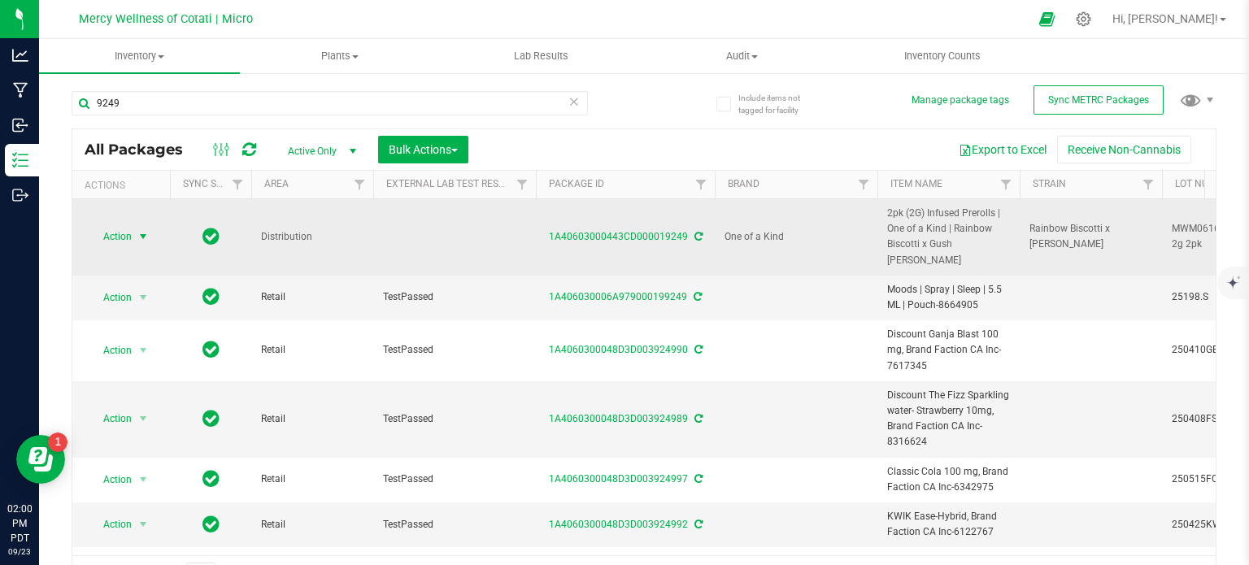
click at [130, 231] on span "Action" at bounding box center [111, 236] width 44 height 23
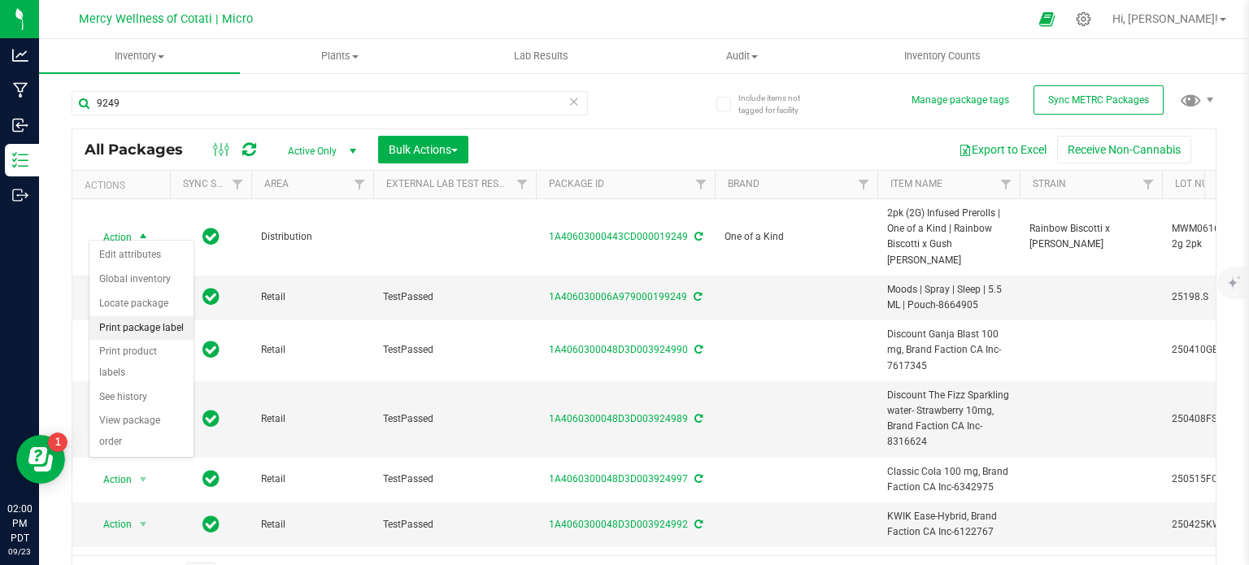
click at [156, 329] on li "Print package label" at bounding box center [141, 328] width 104 height 24
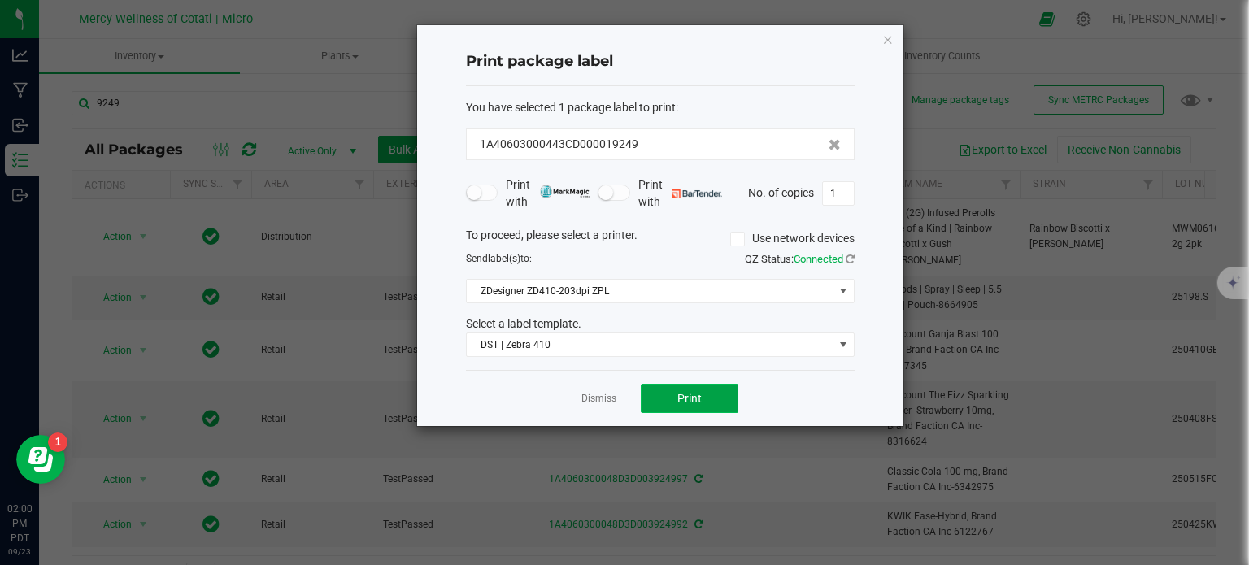
click at [660, 394] on button "Print" at bounding box center [690, 398] width 98 height 29
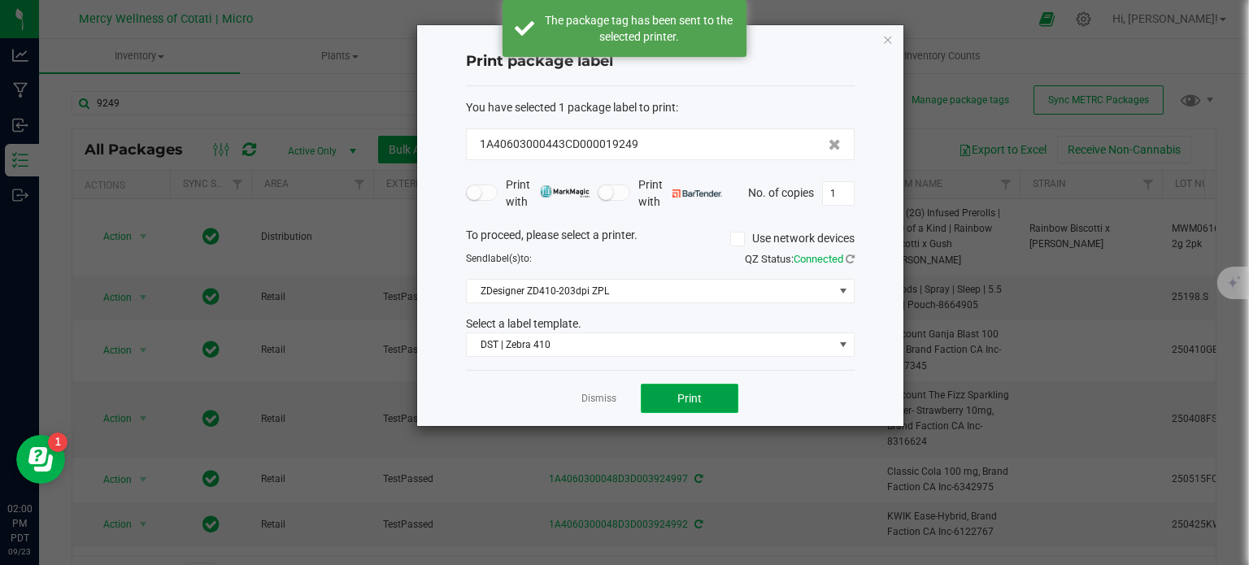
click at [663, 395] on button "Print" at bounding box center [690, 398] width 98 height 29
click at [607, 396] on link "Dismiss" at bounding box center [598, 399] width 35 height 14
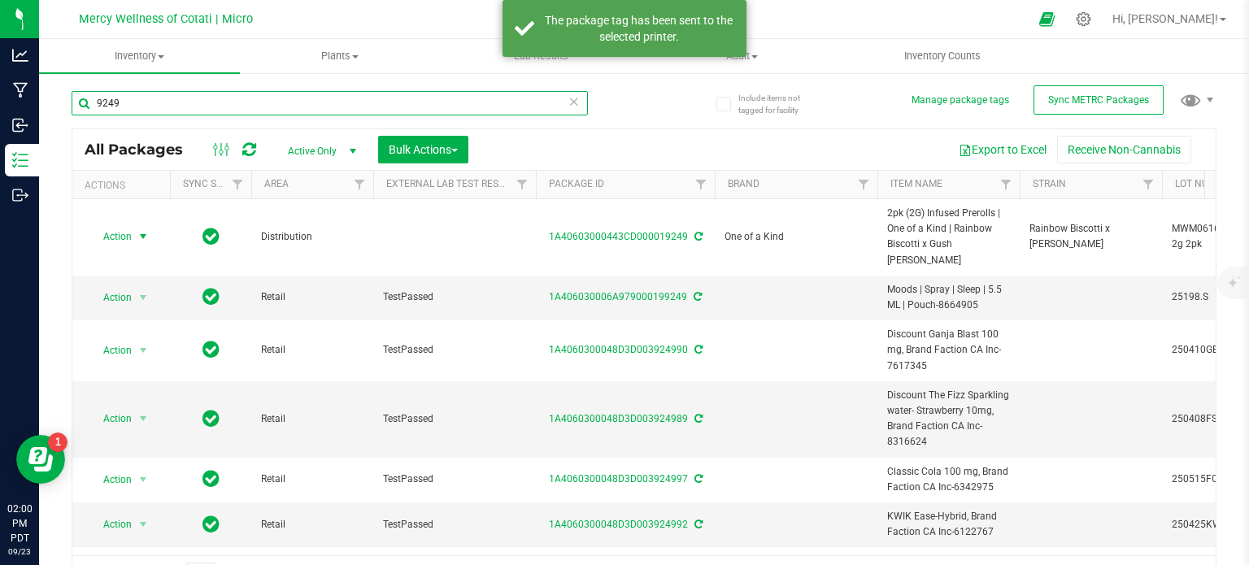
click at [159, 107] on input "9249" at bounding box center [330, 103] width 516 height 24
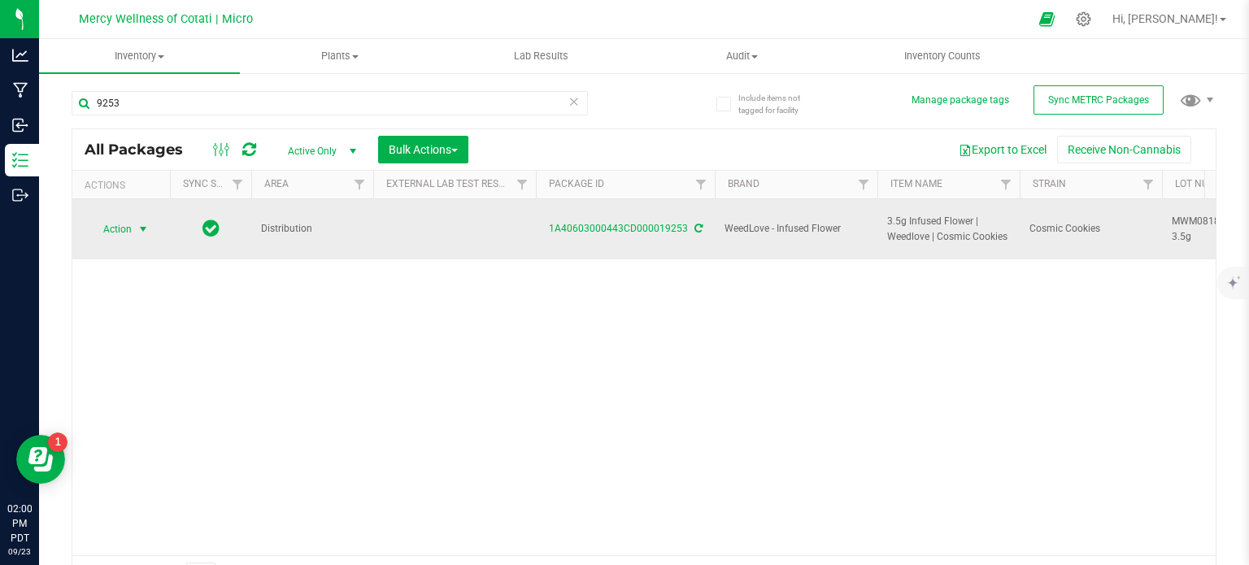
click at [116, 220] on span "Action" at bounding box center [111, 229] width 44 height 23
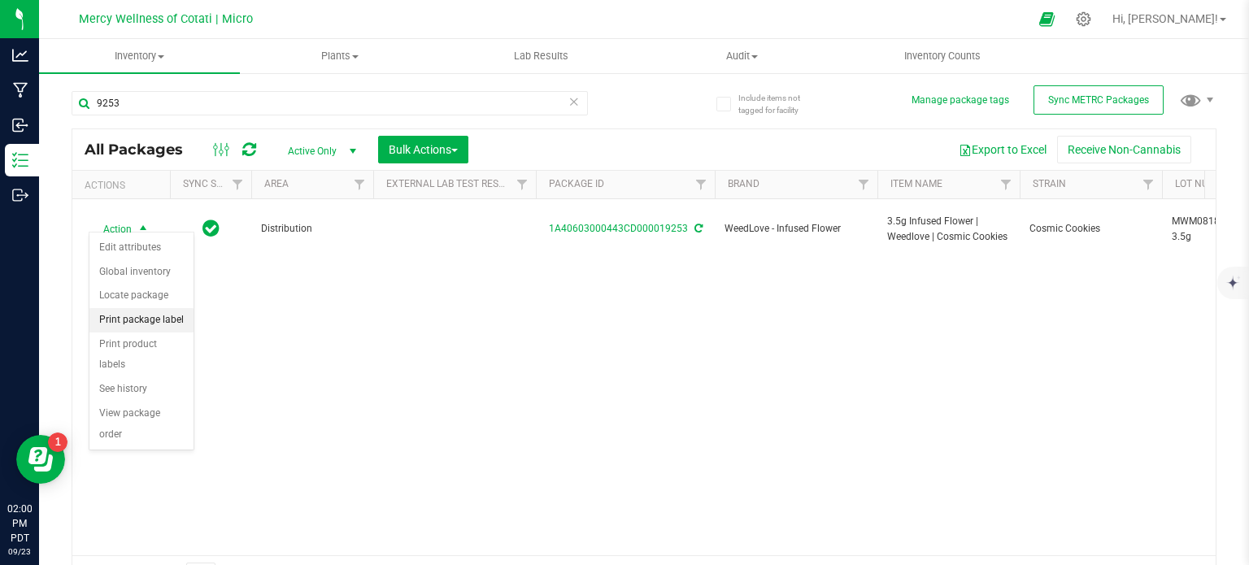
click at [146, 321] on li "Print package label" at bounding box center [141, 320] width 104 height 24
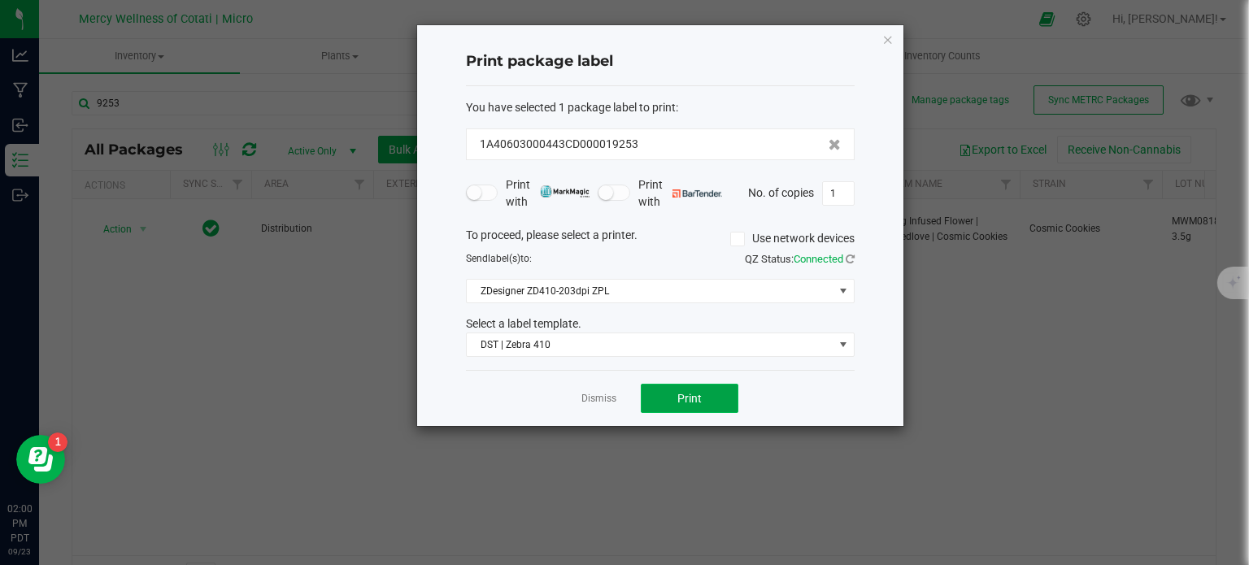
click at [681, 398] on span "Print" at bounding box center [689, 398] width 24 height 13
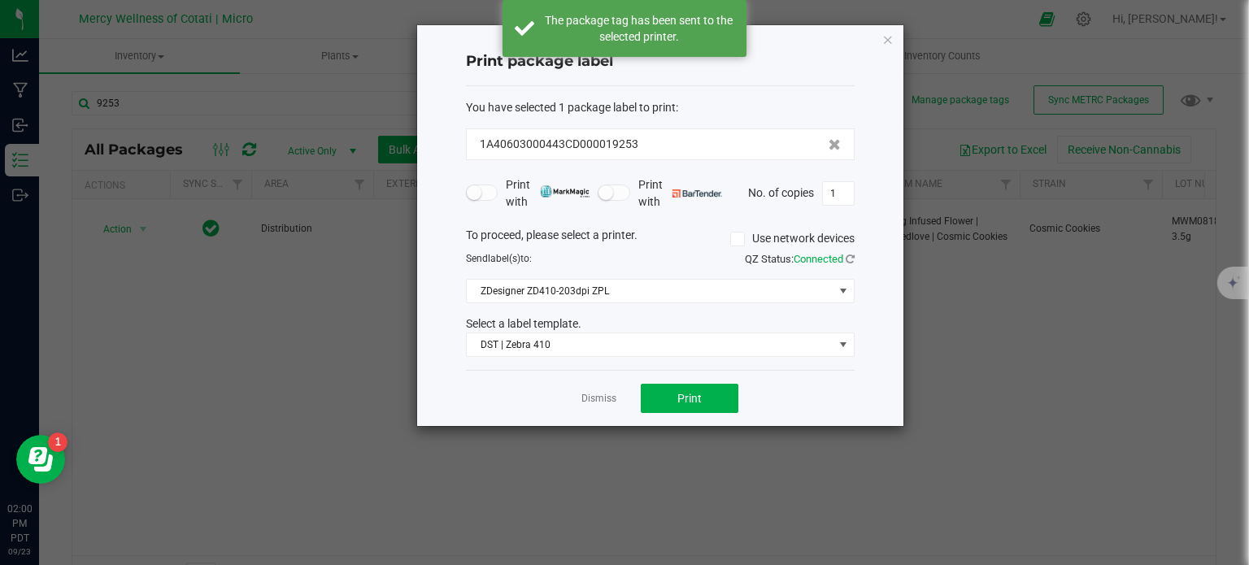
click at [599, 399] on link "Dismiss" at bounding box center [598, 399] width 35 height 14
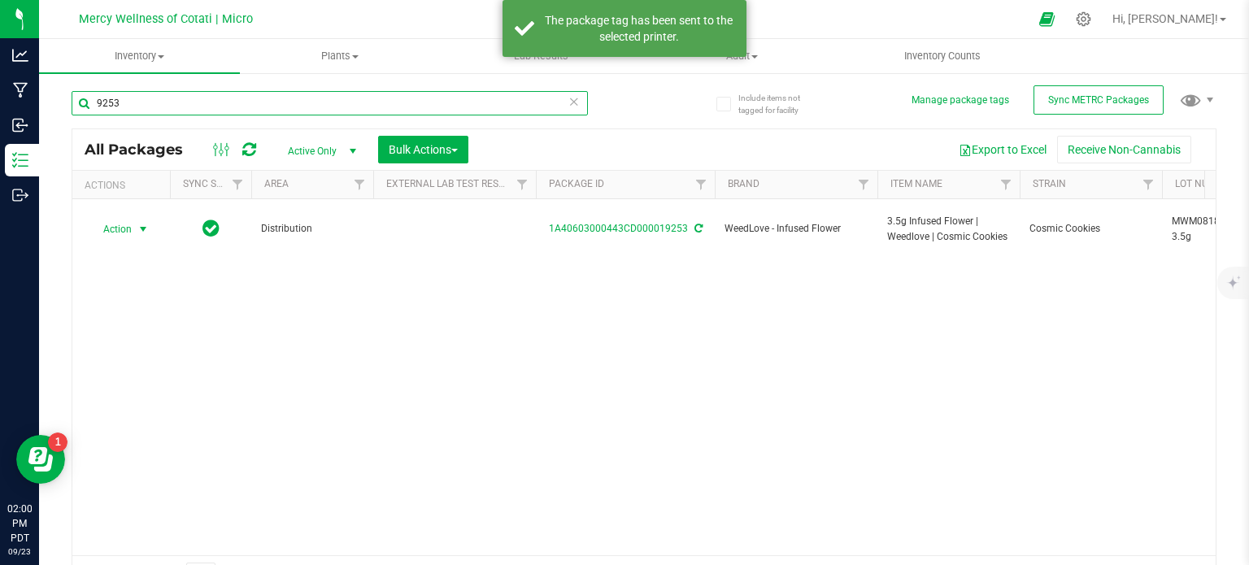
click at [130, 102] on input "9253" at bounding box center [330, 103] width 516 height 24
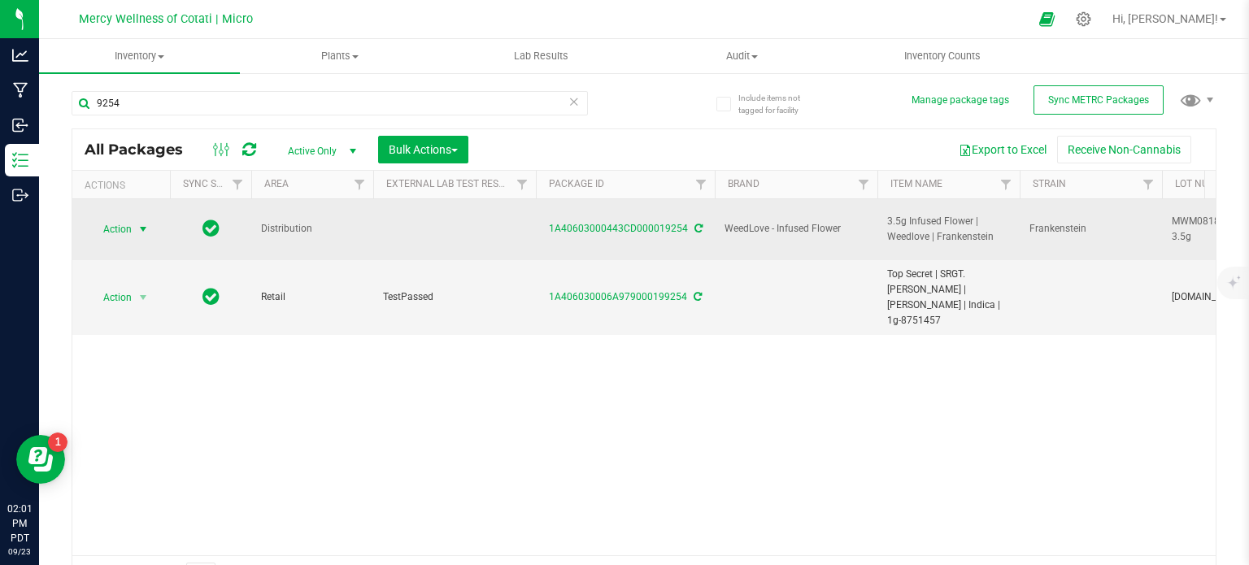
click at [136, 219] on span "select" at bounding box center [143, 229] width 20 height 23
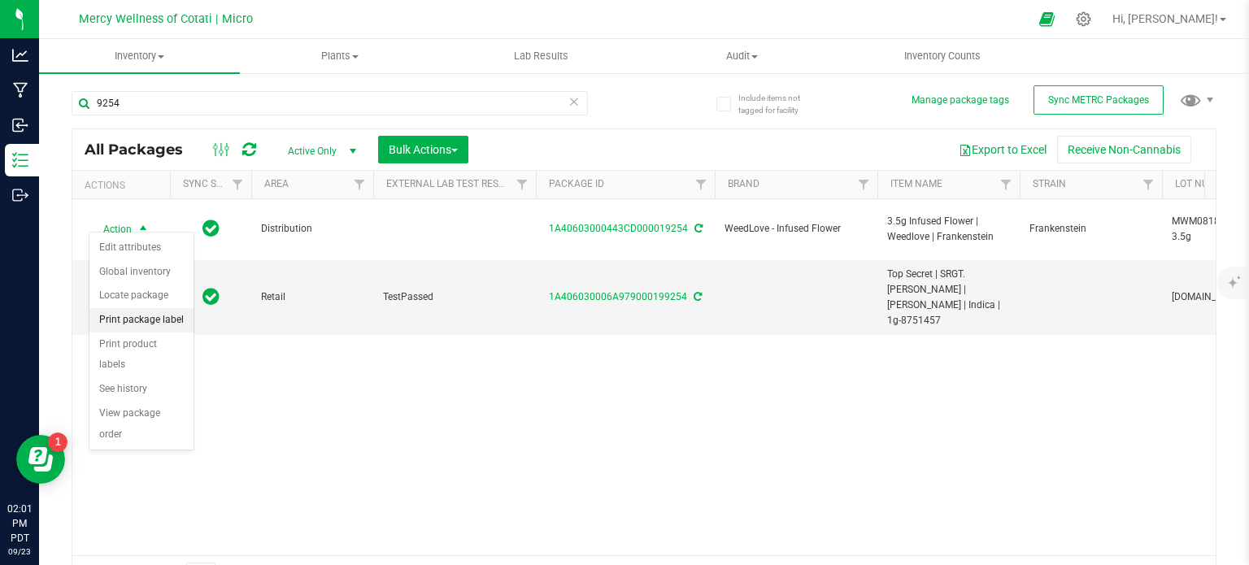
click at [169, 323] on li "Print package label" at bounding box center [141, 320] width 104 height 24
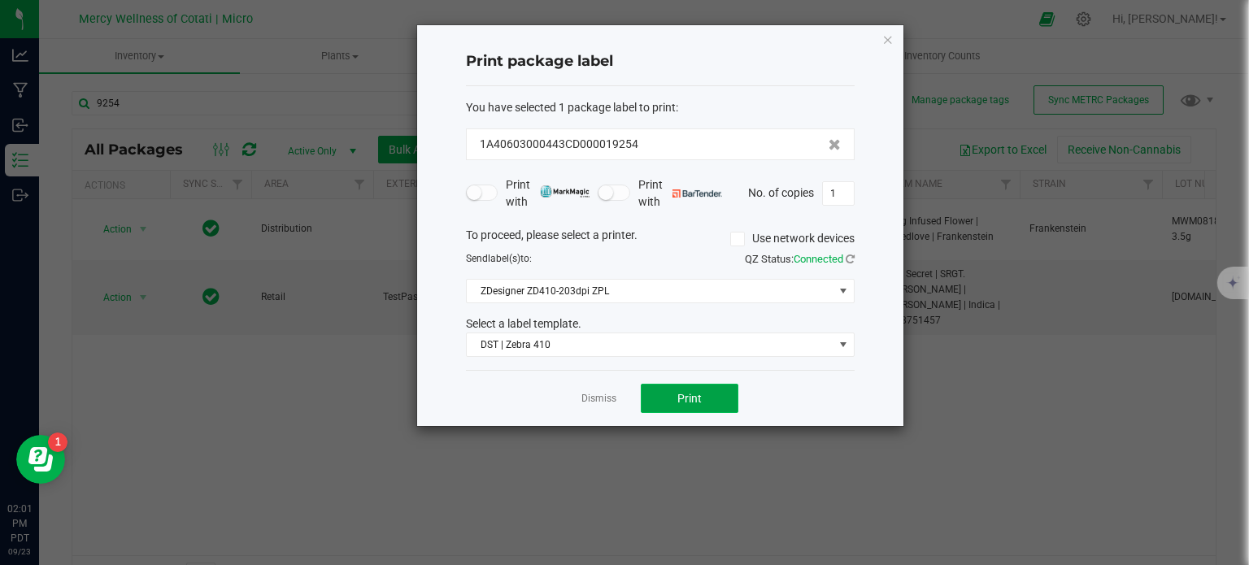
click at [698, 404] on button "Print" at bounding box center [690, 398] width 98 height 29
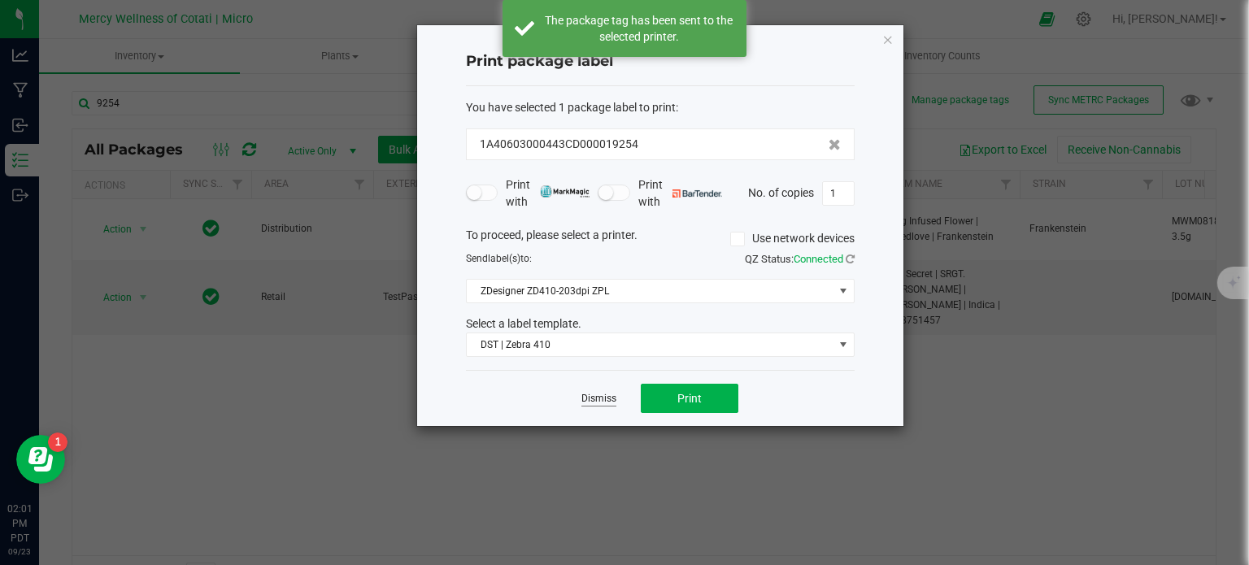
click at [609, 397] on link "Dismiss" at bounding box center [598, 399] width 35 height 14
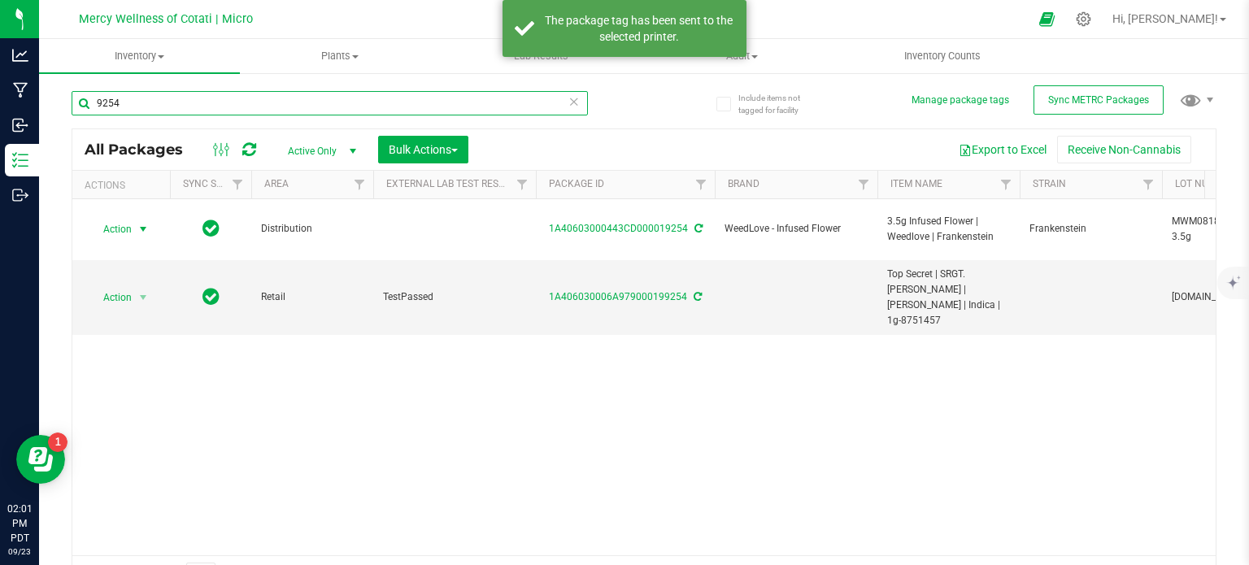
click at [159, 109] on input "9254" at bounding box center [330, 103] width 516 height 24
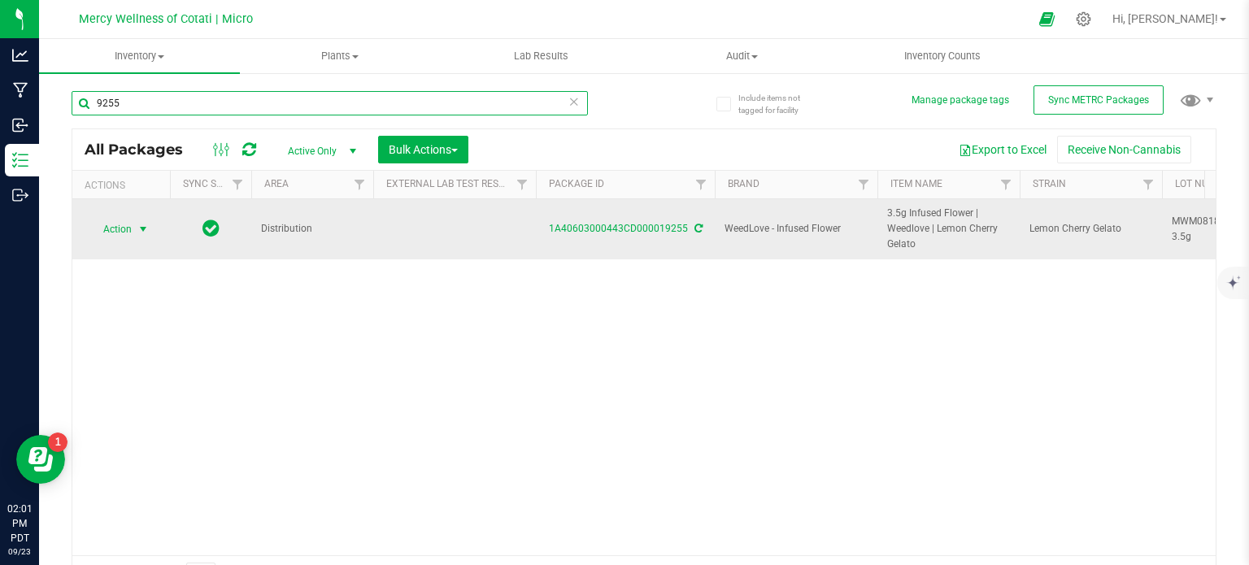
type input "9255"
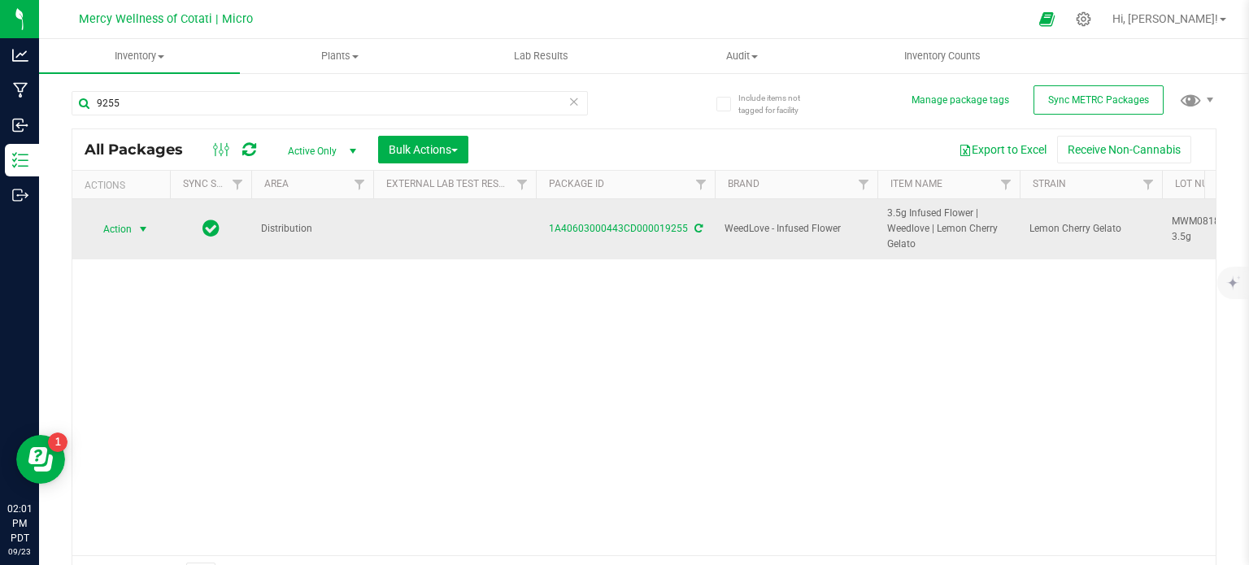
click at [133, 228] on span "select" at bounding box center [143, 229] width 20 height 23
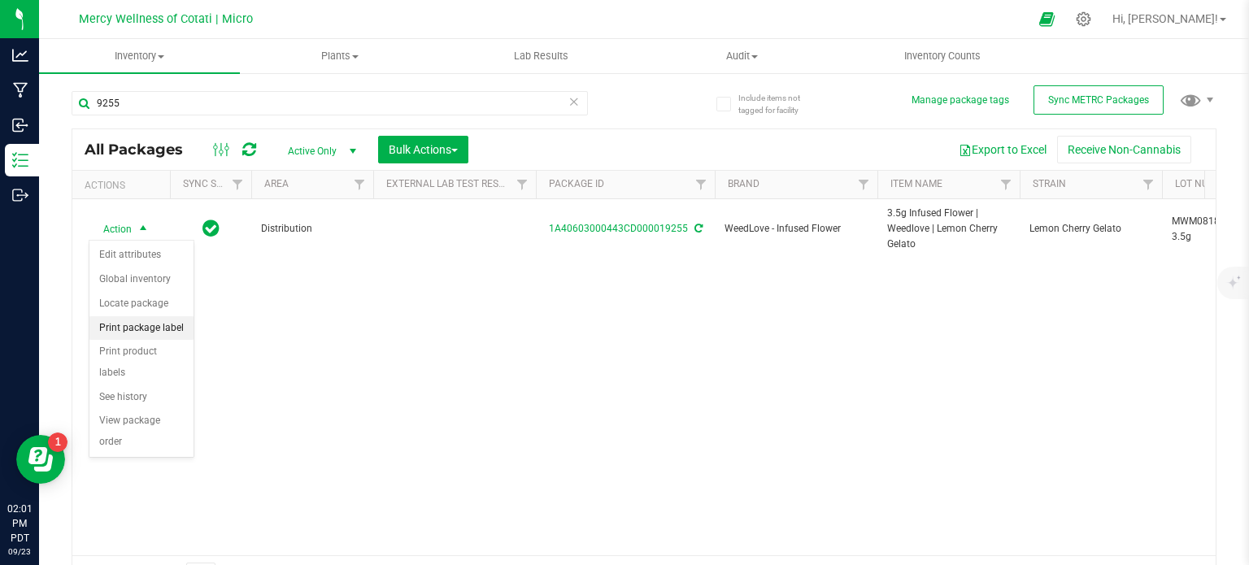
click at [172, 330] on li "Print package label" at bounding box center [141, 328] width 104 height 24
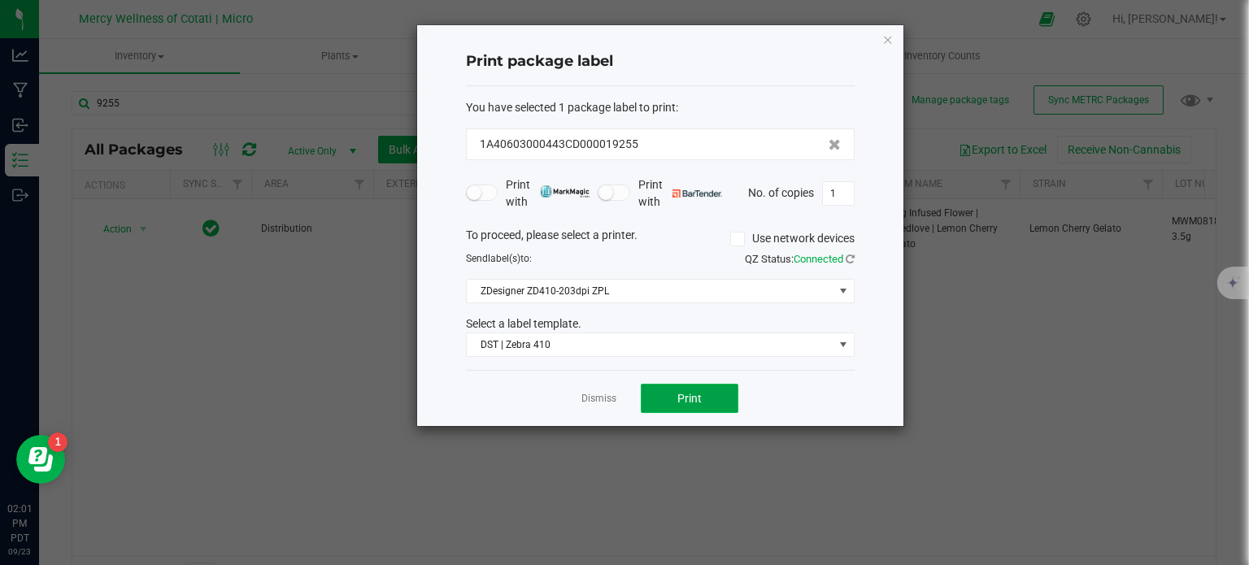
click at [673, 403] on button "Print" at bounding box center [690, 398] width 98 height 29
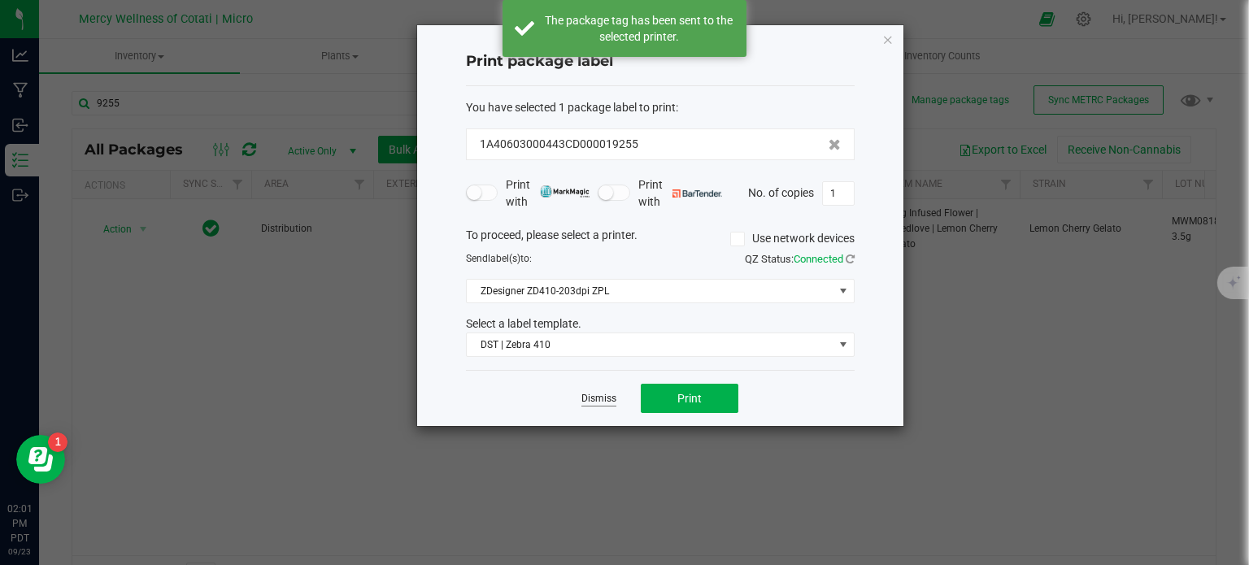
click at [607, 403] on link "Dismiss" at bounding box center [598, 399] width 35 height 14
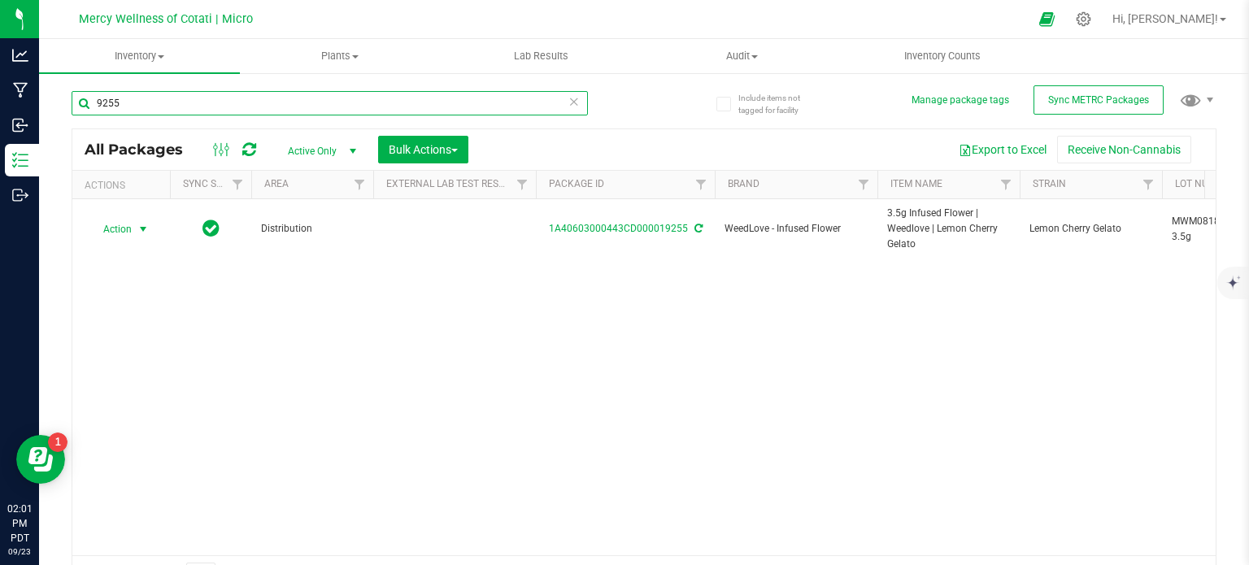
click at [329, 111] on input "9255" at bounding box center [330, 103] width 516 height 24
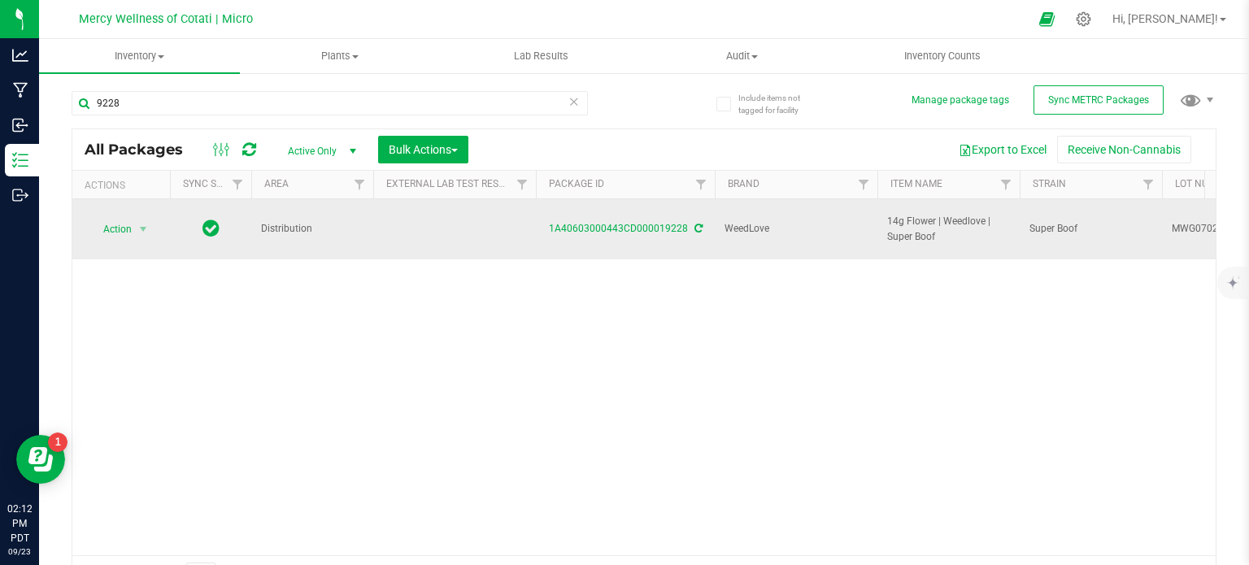
click at [117, 220] on span "Action" at bounding box center [111, 229] width 44 height 23
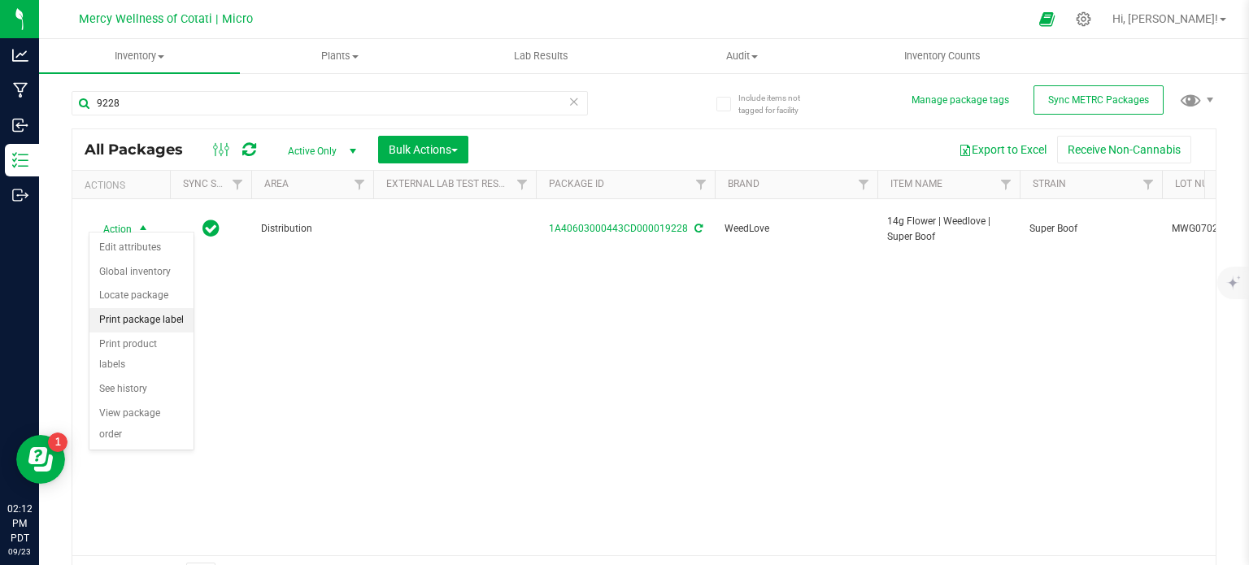
click at [129, 323] on li "Print package label" at bounding box center [141, 320] width 104 height 24
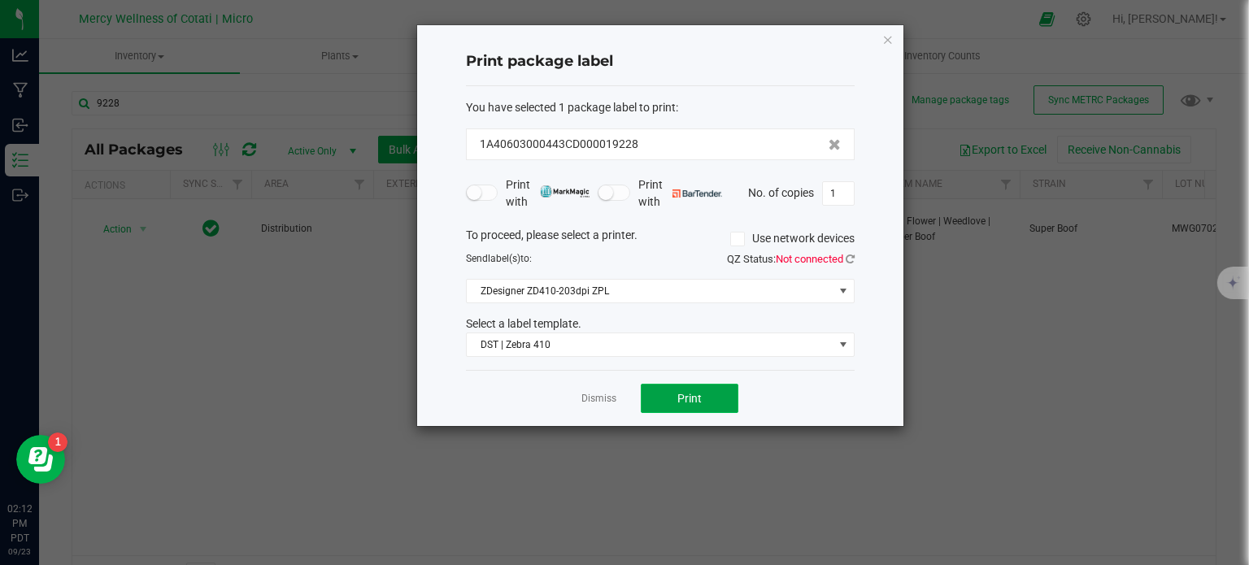
click at [711, 398] on button "Print" at bounding box center [690, 398] width 98 height 29
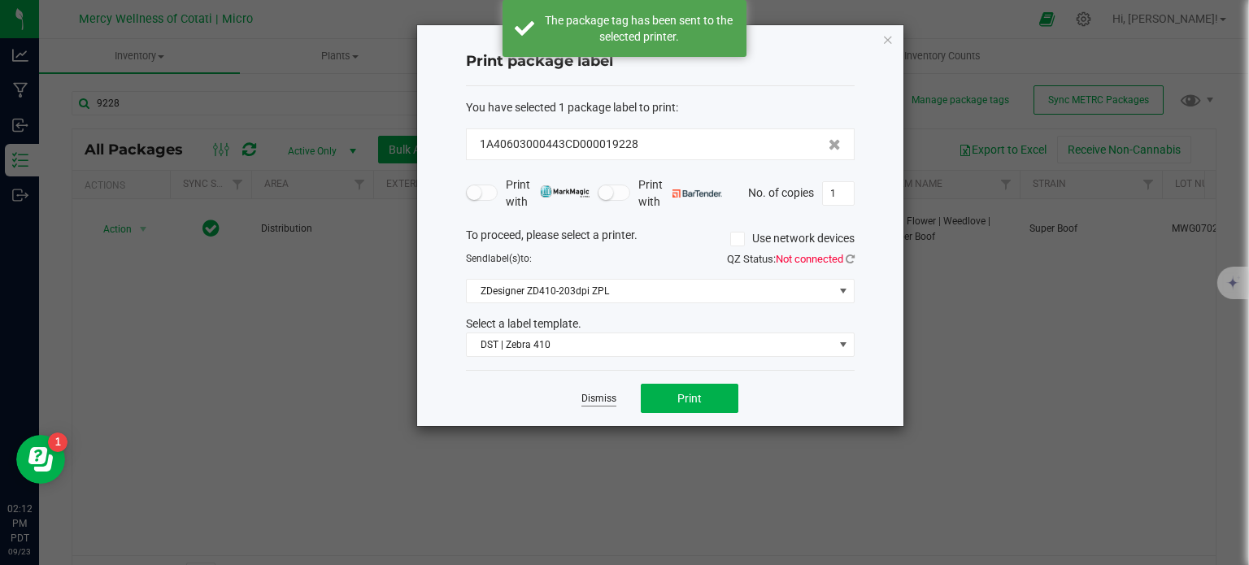
click at [592, 397] on link "Dismiss" at bounding box center [598, 399] width 35 height 14
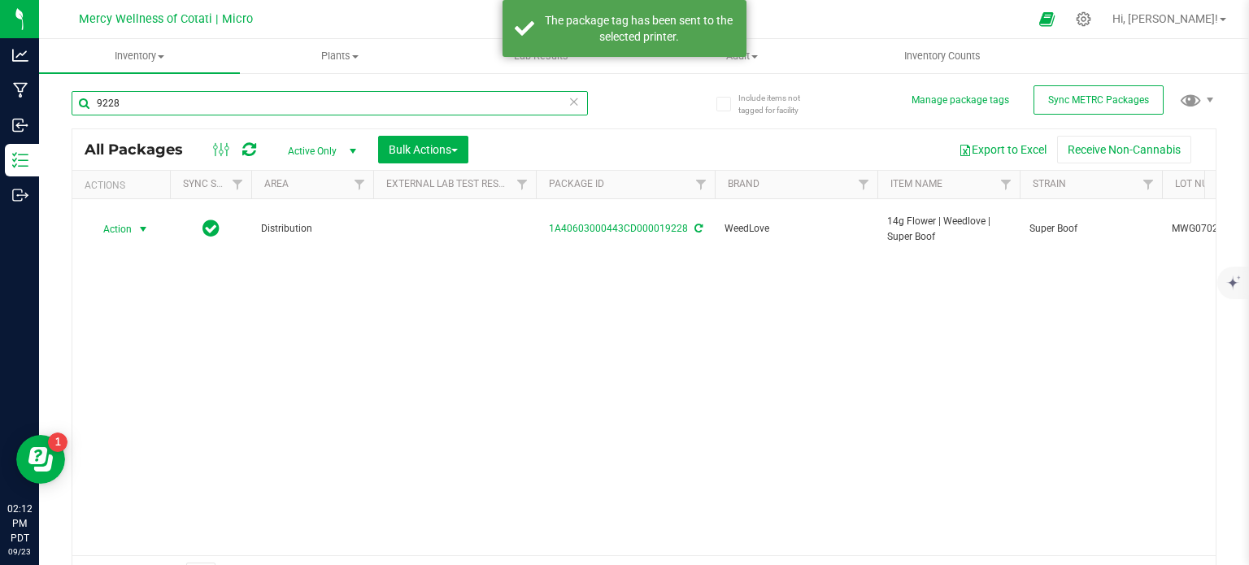
click at [176, 102] on input "9228" at bounding box center [330, 103] width 516 height 24
type input "9227"
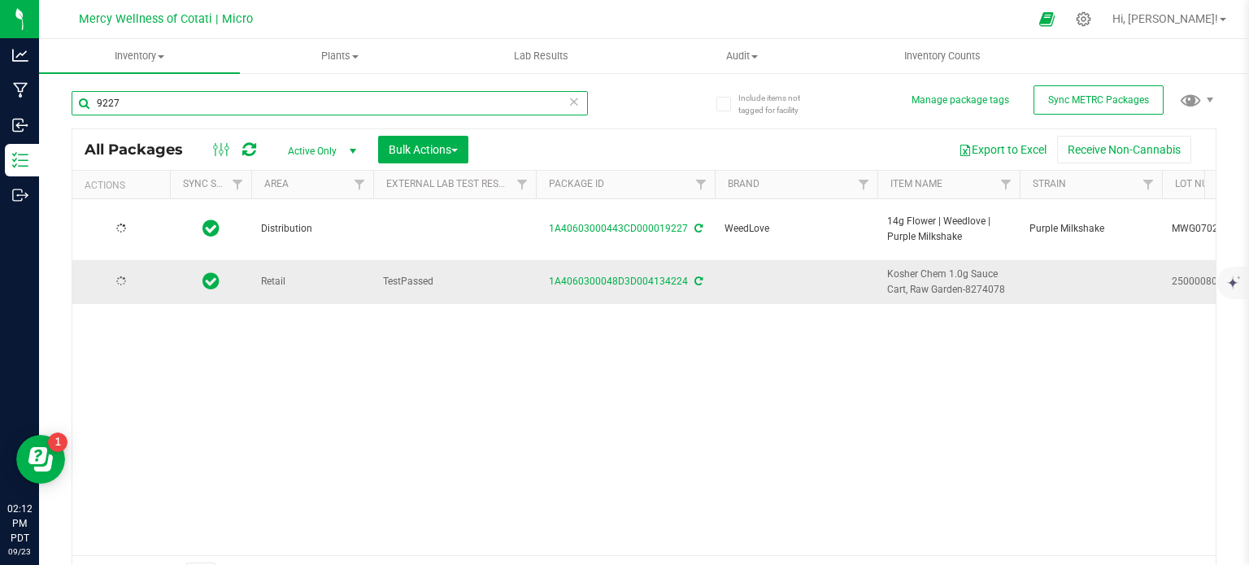
type input "[DATE]"
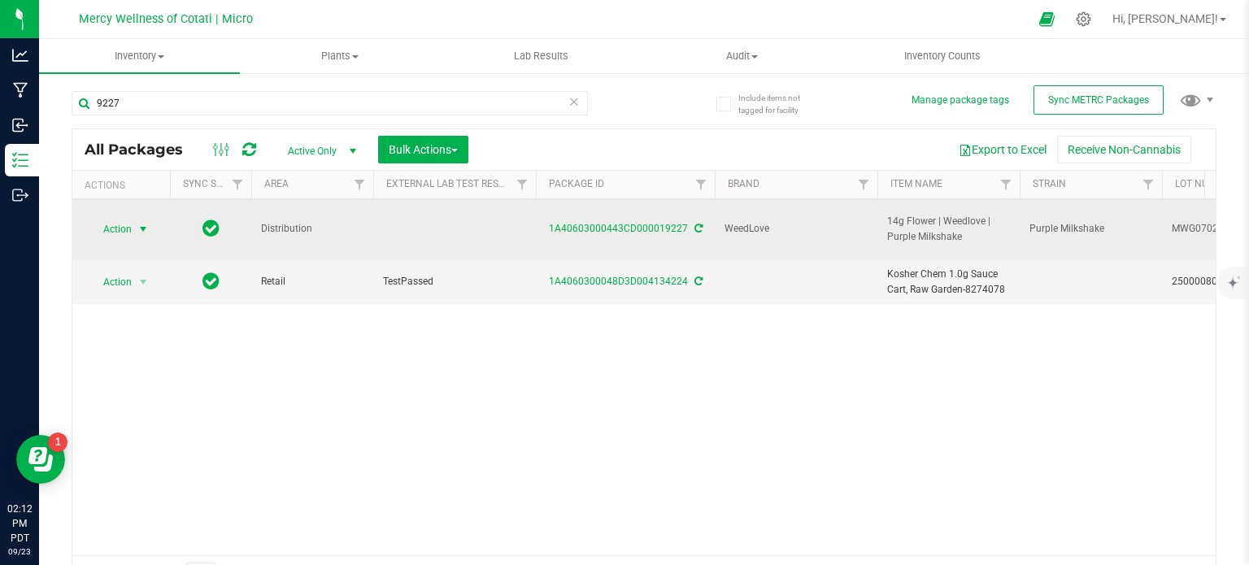
click at [125, 218] on span "Action" at bounding box center [111, 229] width 44 height 23
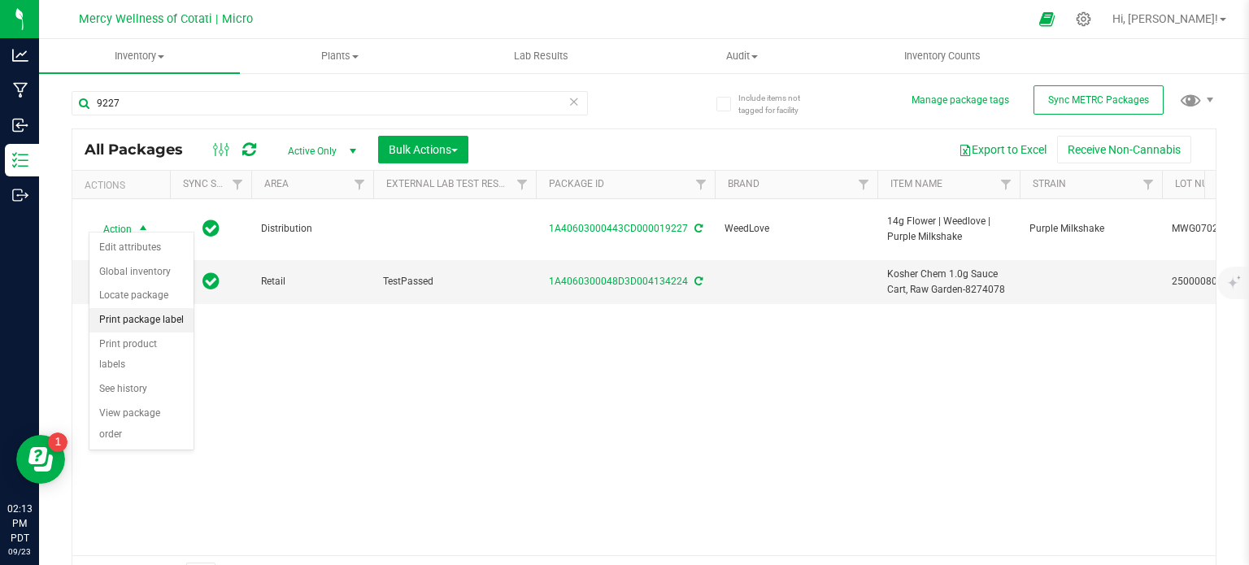
click at [150, 318] on li "Print package label" at bounding box center [141, 320] width 104 height 24
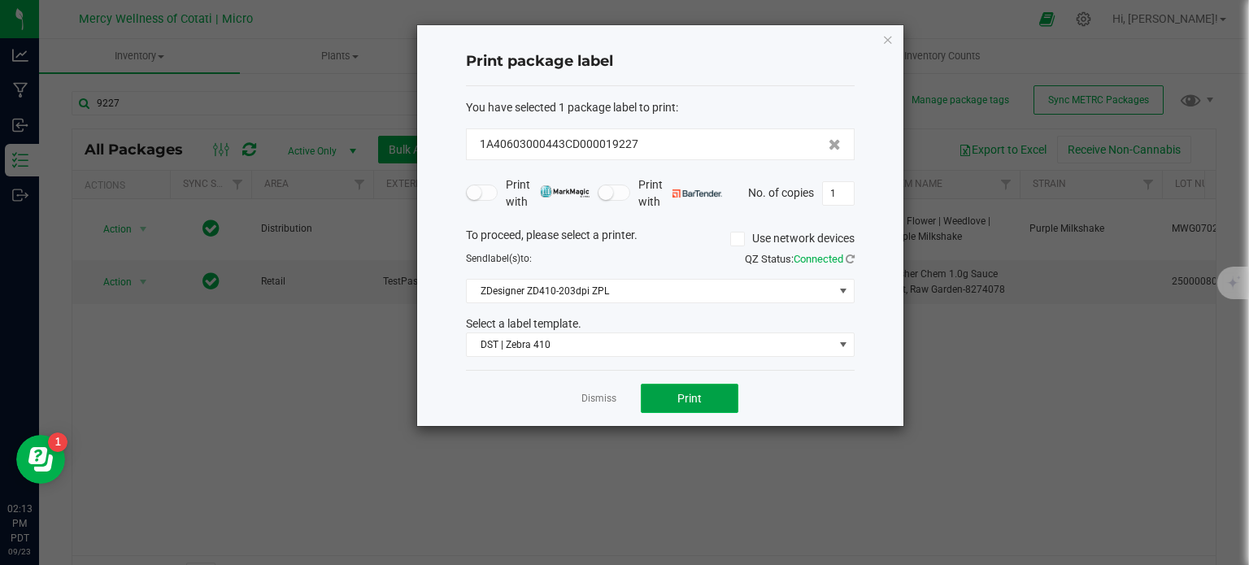
click at [693, 403] on span "Print" at bounding box center [689, 398] width 24 height 13
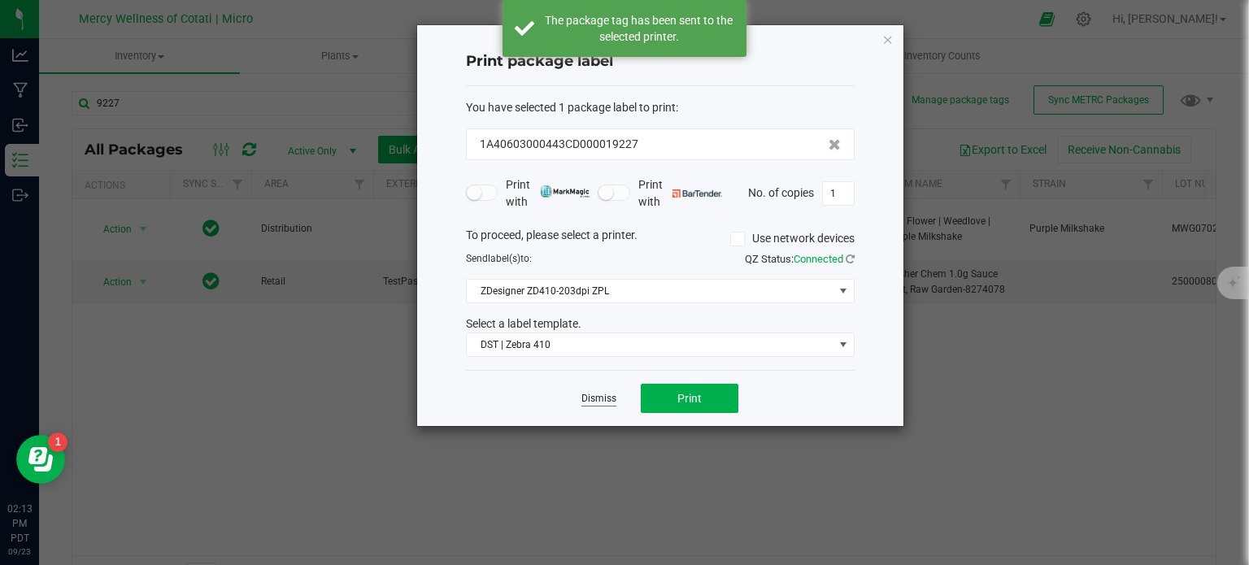
click at [588, 398] on link "Dismiss" at bounding box center [598, 399] width 35 height 14
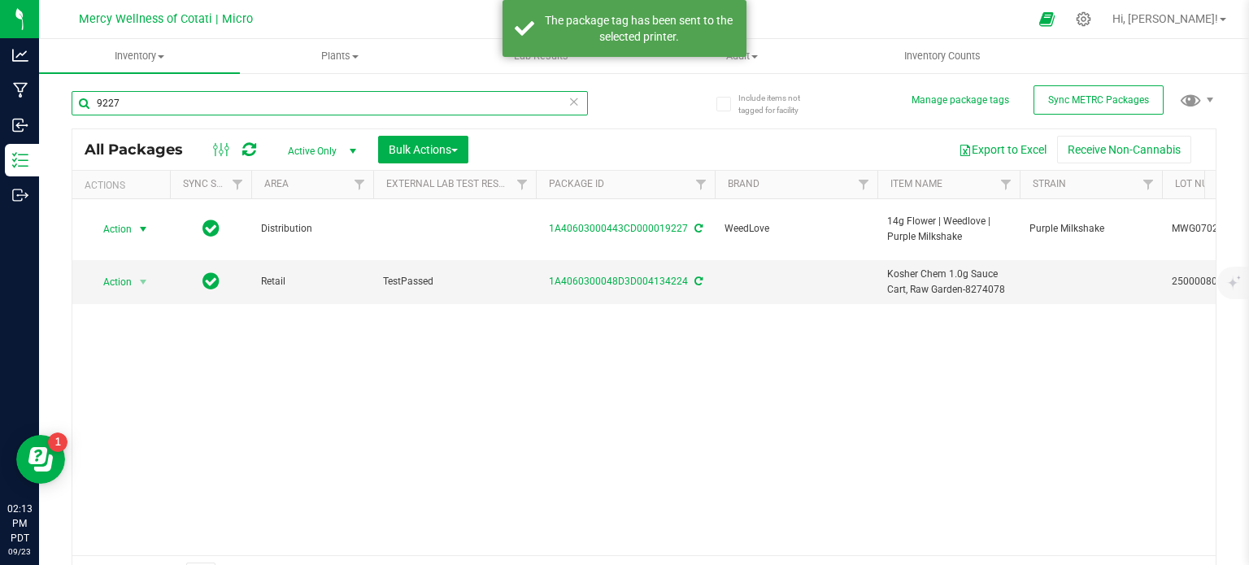
click at [150, 110] on input "9227" at bounding box center [330, 103] width 516 height 24
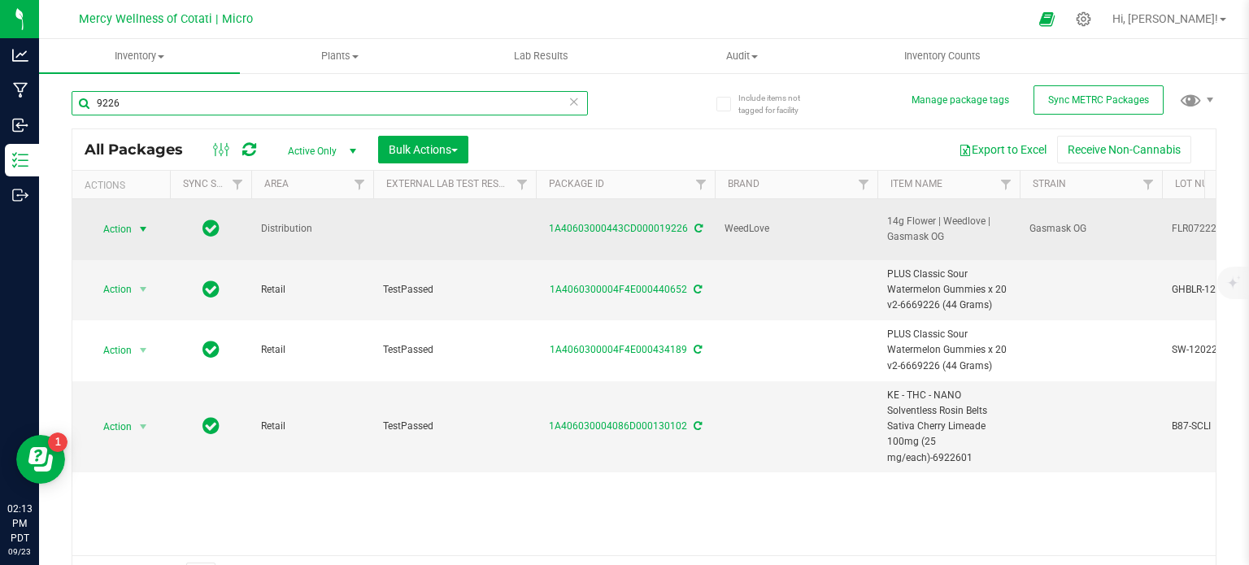
type input "9226"
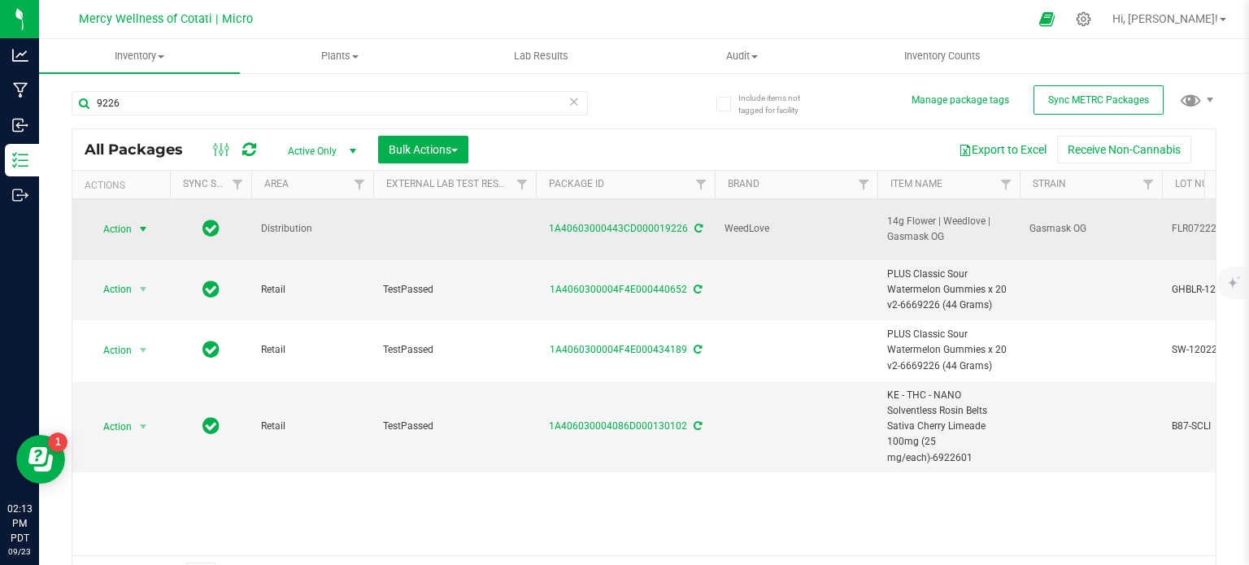
click at [111, 218] on span "Action" at bounding box center [111, 229] width 44 height 23
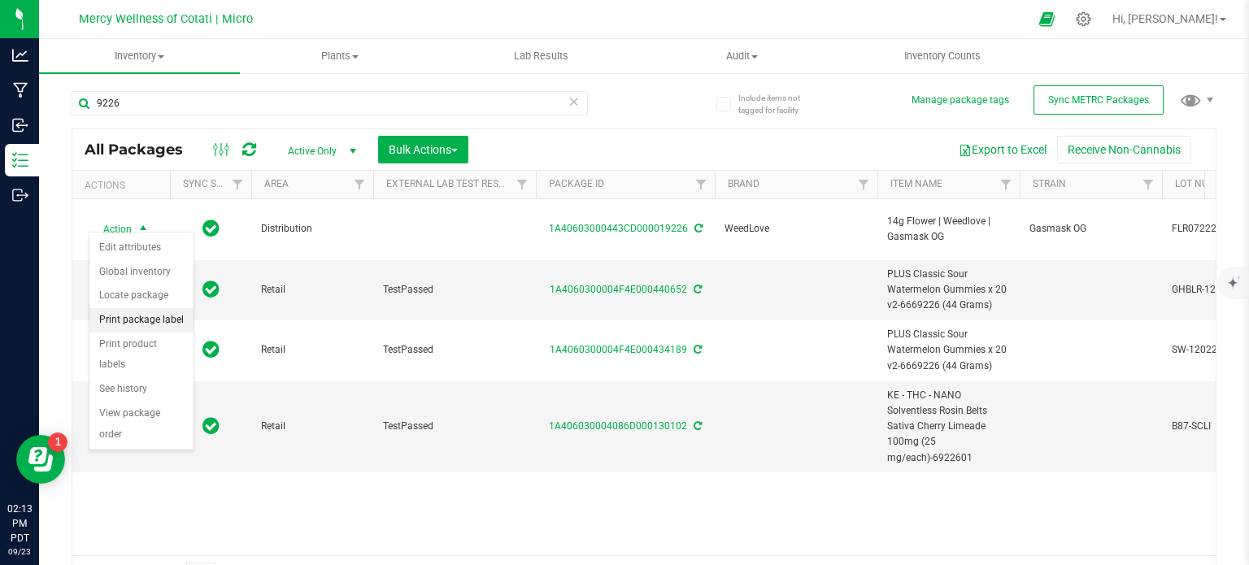
click at [146, 317] on li "Print package label" at bounding box center [141, 320] width 104 height 24
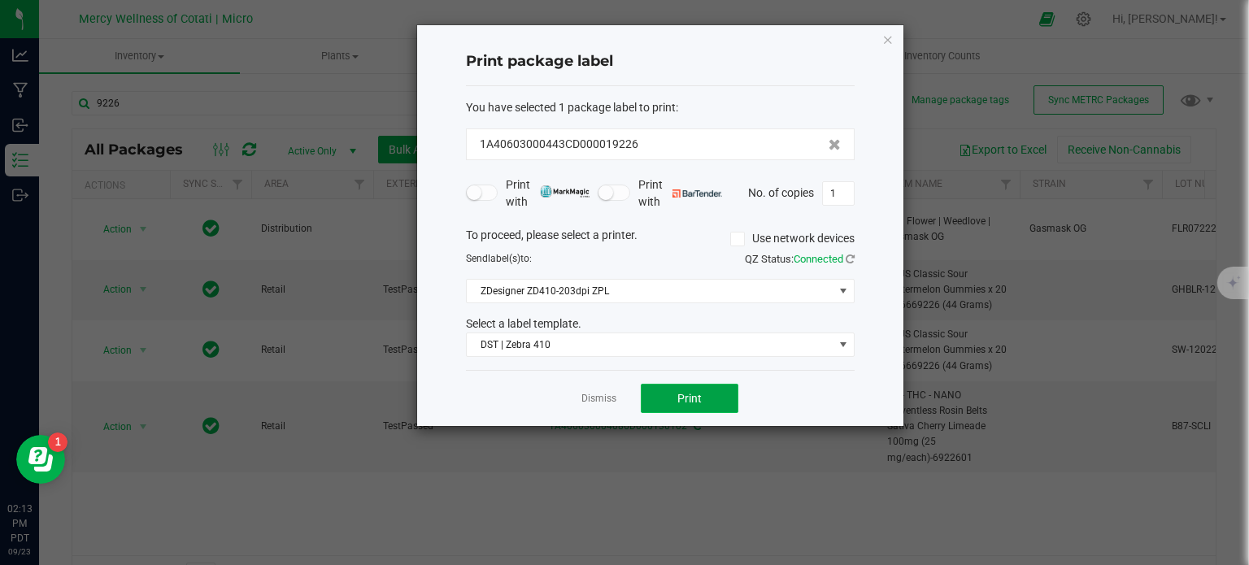
click at [682, 399] on span "Print" at bounding box center [689, 398] width 24 height 13
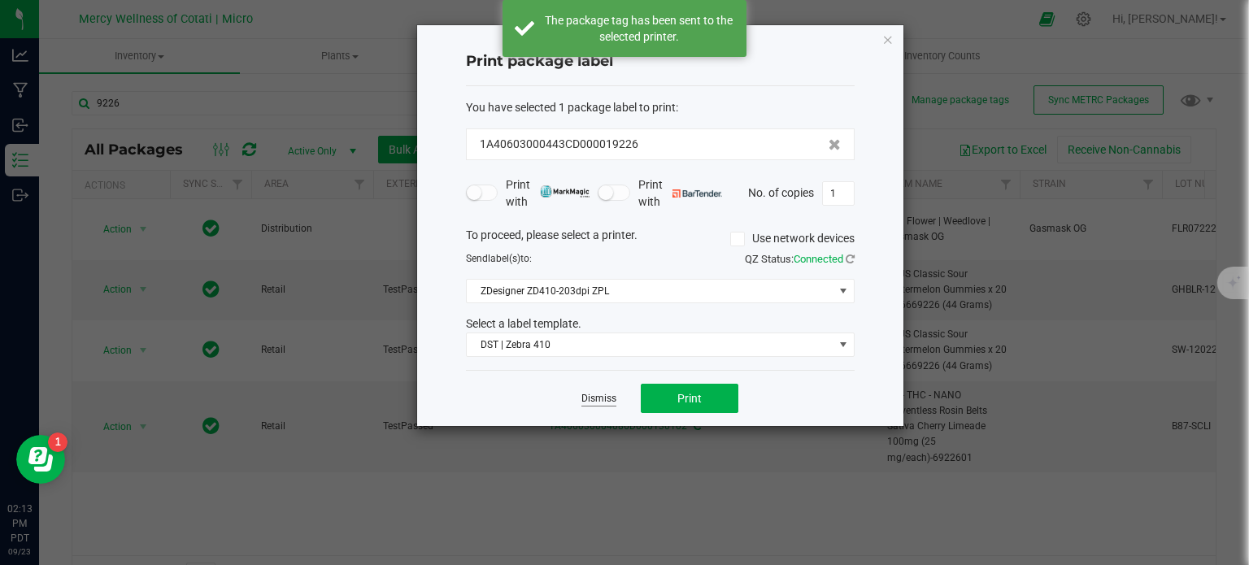
click at [605, 398] on link "Dismiss" at bounding box center [598, 399] width 35 height 14
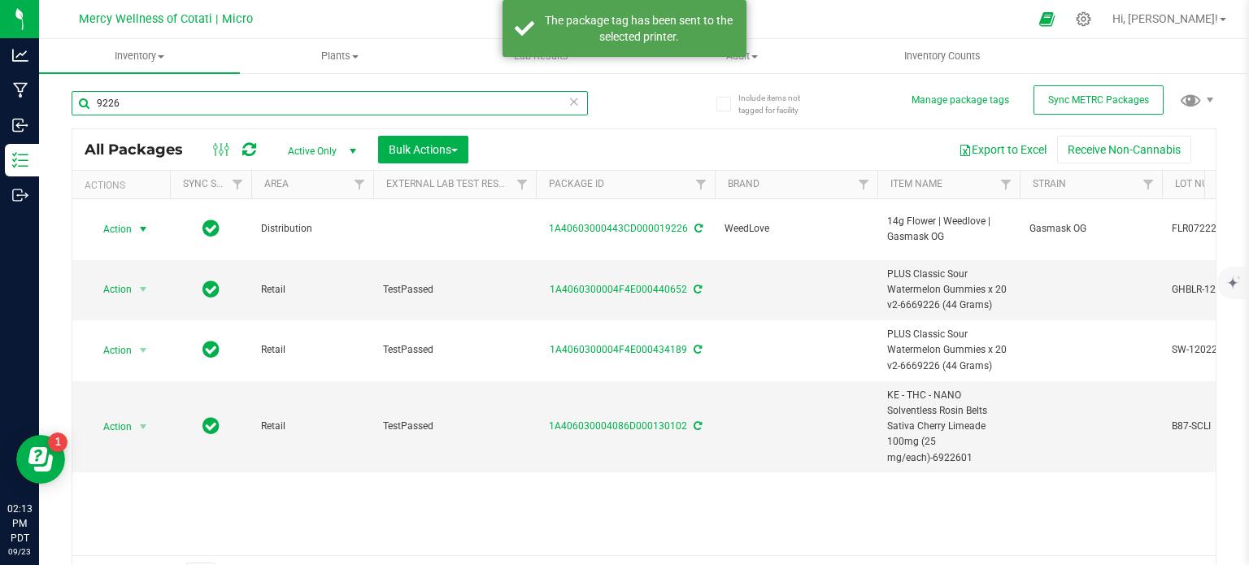
click at [199, 98] on input "9226" at bounding box center [330, 103] width 516 height 24
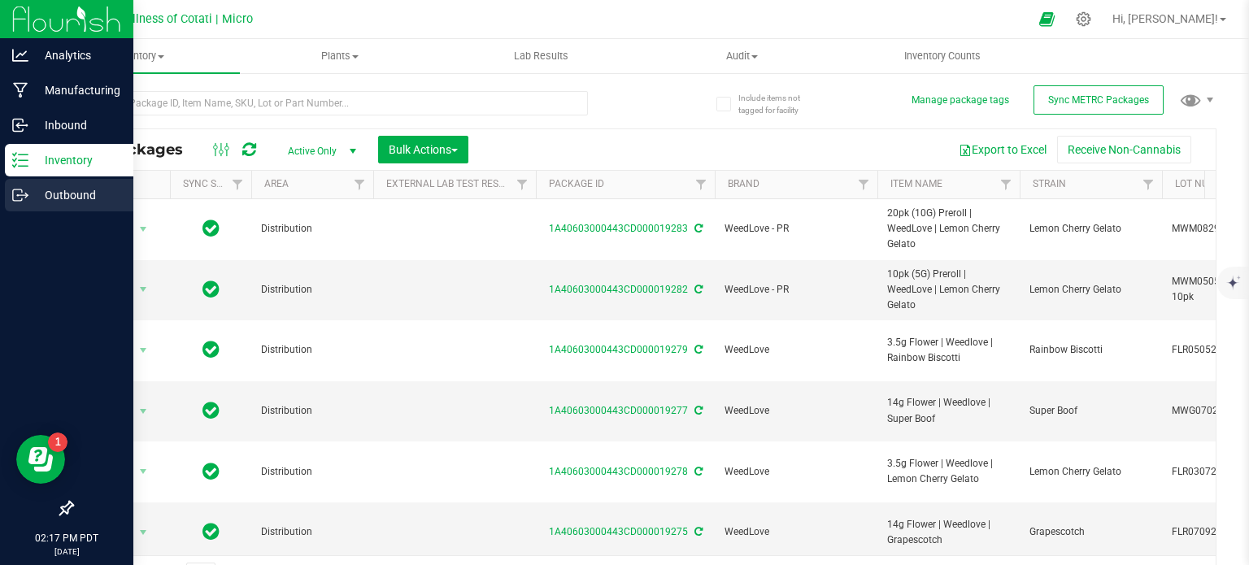
click at [20, 198] on icon at bounding box center [20, 195] width 16 height 16
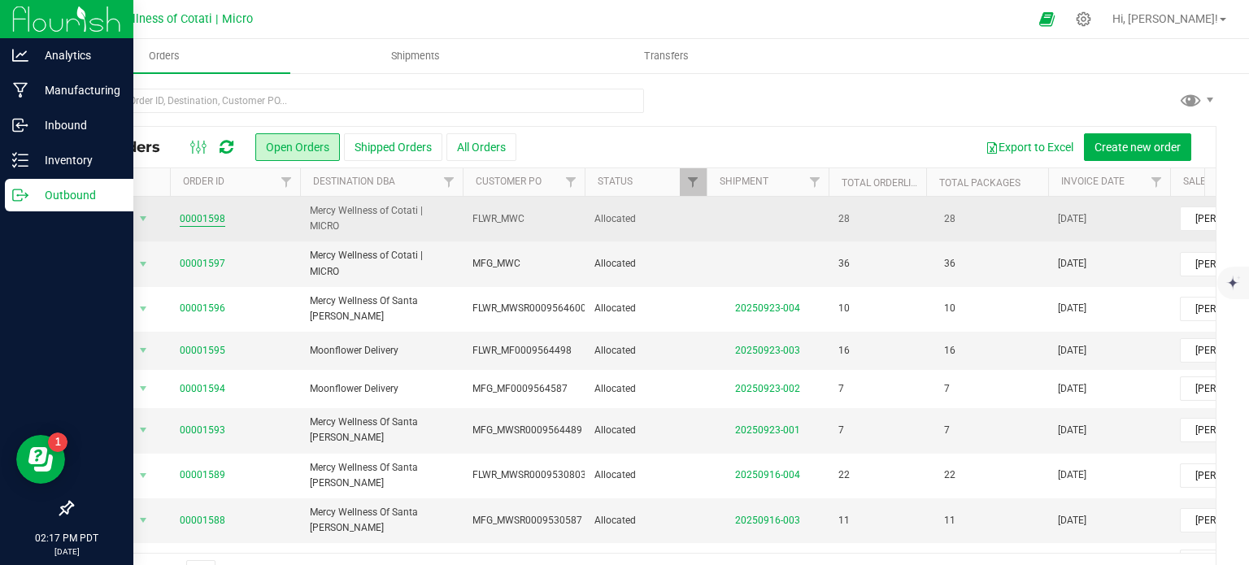
click at [207, 217] on link "00001598" at bounding box center [203, 218] width 46 height 15
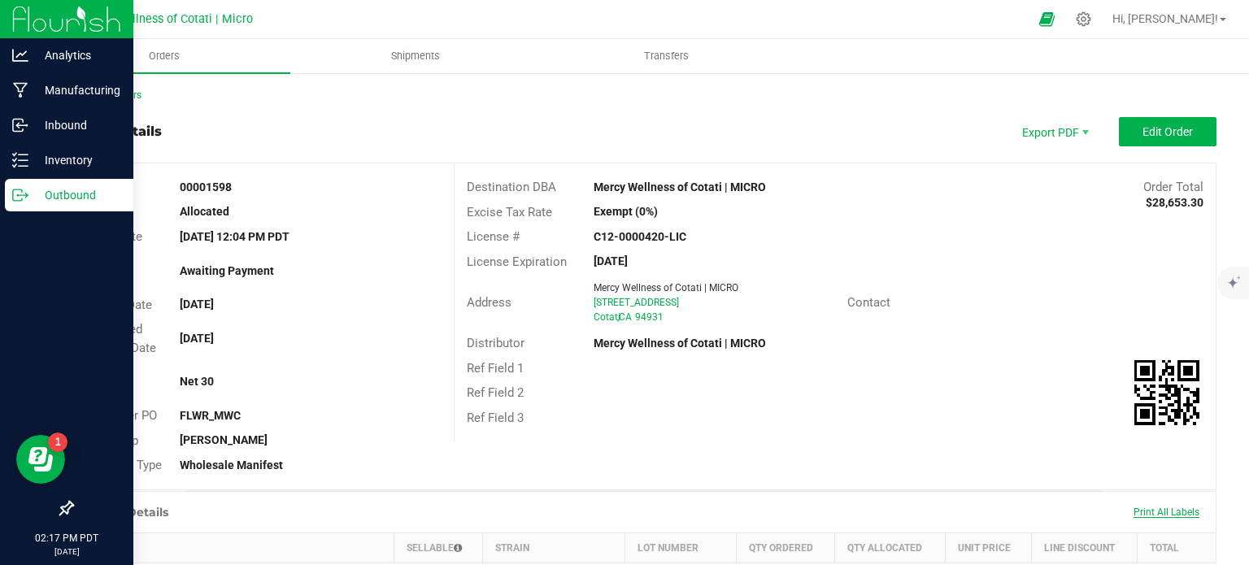
click at [1171, 509] on span "Print All Labels" at bounding box center [1167, 512] width 66 height 11
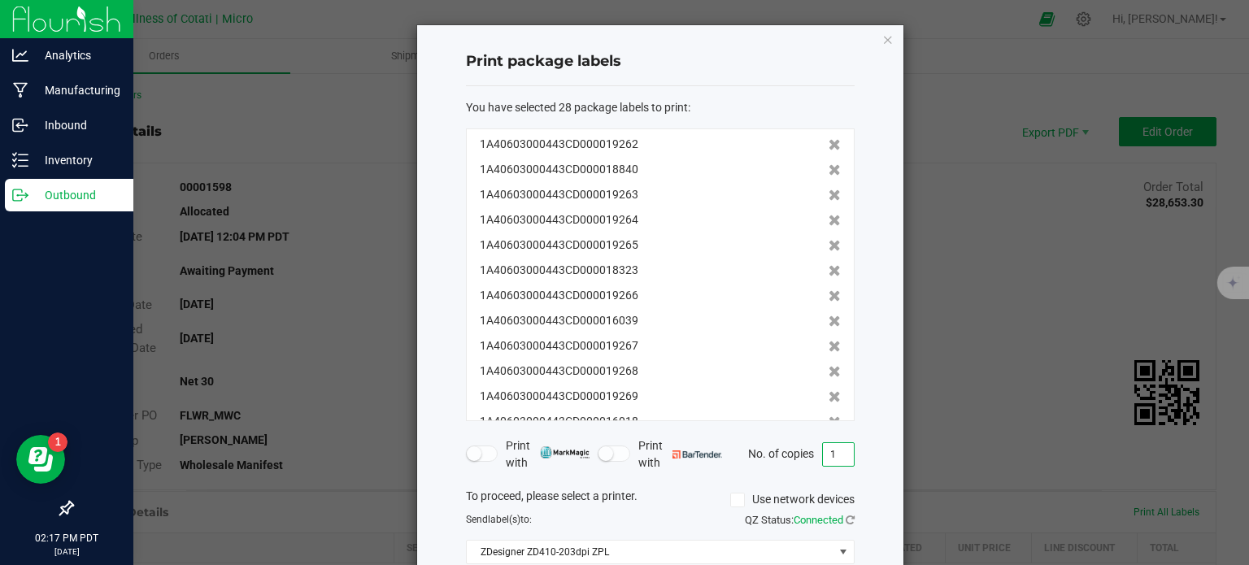
click at [835, 448] on input "1" at bounding box center [838, 454] width 31 height 23
type input "3"
click at [884, 455] on div "Print package labels You have selected 28 package labels to print : 1A406030004…" at bounding box center [660, 356] width 486 height 662
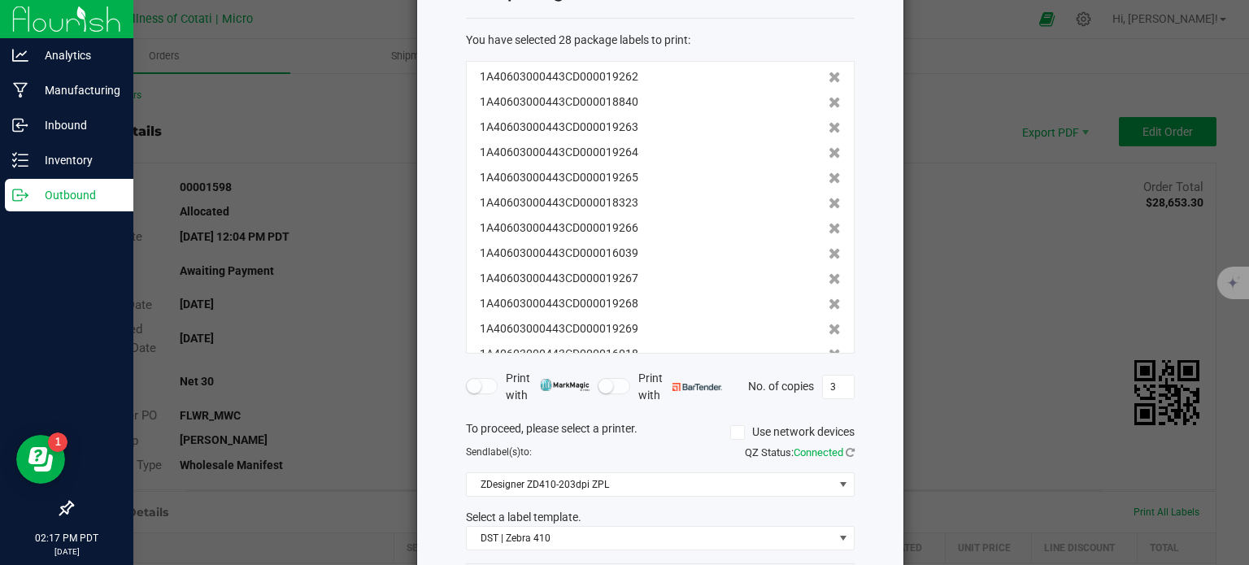
scroll to position [146, 0]
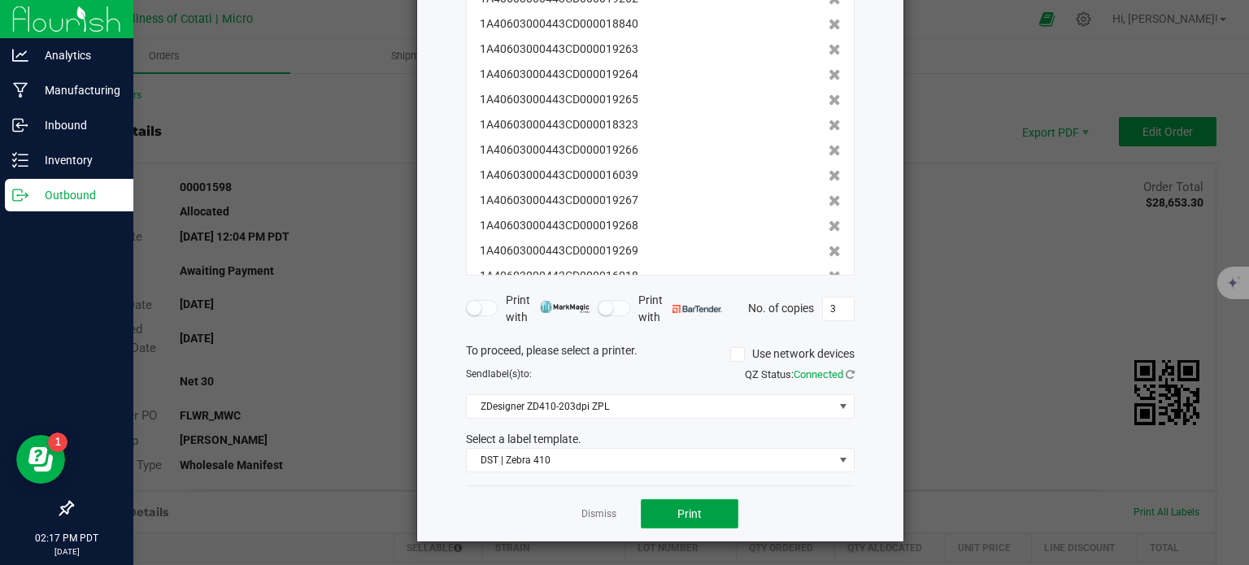
click at [681, 523] on button "Print" at bounding box center [690, 513] width 98 height 29
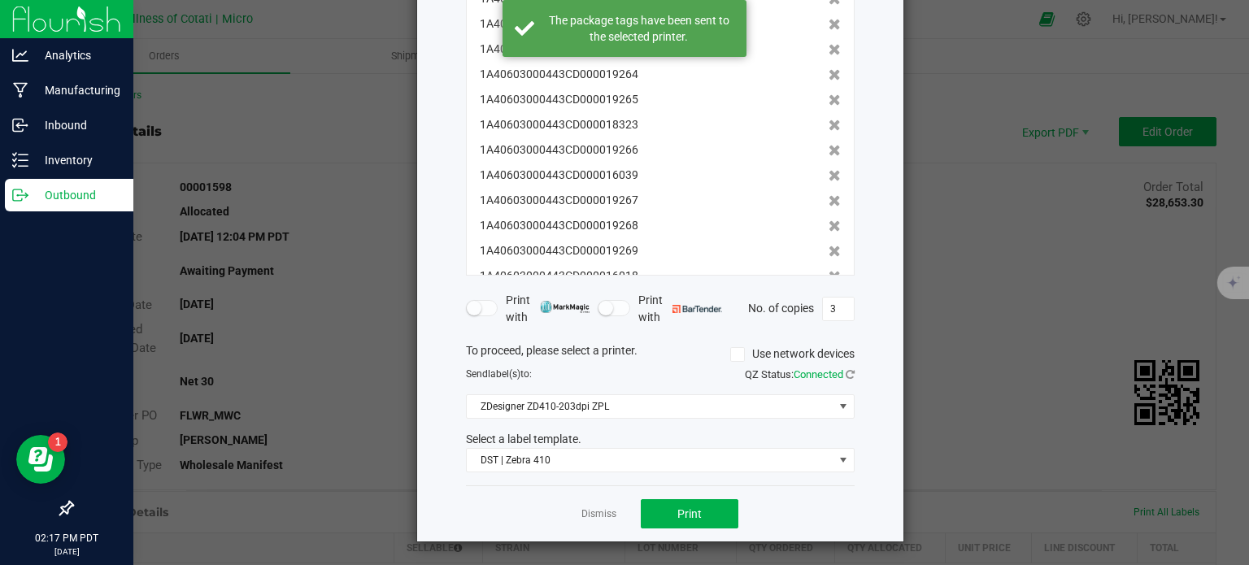
click at [591, 509] on link "Dismiss" at bounding box center [598, 514] width 35 height 14
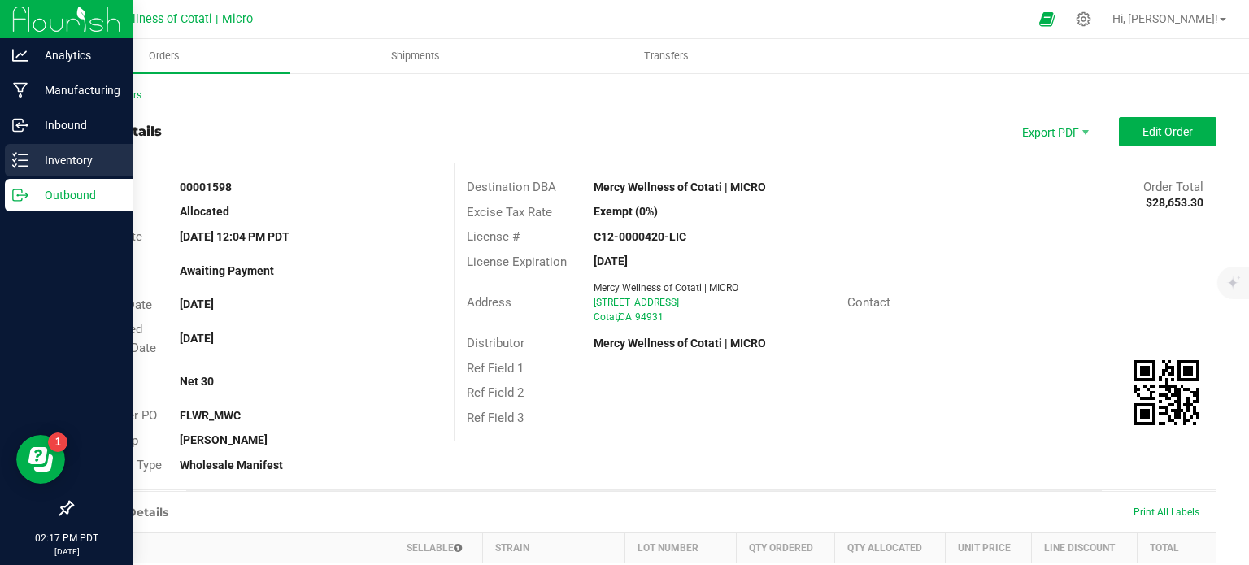
click at [77, 162] on p "Inventory" at bounding box center [77, 160] width 98 height 20
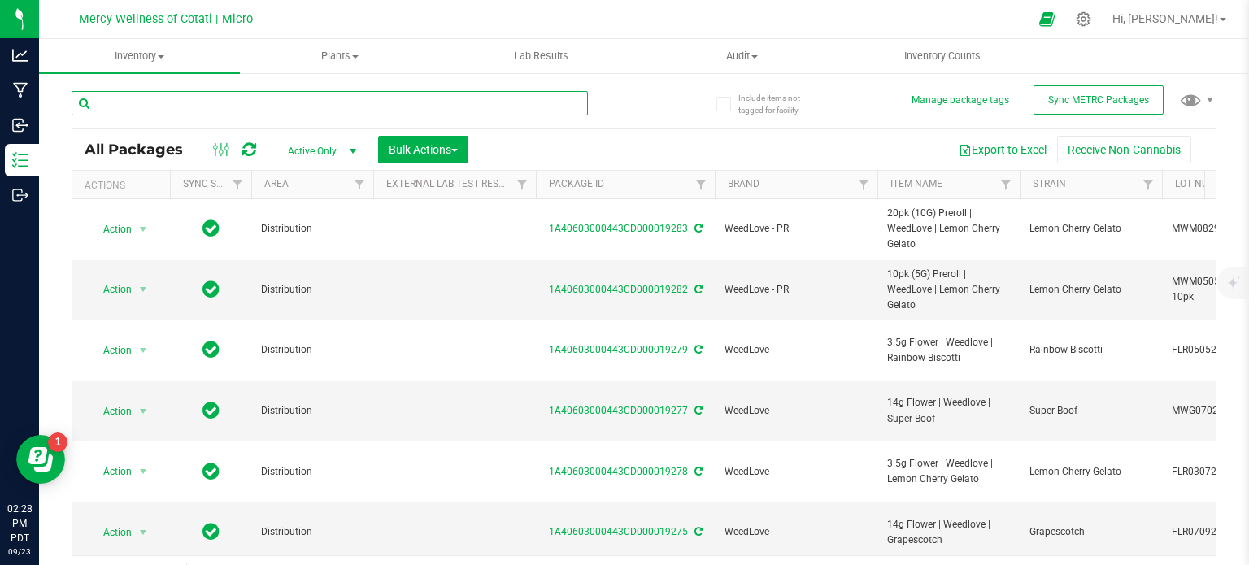
click at [202, 91] on input "text" at bounding box center [330, 103] width 516 height 24
click at [198, 100] on input "text" at bounding box center [330, 103] width 516 height 24
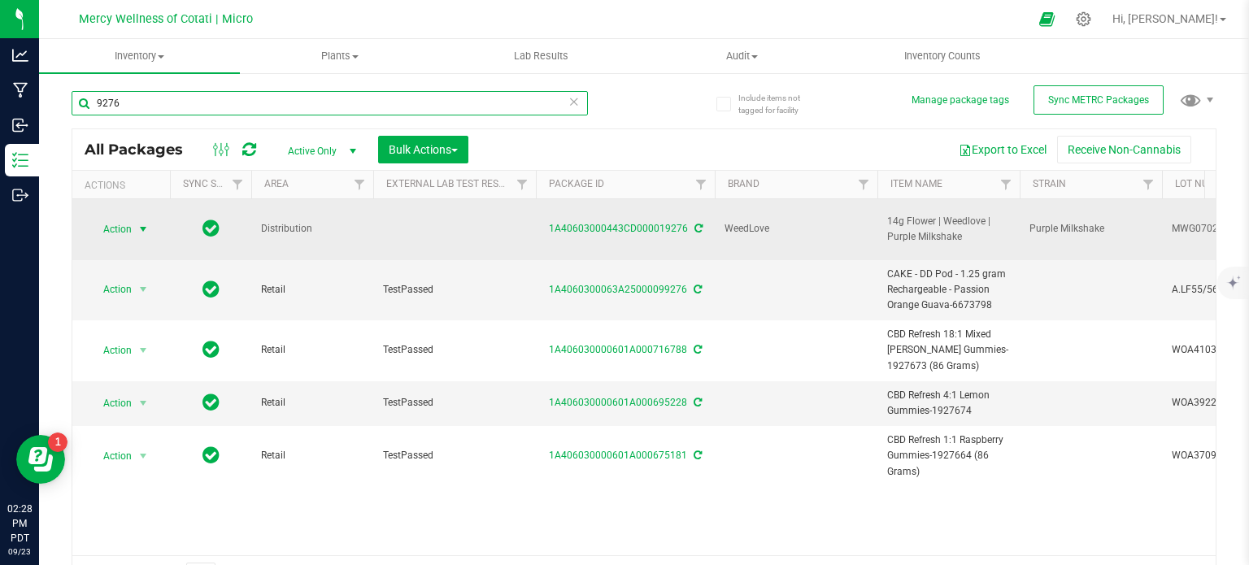
type input "9276"
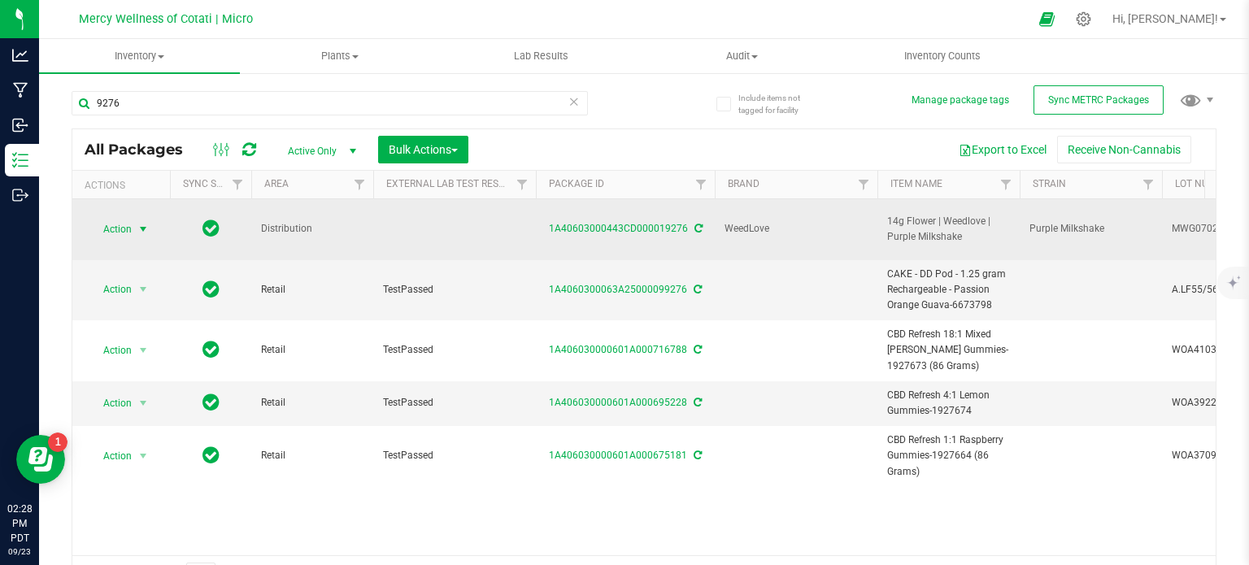
click at [114, 220] on span "Action" at bounding box center [111, 229] width 44 height 23
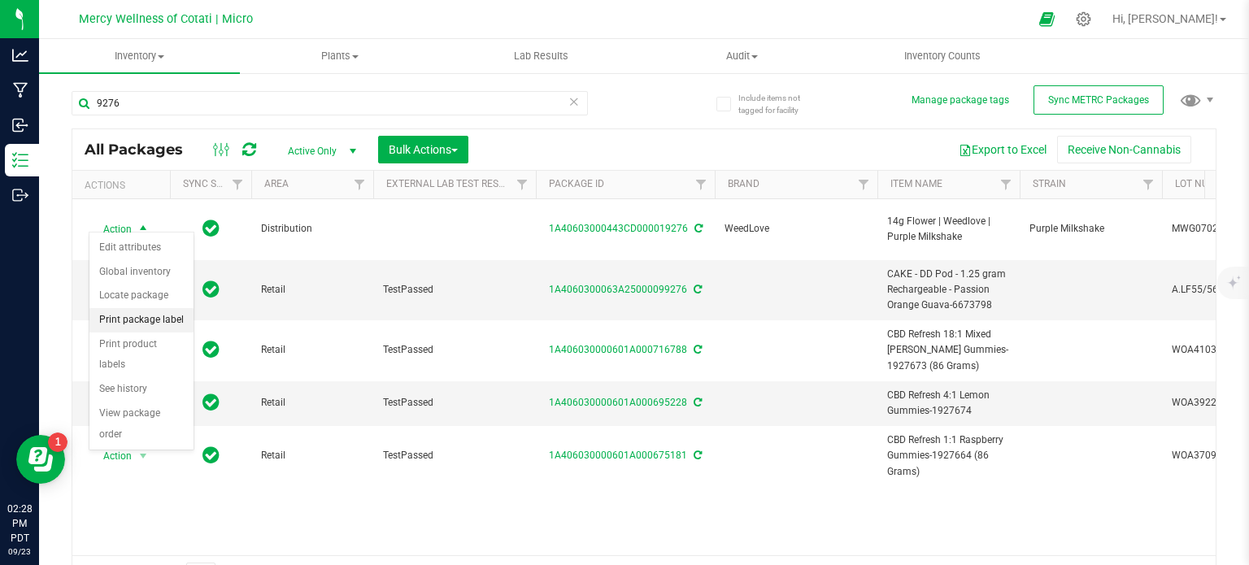
click at [155, 316] on li "Print package label" at bounding box center [141, 320] width 104 height 24
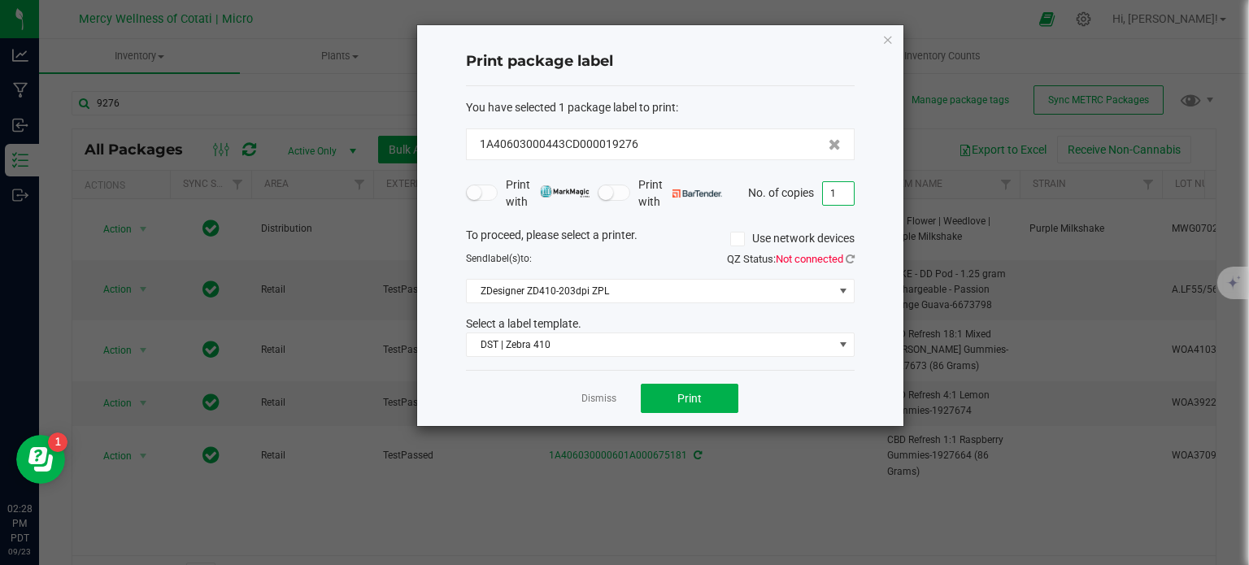
click at [839, 197] on input "1" at bounding box center [838, 193] width 31 height 23
type input "3"
click at [709, 399] on button "Print" at bounding box center [690, 398] width 98 height 29
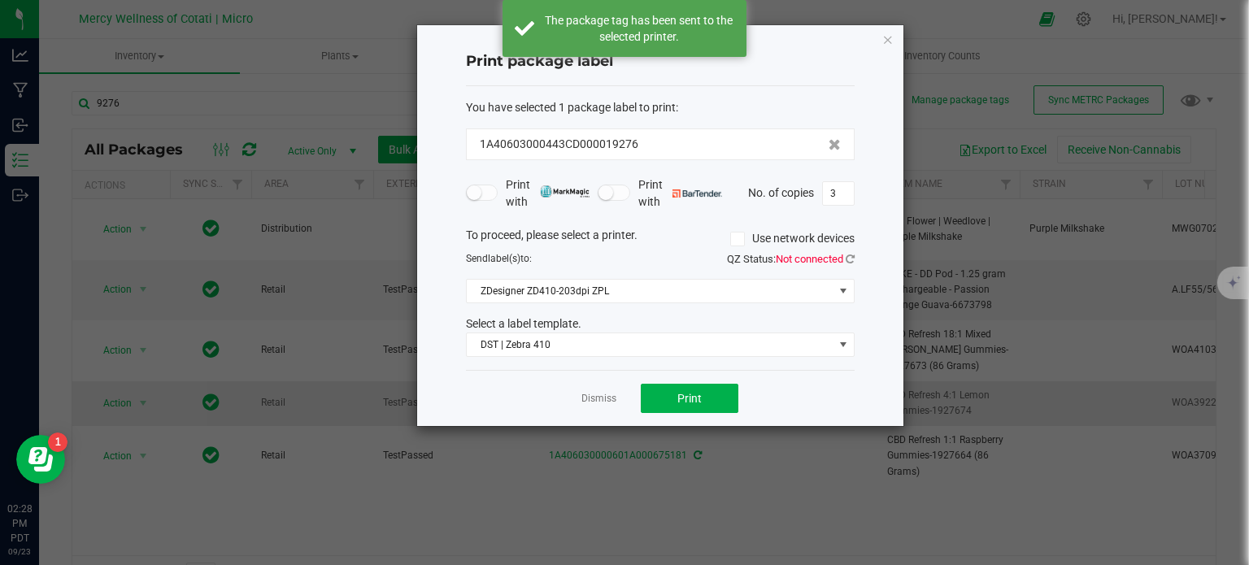
click at [597, 395] on link "Dismiss" at bounding box center [598, 399] width 35 height 14
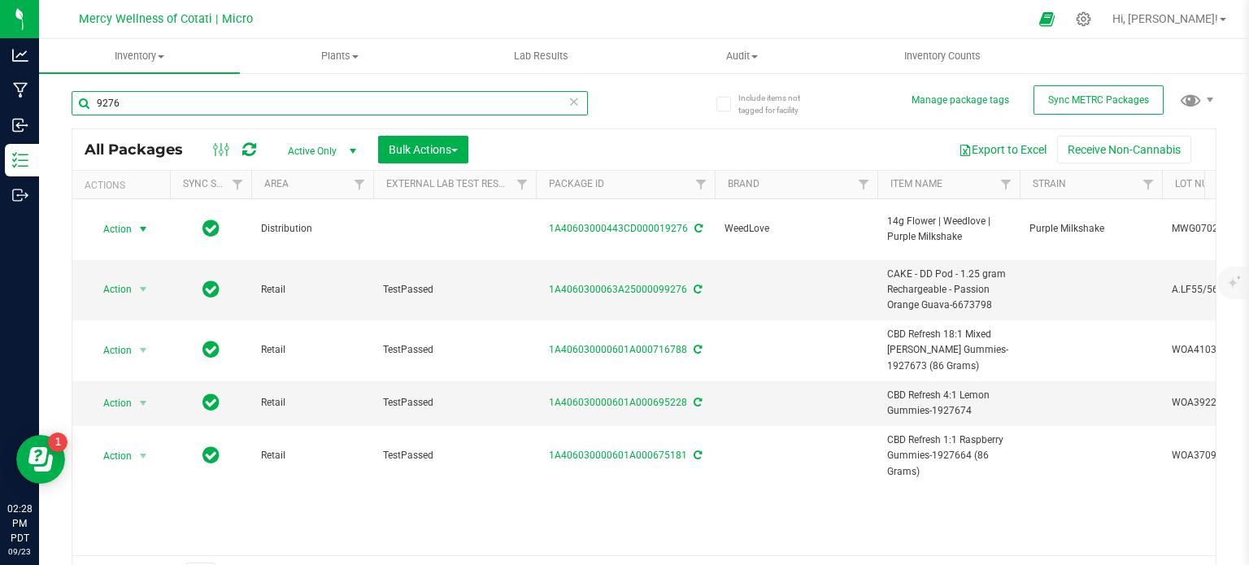
click at [140, 102] on input "9276" at bounding box center [330, 103] width 516 height 24
click at [137, 101] on input "9276" at bounding box center [330, 103] width 516 height 24
click at [137, 100] on input "9276" at bounding box center [330, 103] width 516 height 24
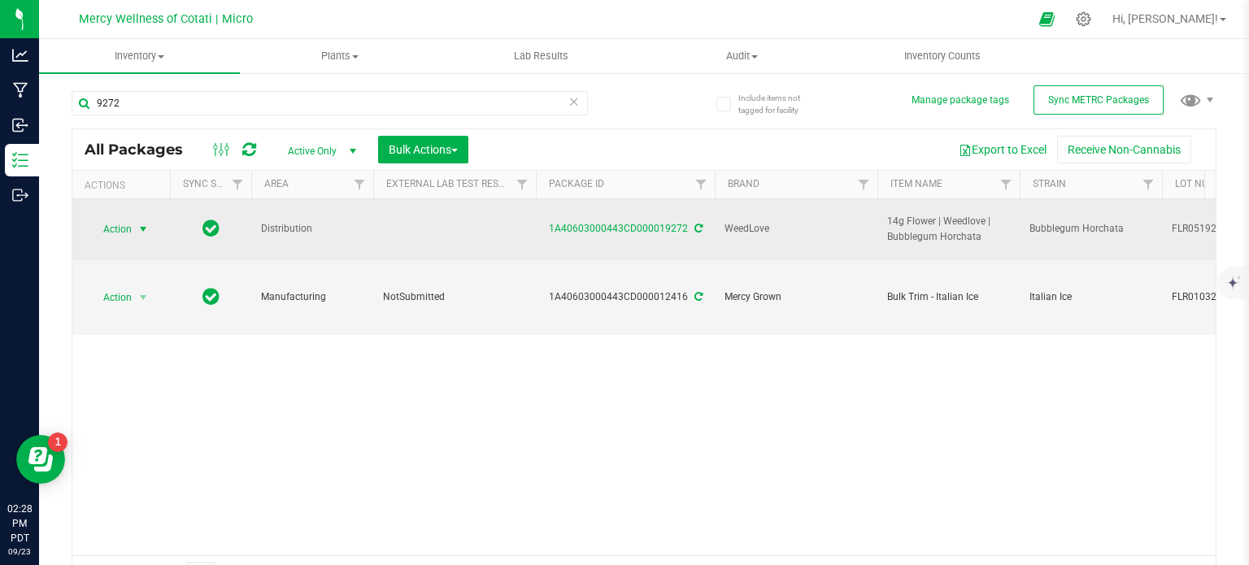
click at [133, 218] on span "select" at bounding box center [143, 229] width 20 height 23
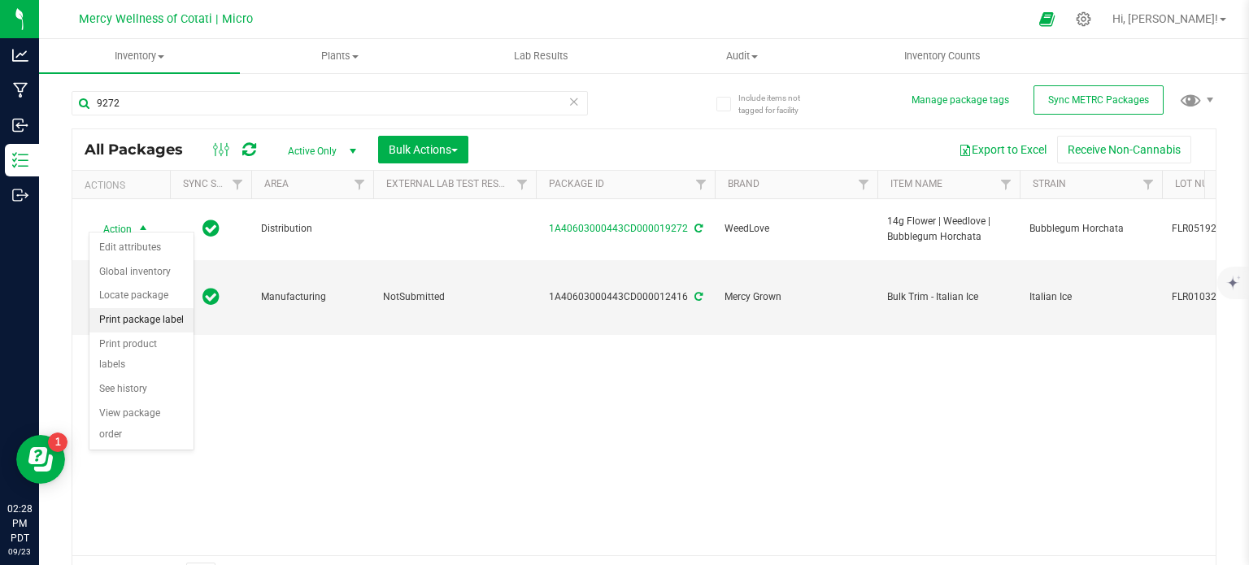
click at [156, 321] on li "Print package label" at bounding box center [141, 320] width 104 height 24
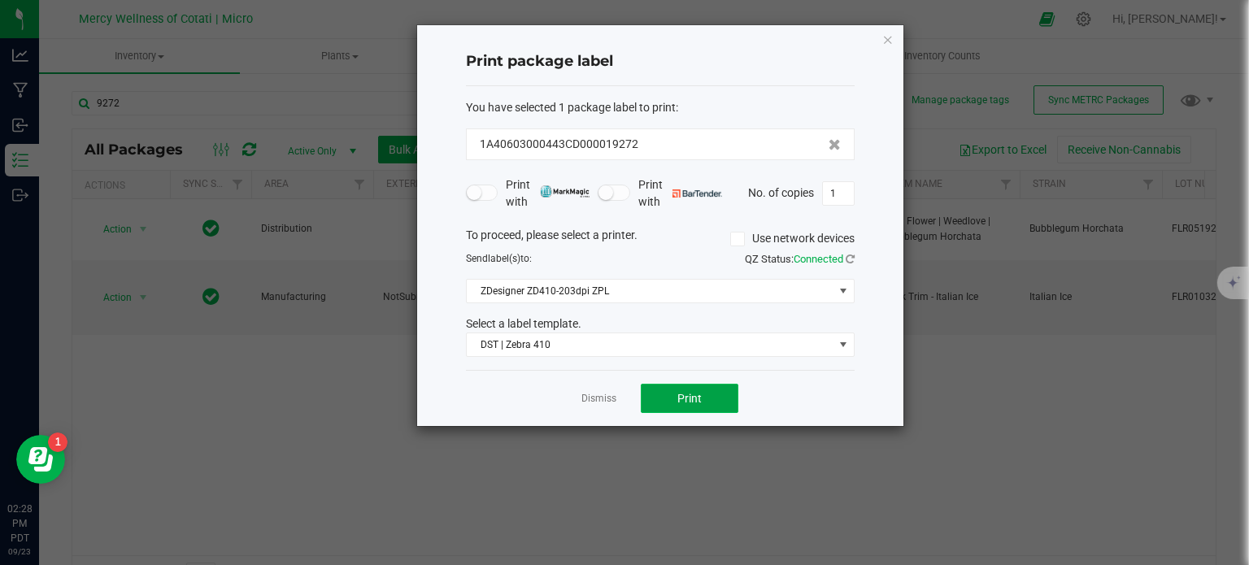
click at [699, 394] on span "Print" at bounding box center [689, 398] width 24 height 13
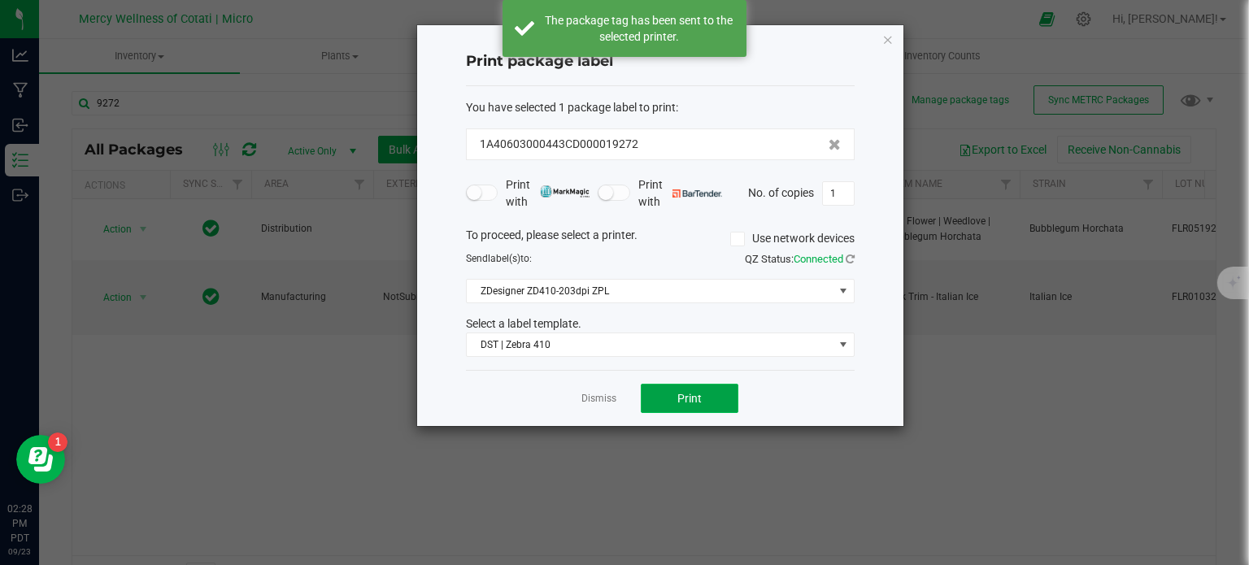
click at [699, 394] on span "Print" at bounding box center [689, 398] width 24 height 13
click at [598, 396] on link "Dismiss" at bounding box center [598, 399] width 35 height 14
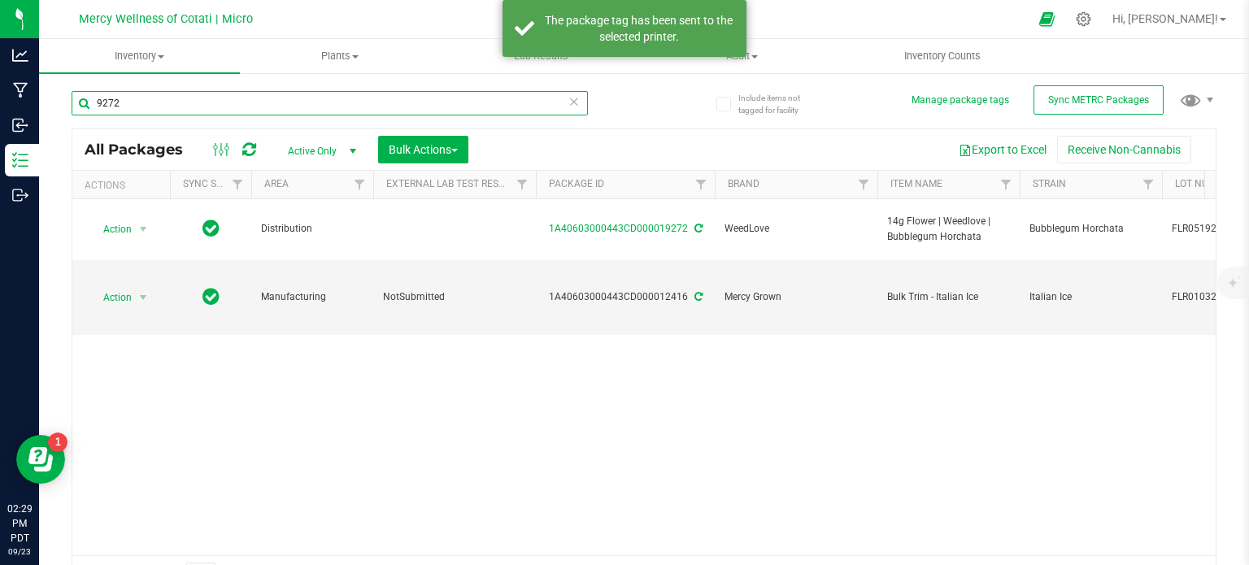
click at [162, 98] on input "9272" at bounding box center [330, 103] width 516 height 24
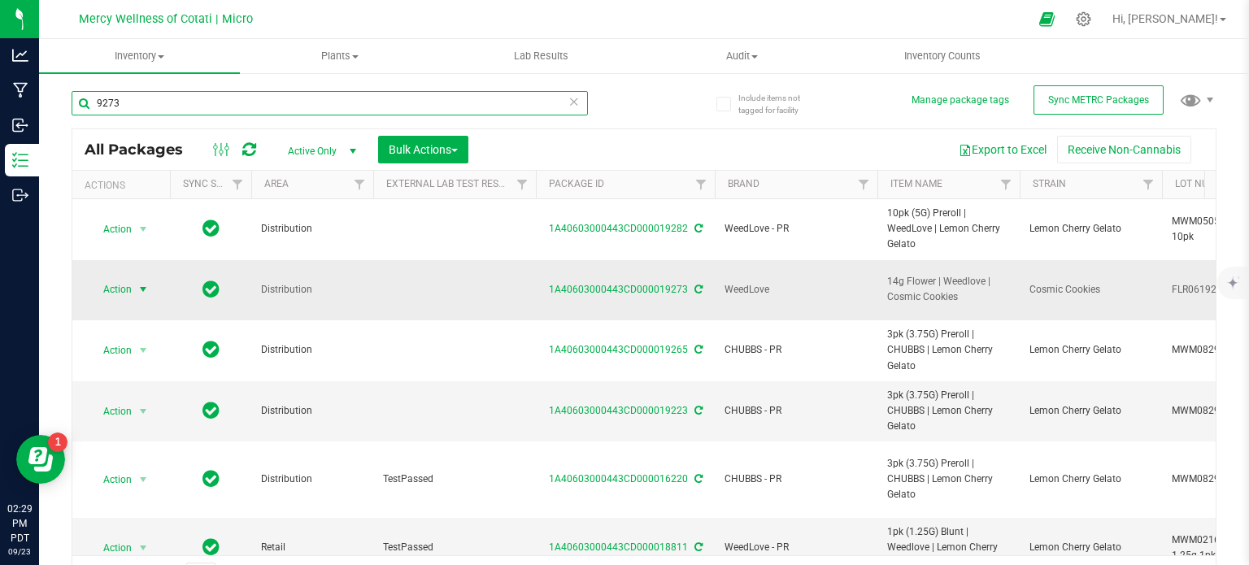
type input "9273"
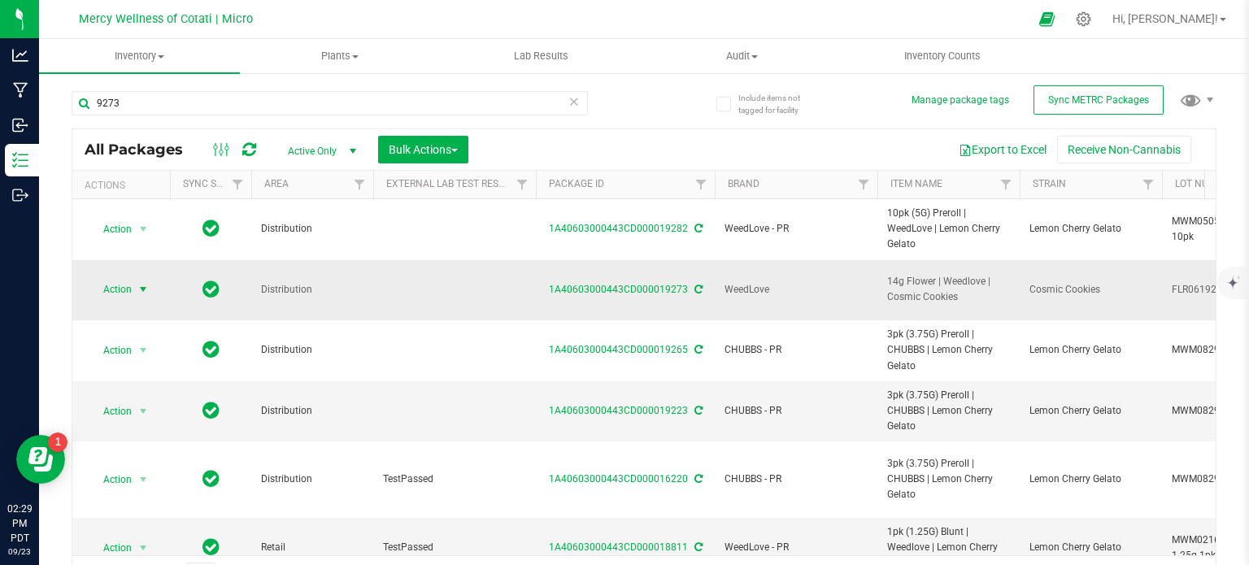
click at [110, 282] on span "Action" at bounding box center [111, 289] width 44 height 23
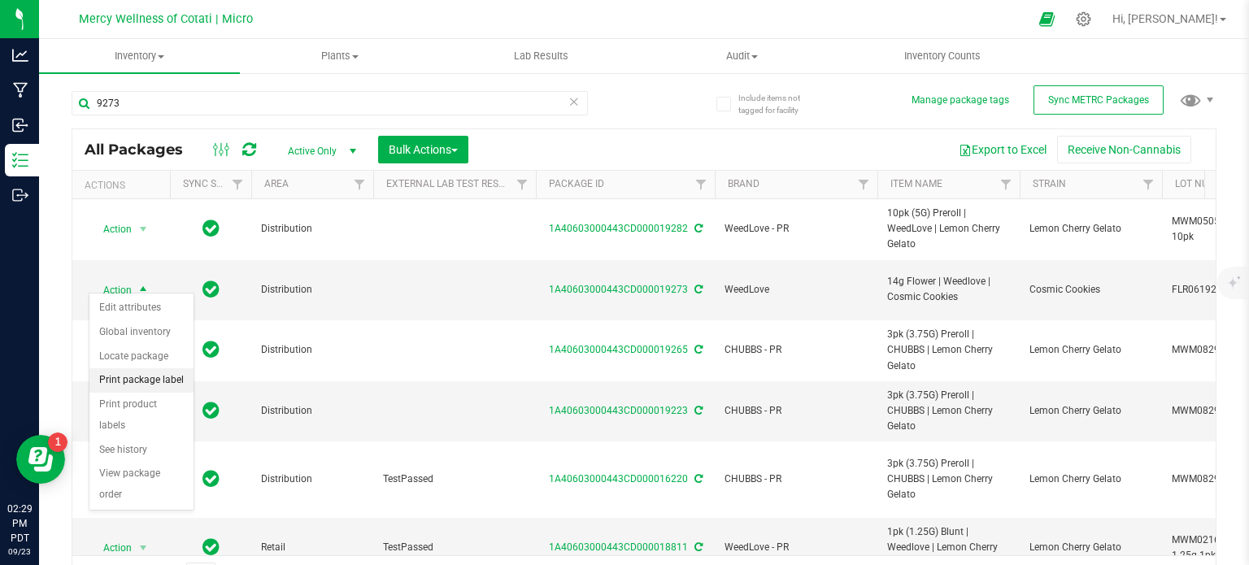
click at [153, 382] on li "Print package label" at bounding box center [141, 380] width 104 height 24
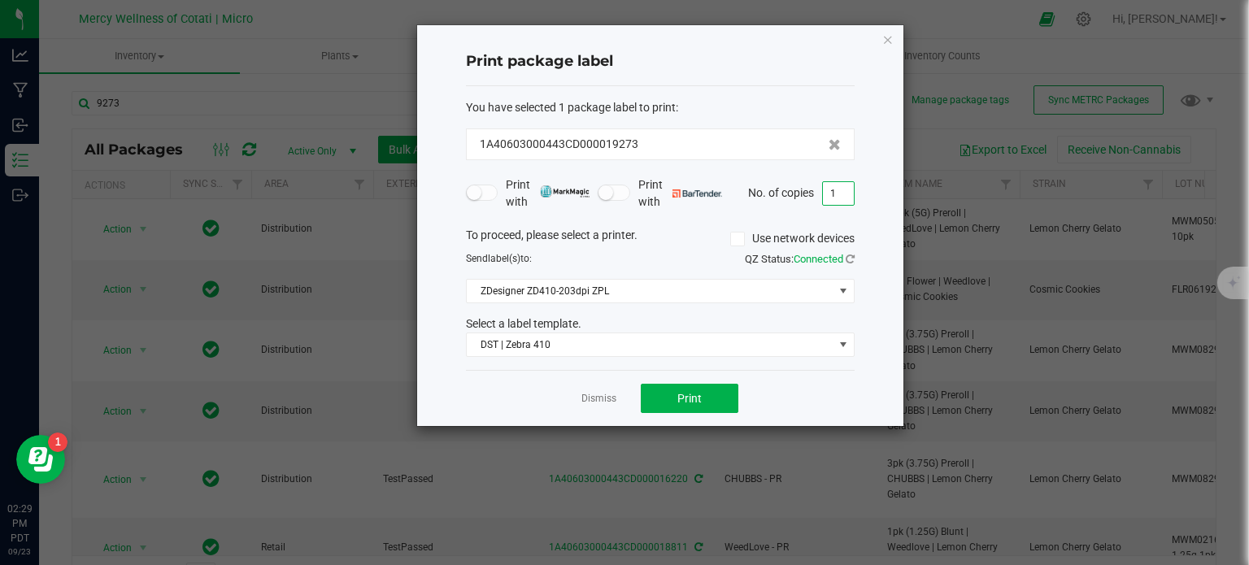
click at [833, 189] on input "1" at bounding box center [838, 193] width 31 height 23
type input "3"
click at [683, 395] on span "Print" at bounding box center [689, 398] width 24 height 13
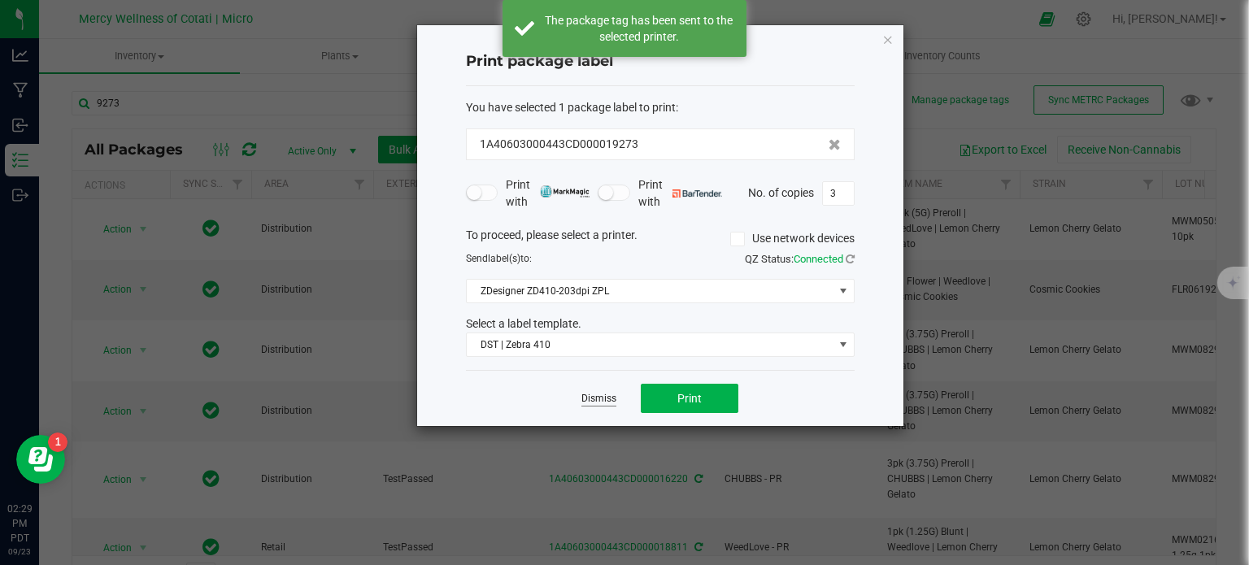
click at [592, 399] on link "Dismiss" at bounding box center [598, 399] width 35 height 14
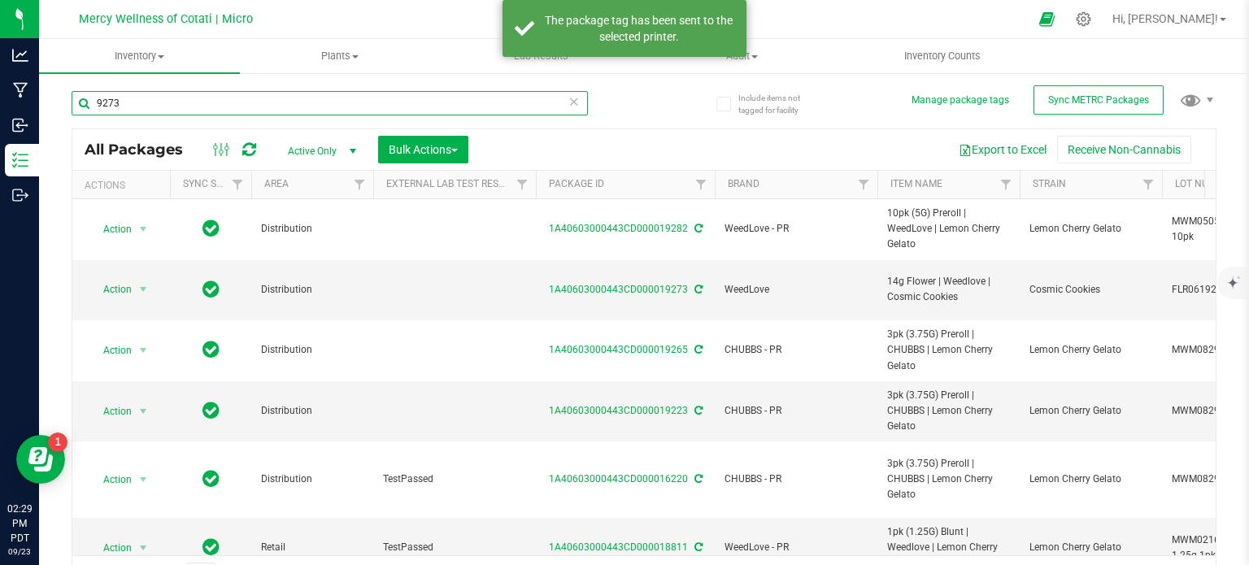
click at [170, 107] on input "9273" at bounding box center [330, 103] width 516 height 24
type input "9274"
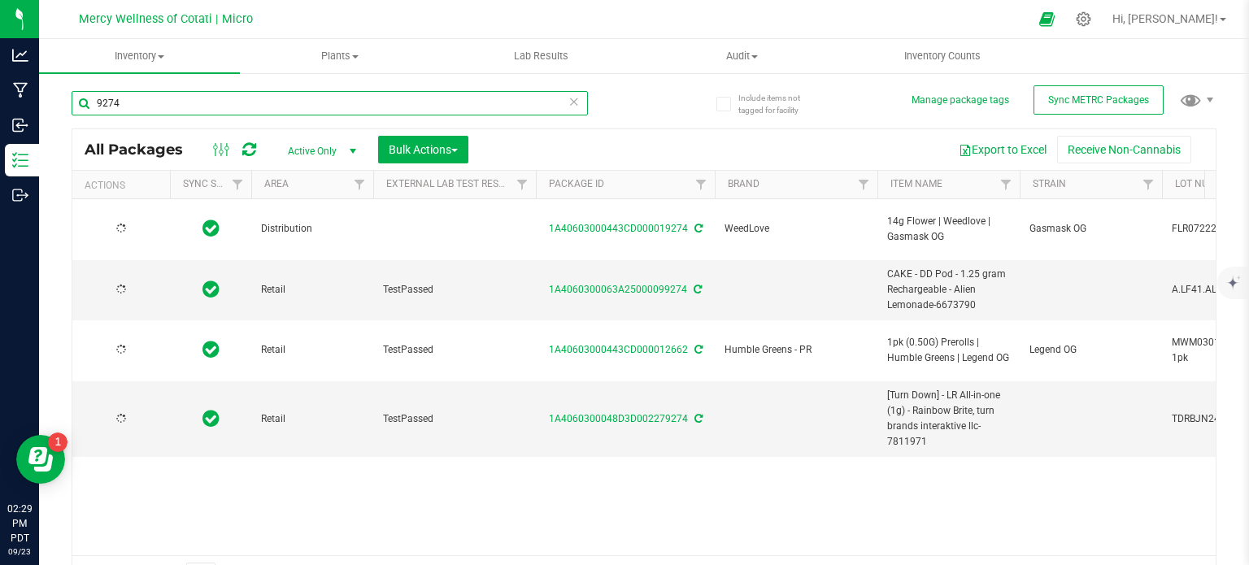
type input "[DATE]"
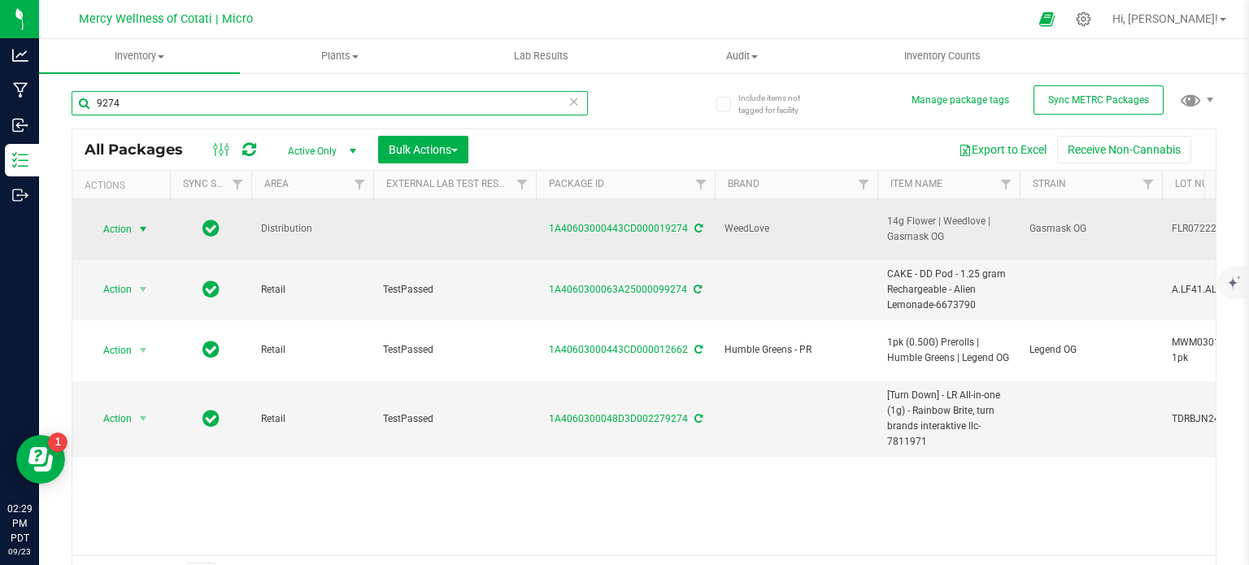
type input "9274"
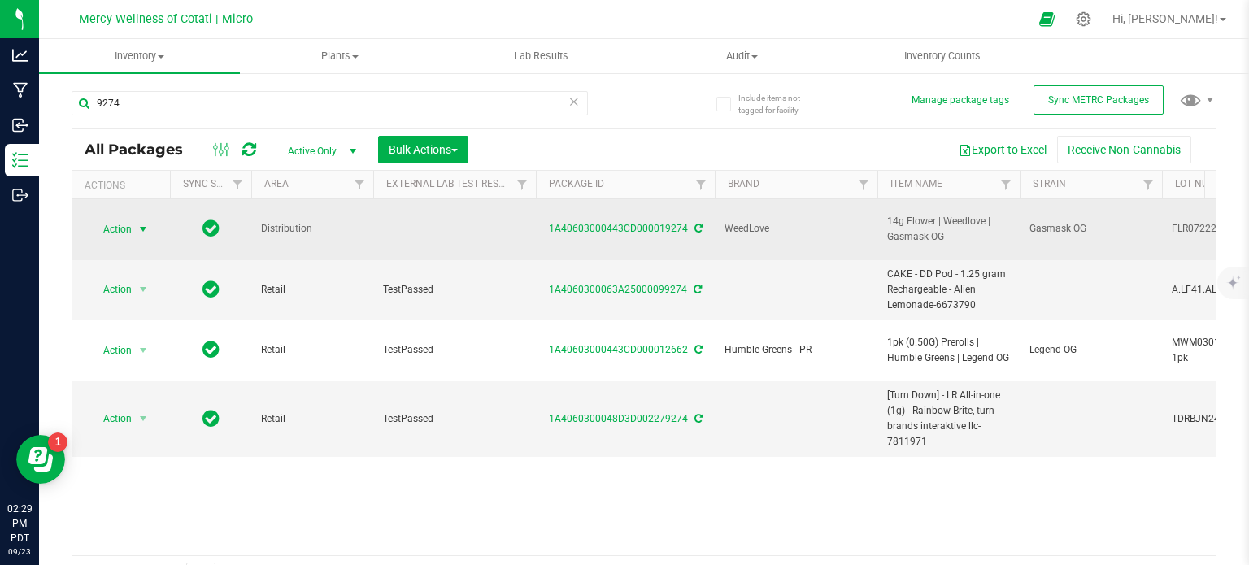
click at [109, 224] on span "Action" at bounding box center [111, 229] width 44 height 23
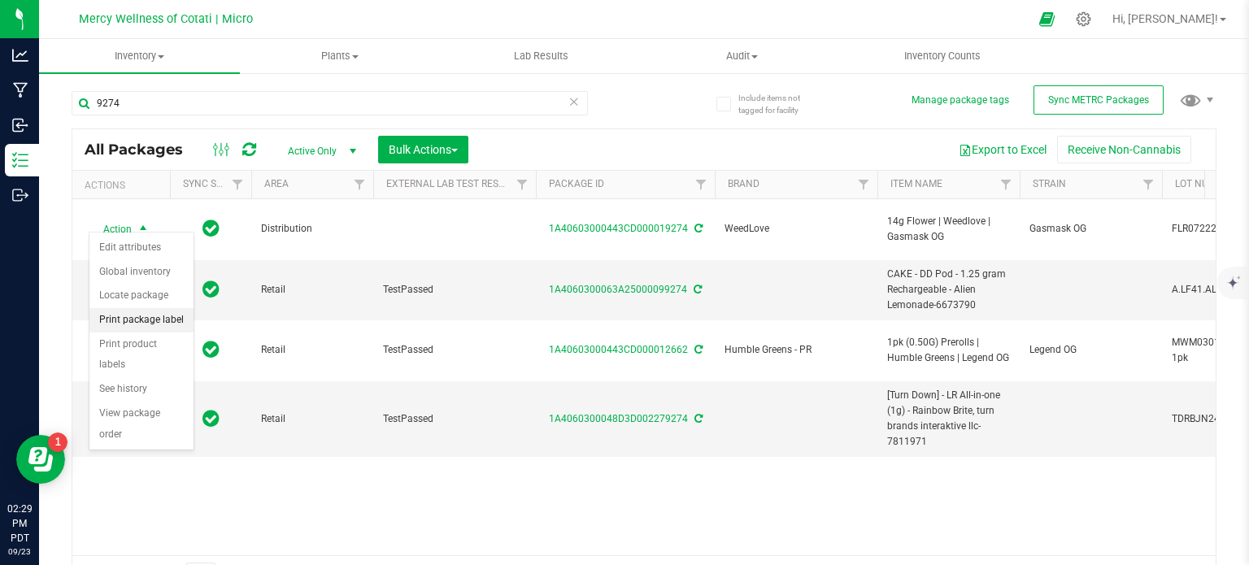
click at [149, 321] on li "Print package label" at bounding box center [141, 320] width 104 height 24
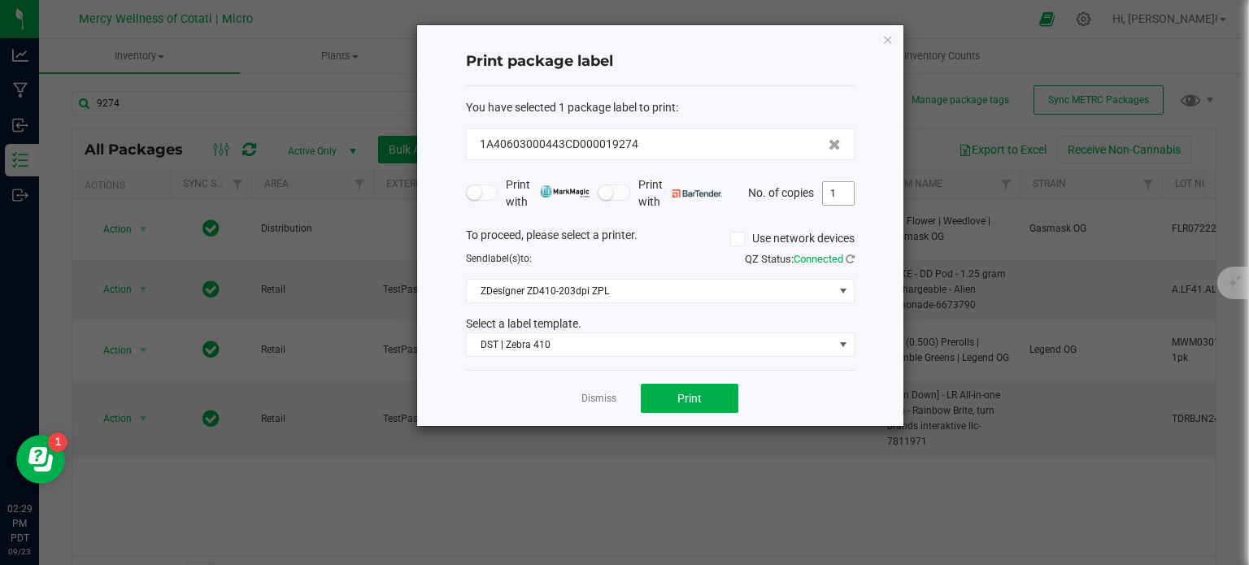
click at [840, 187] on input "1" at bounding box center [838, 193] width 31 height 23
type input "3"
click at [699, 398] on span "Print" at bounding box center [689, 398] width 24 height 13
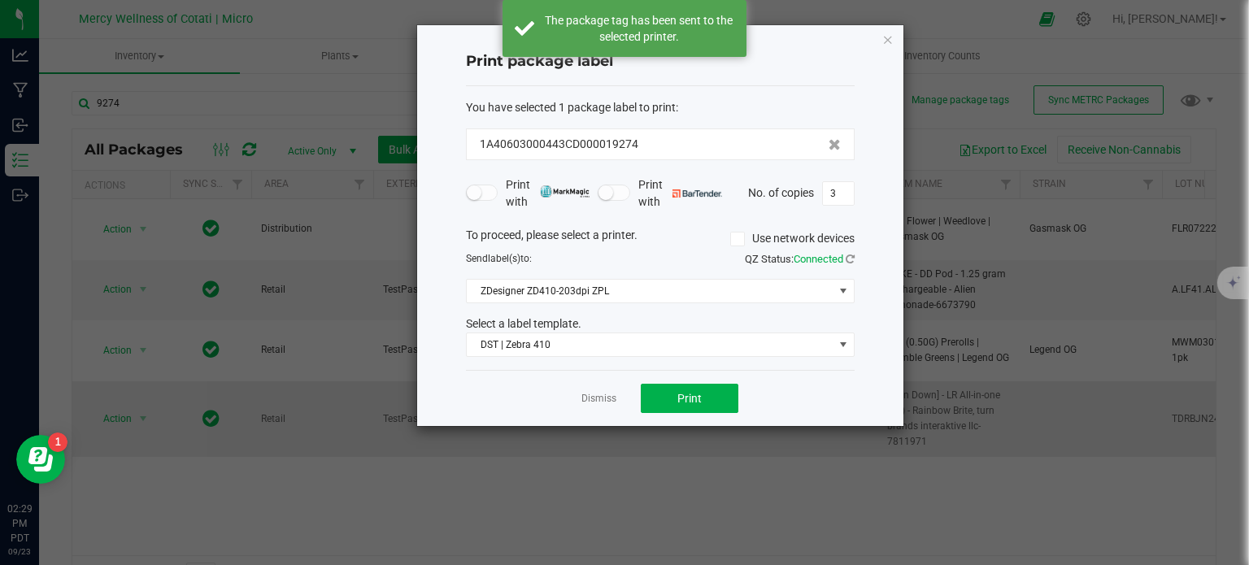
click at [595, 395] on link "Dismiss" at bounding box center [598, 399] width 35 height 14
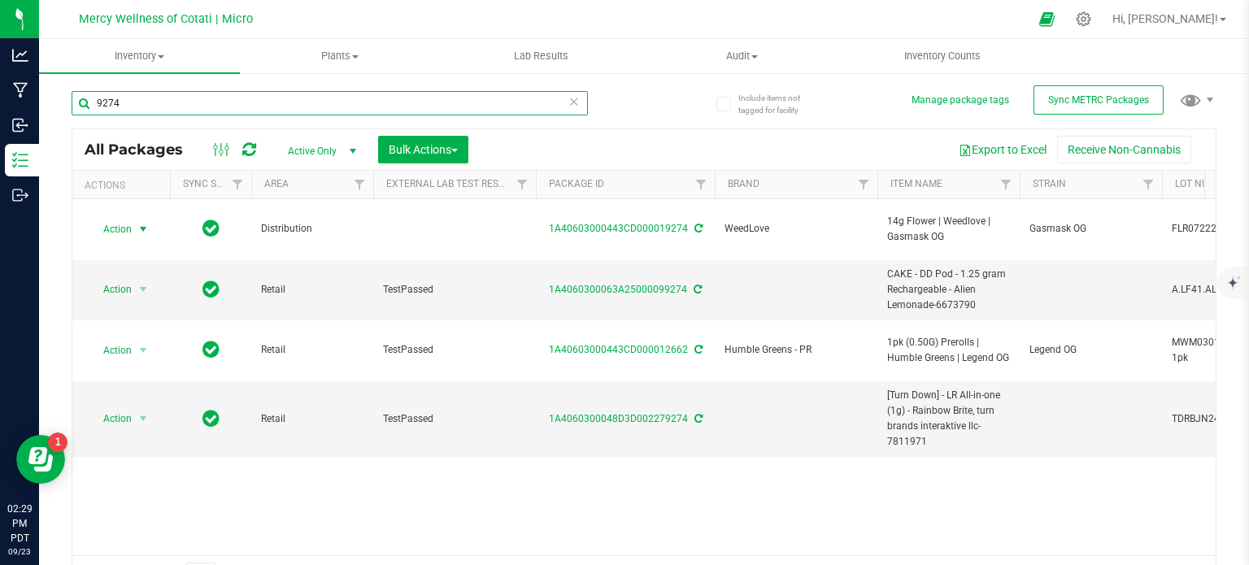
click at [133, 108] on input "9274" at bounding box center [330, 103] width 516 height 24
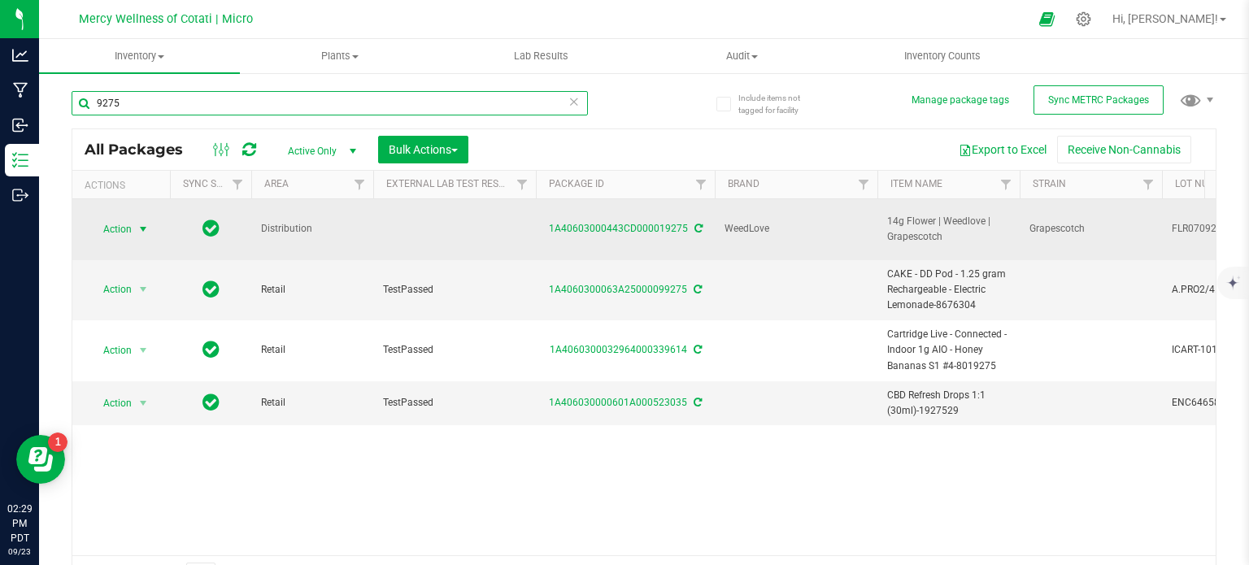
type input "9275"
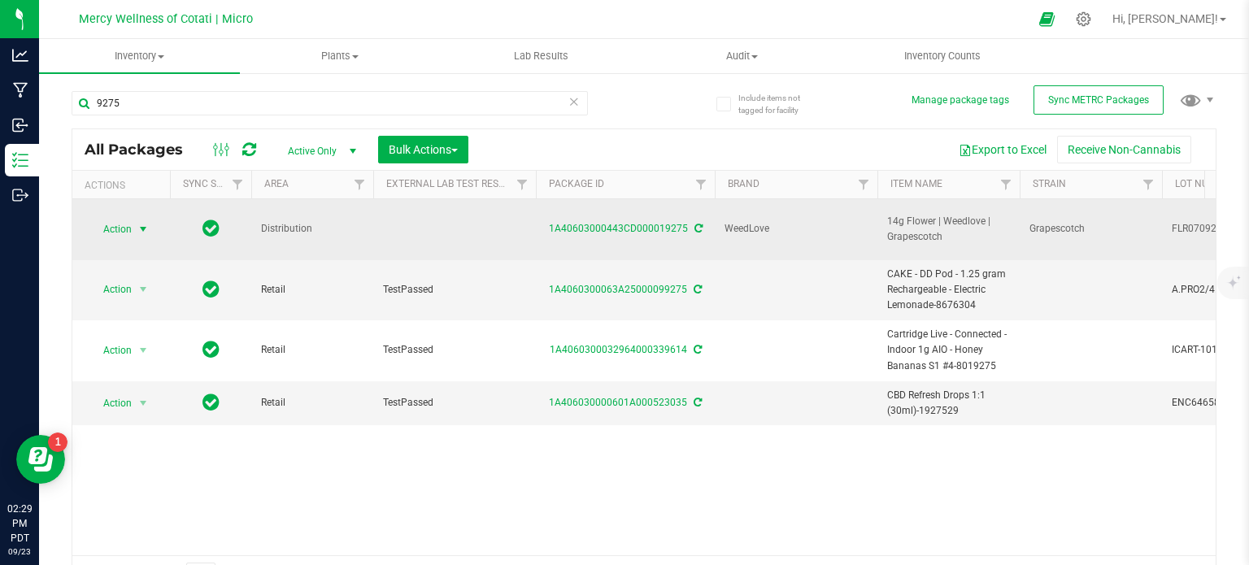
click at [120, 221] on span "Action" at bounding box center [111, 229] width 44 height 23
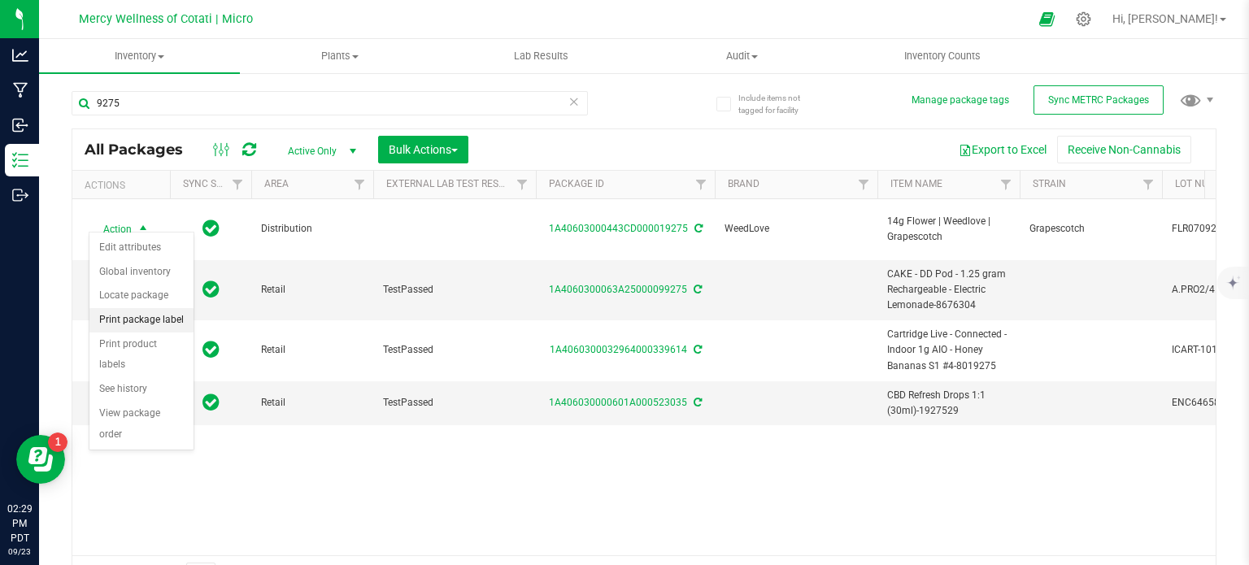
click at [143, 317] on li "Print package label" at bounding box center [141, 320] width 104 height 24
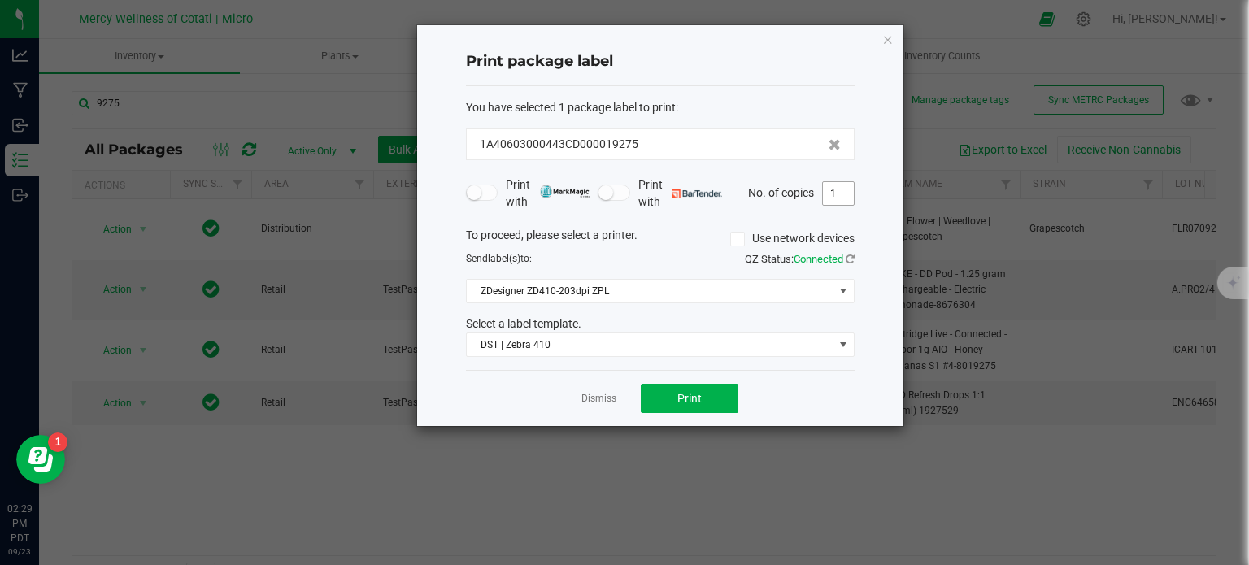
click at [843, 189] on input "1" at bounding box center [838, 193] width 31 height 23
type input "3"
click at [711, 392] on button "Print" at bounding box center [690, 398] width 98 height 29
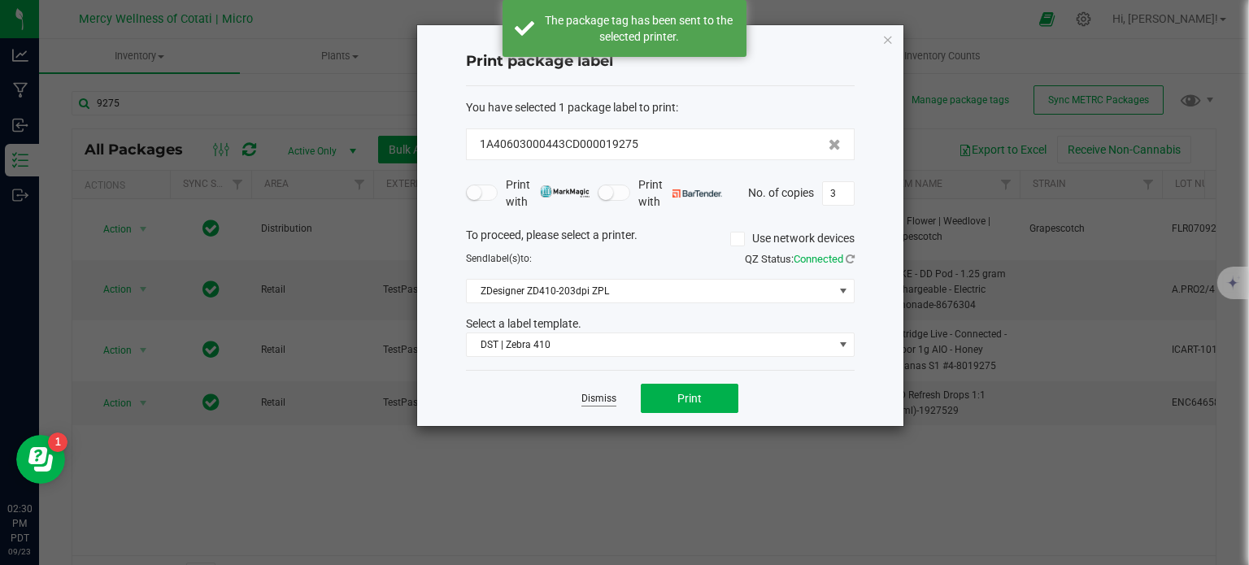
click at [598, 396] on link "Dismiss" at bounding box center [598, 399] width 35 height 14
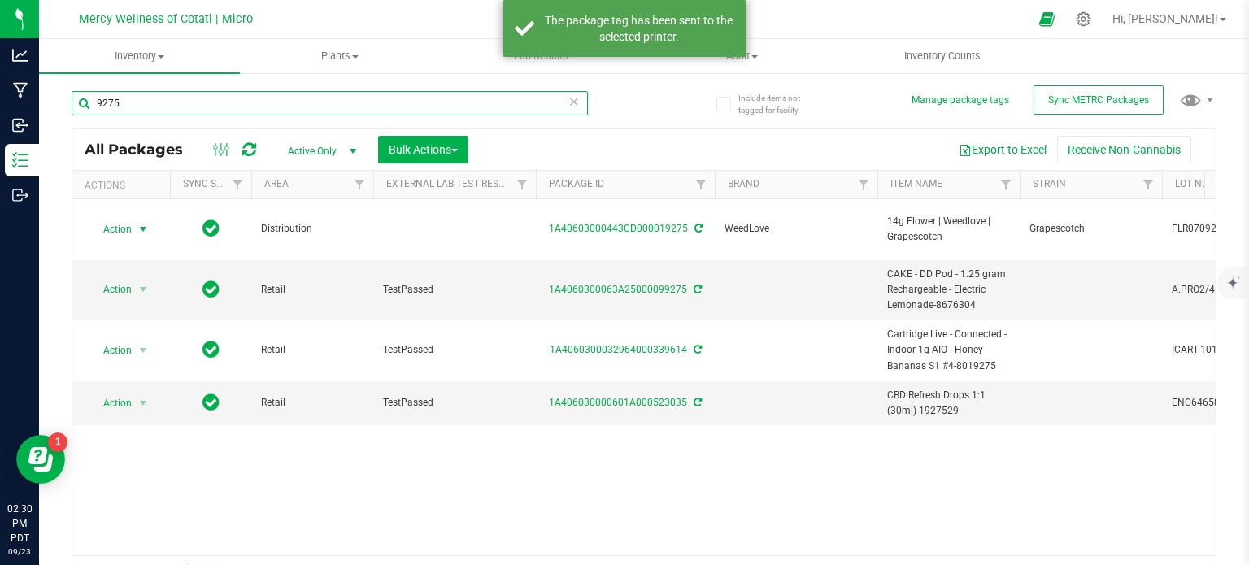
click at [258, 105] on input "9275" at bounding box center [330, 103] width 516 height 24
type input "9277"
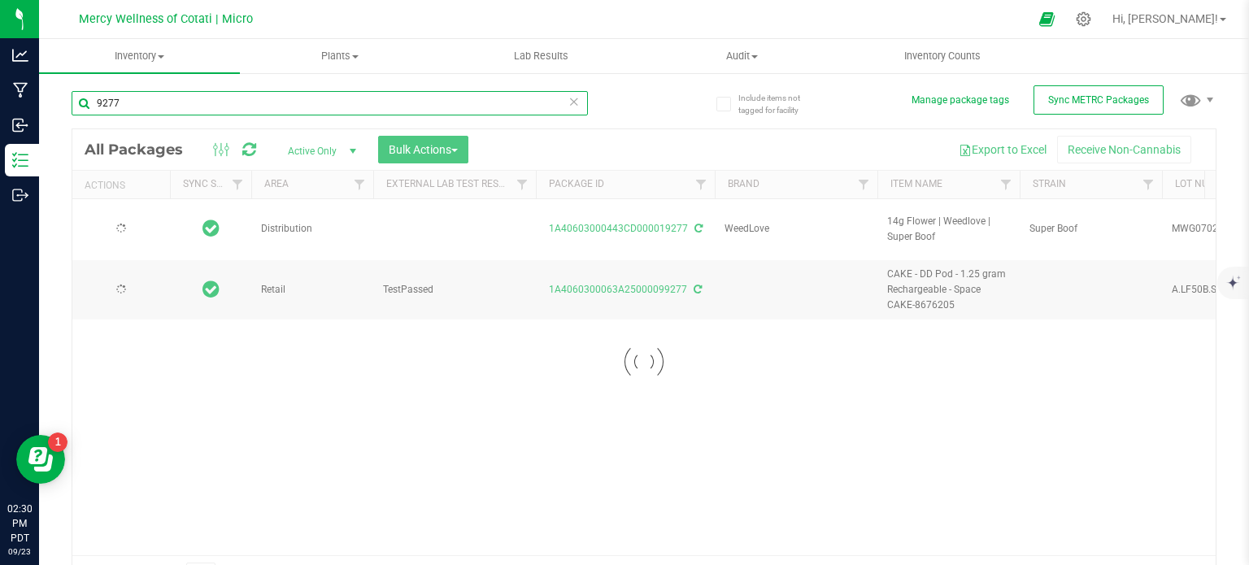
type input "[DATE]"
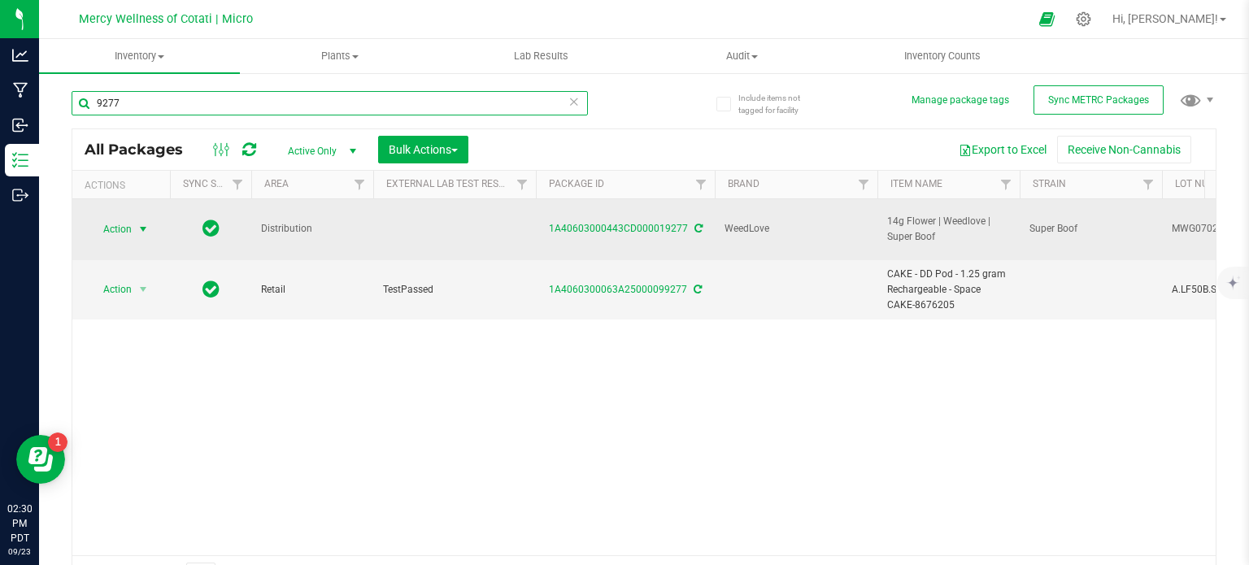
type input "9277"
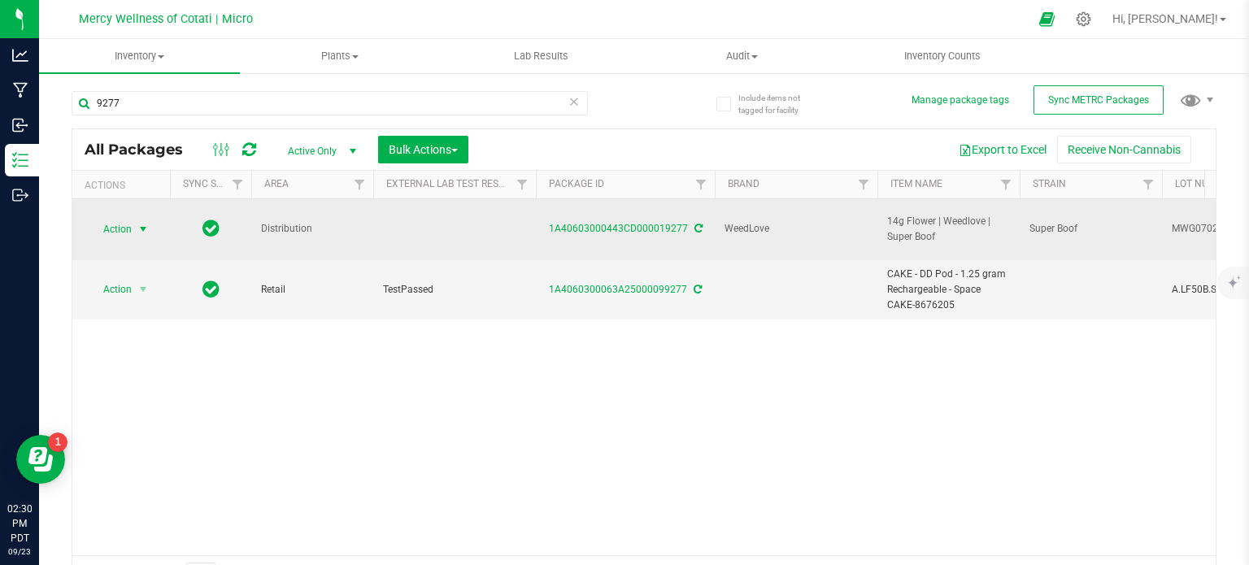
click at [122, 218] on span "Action" at bounding box center [111, 229] width 44 height 23
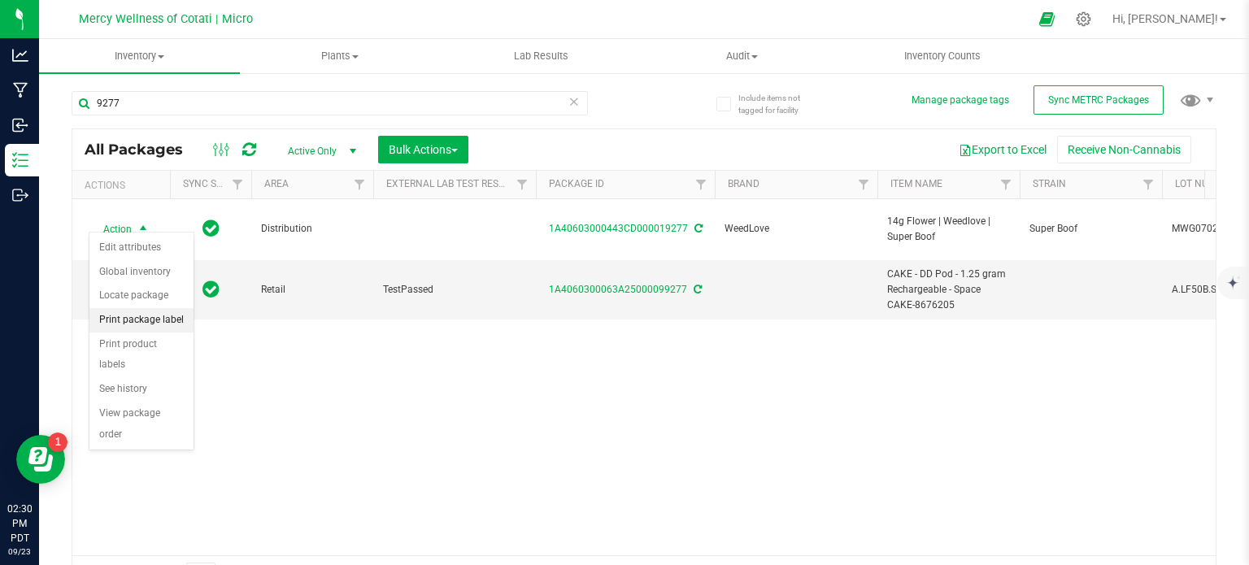
click at [163, 311] on li "Print package label" at bounding box center [141, 320] width 104 height 24
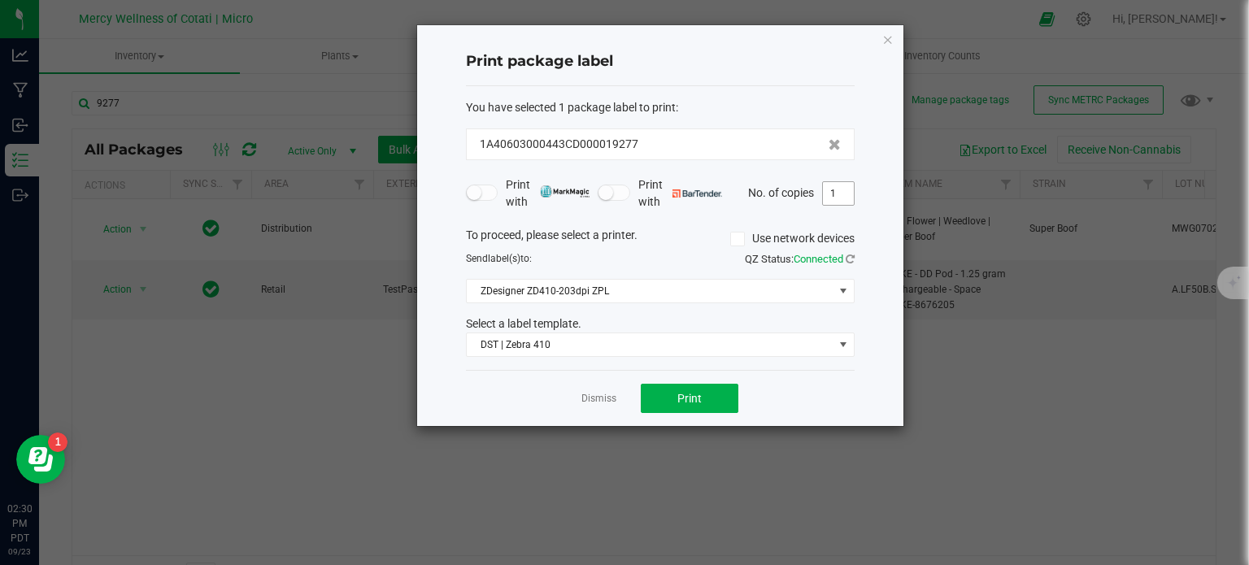
click at [852, 201] on input "1" at bounding box center [838, 193] width 31 height 23
type input "3"
click at [681, 398] on span "Print" at bounding box center [689, 398] width 24 height 13
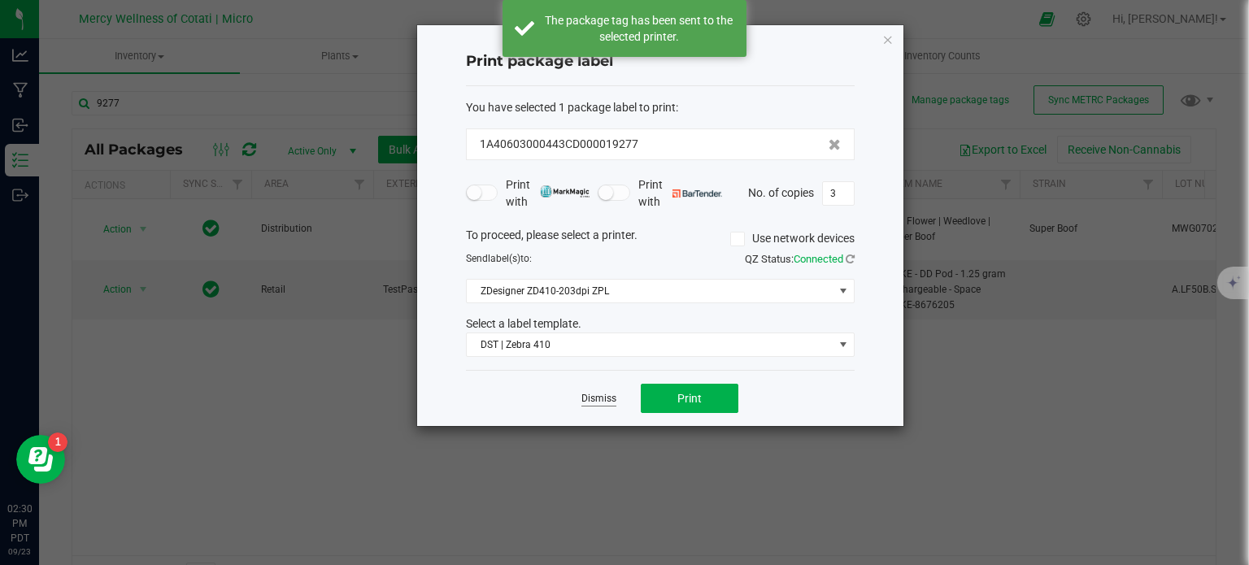
click at [603, 396] on link "Dismiss" at bounding box center [598, 399] width 35 height 14
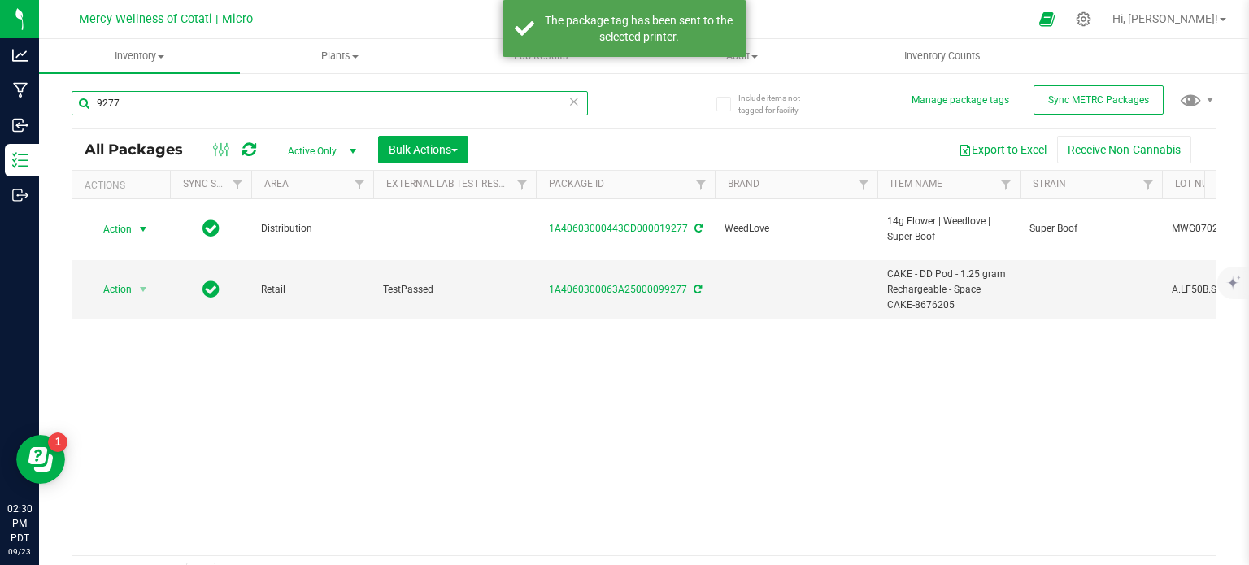
click at [155, 112] on input "9277" at bounding box center [330, 103] width 516 height 24
type input "9"
